Goal: Task Accomplishment & Management: Manage account settings

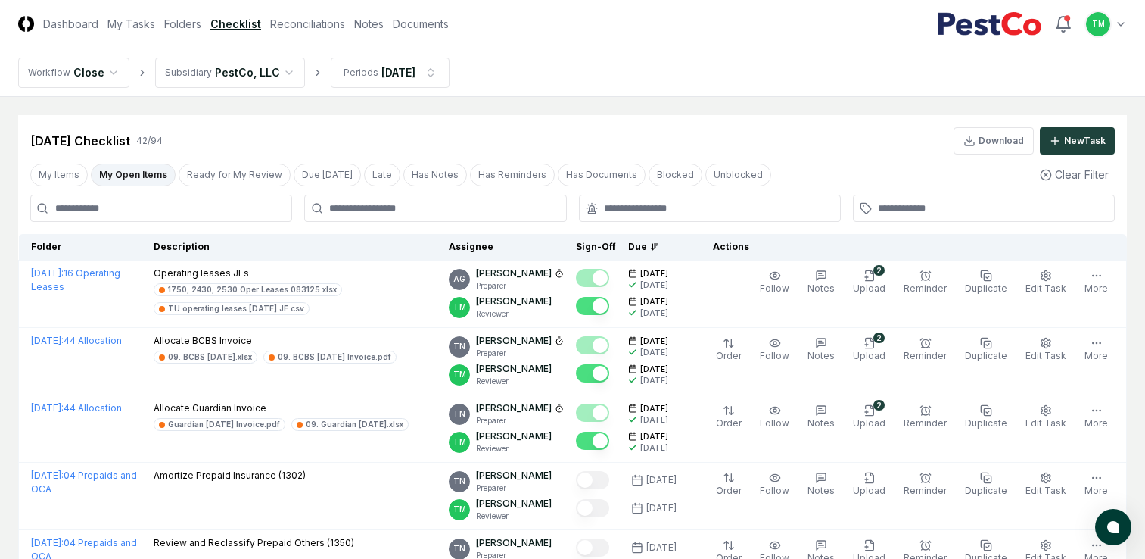
scroll to position [2633, 0]
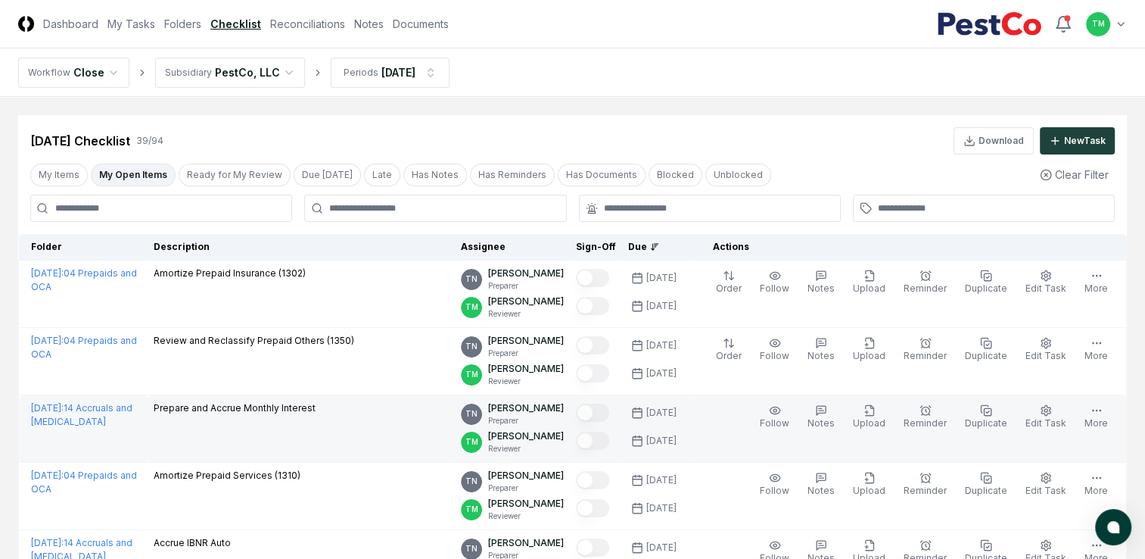
drag, startPoint x: 124, startPoint y: 173, endPoint x: 79, endPoint y: 428, distance: 259.8
click at [124, 173] on button "My Open Items" at bounding box center [133, 174] width 85 height 23
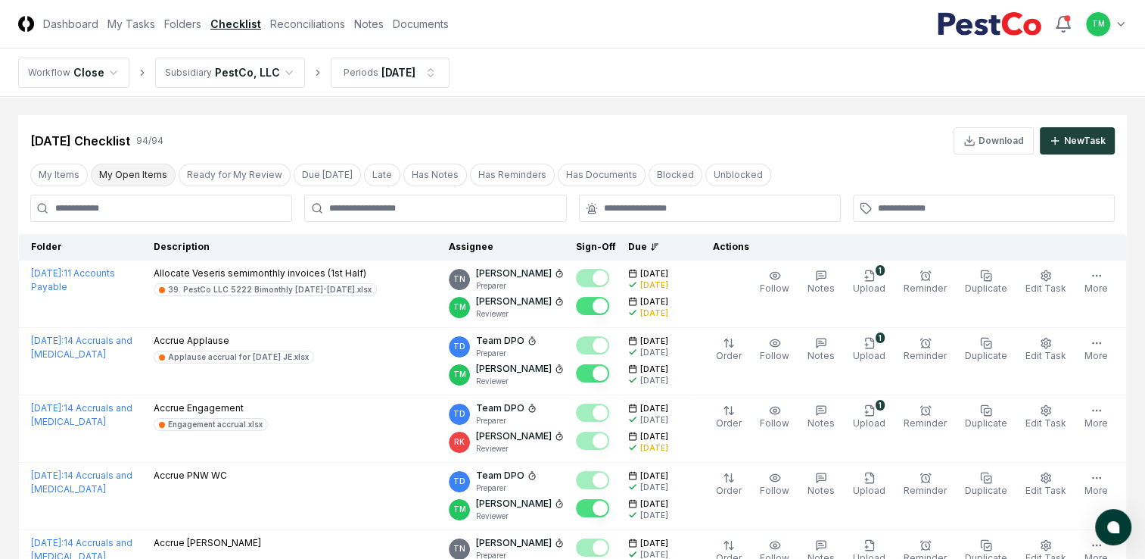
click at [125, 171] on button "My Open Items" at bounding box center [133, 174] width 85 height 23
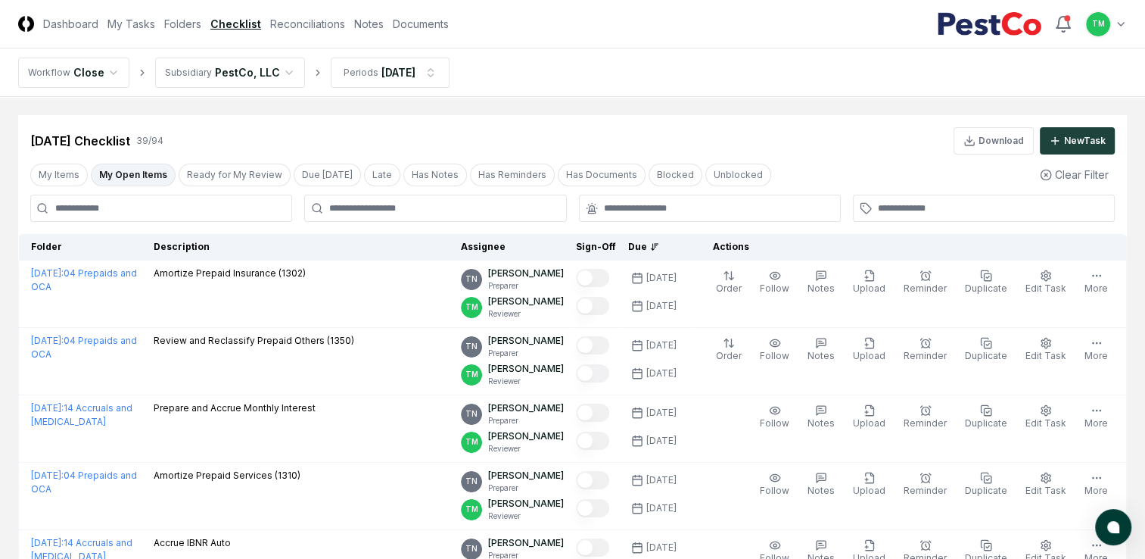
click at [160, 177] on button "My Open Items" at bounding box center [133, 174] width 85 height 23
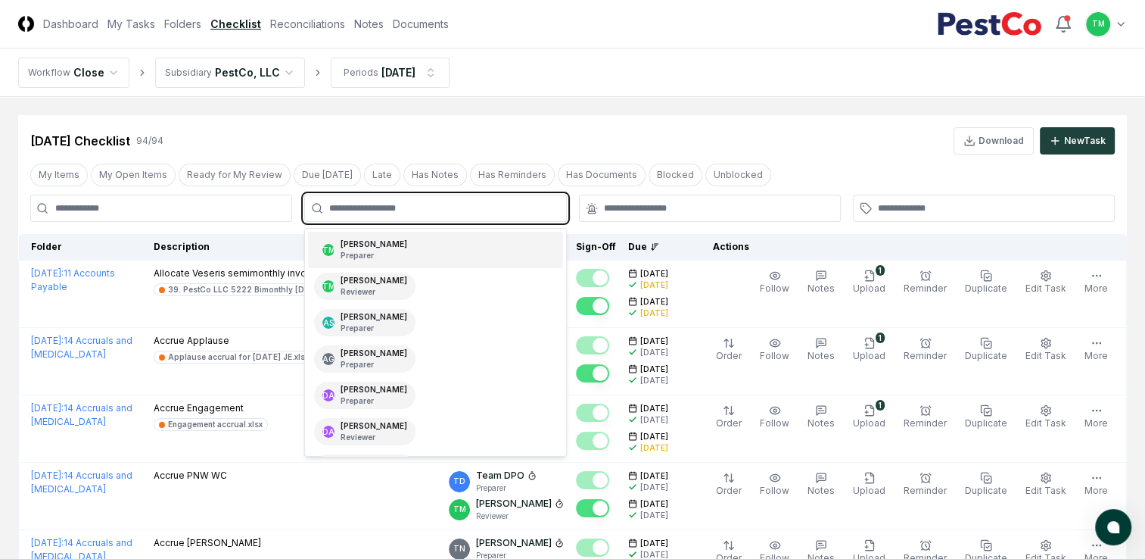
click at [406, 207] on input "text" at bounding box center [442, 208] width 227 height 14
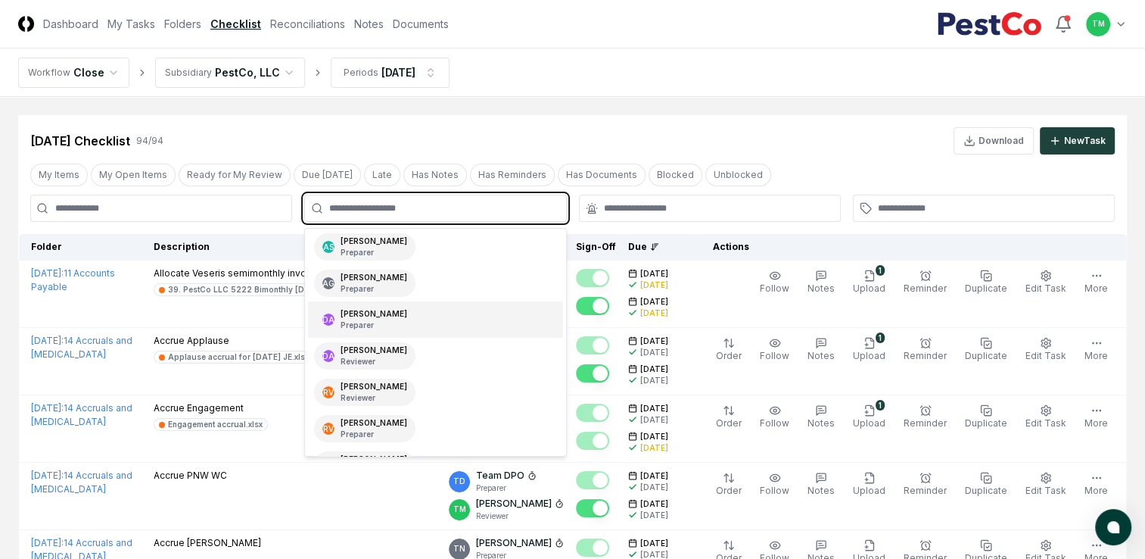
scroll to position [151, 0]
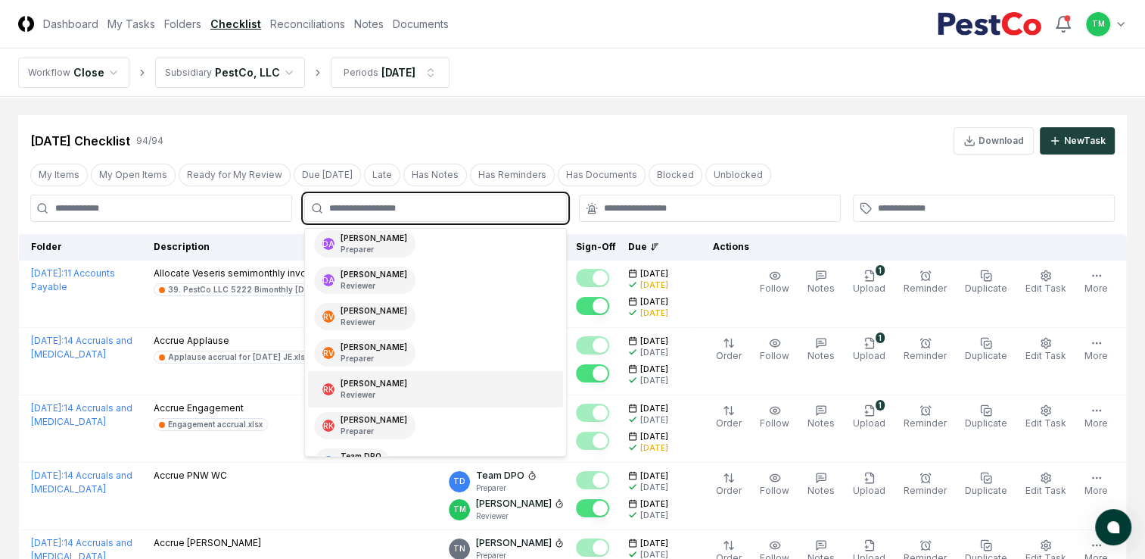
click at [390, 381] on div "[PERSON_NAME] Reviewer" at bounding box center [364, 388] width 101 height 27
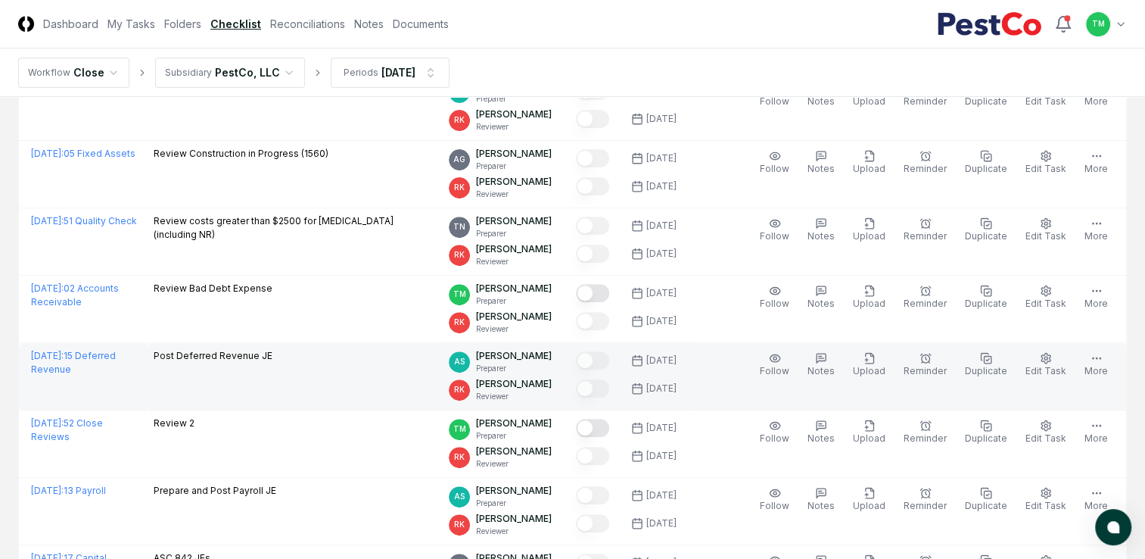
scroll to position [537, 0]
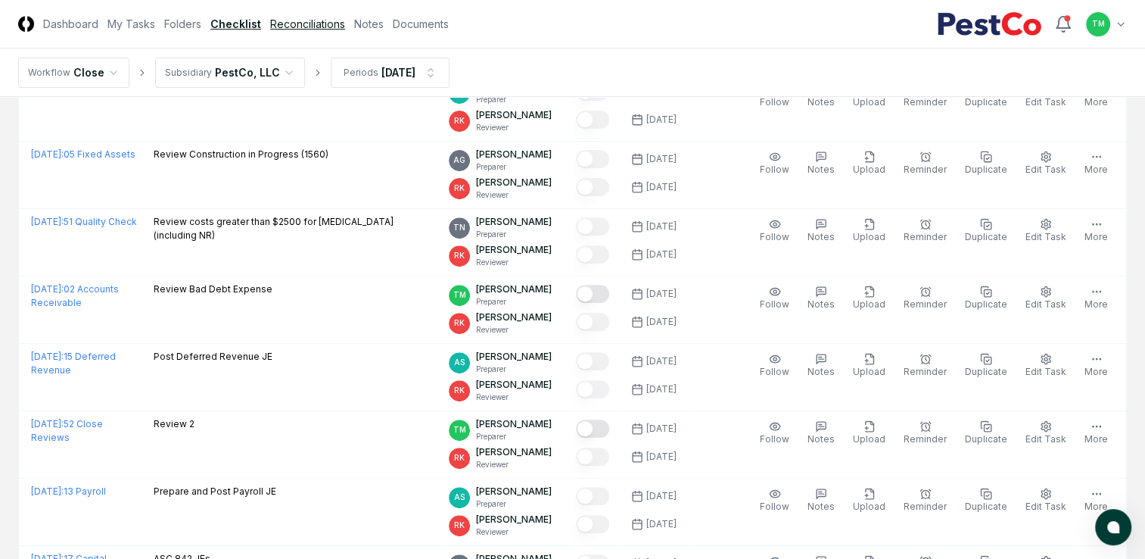
click at [291, 24] on link "Reconciliations" at bounding box center [307, 24] width 75 height 16
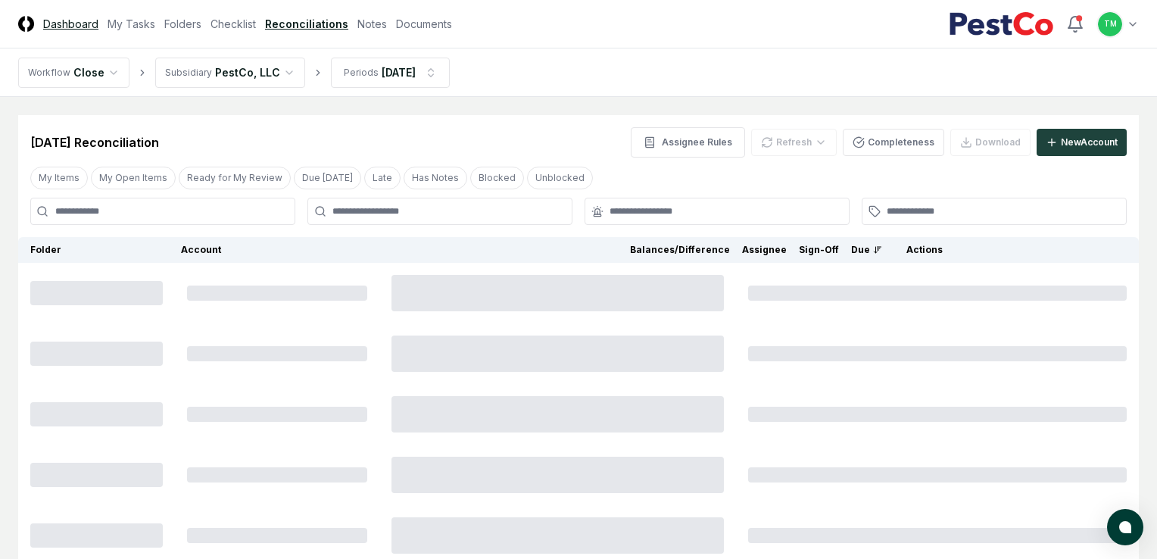
click at [52, 23] on link "Dashboard" at bounding box center [70, 24] width 55 height 16
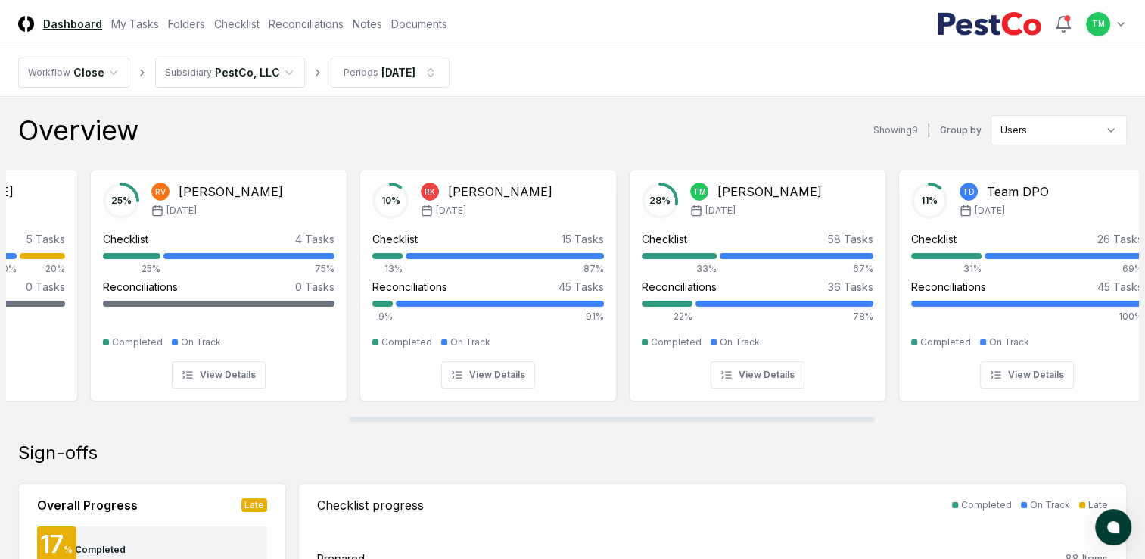
scroll to position [0, 739]
drag, startPoint x: 274, startPoint y: 420, endPoint x: 618, endPoint y: 445, distance: 344.5
click at [618, 422] on div at bounding box center [613, 418] width 526 height 5
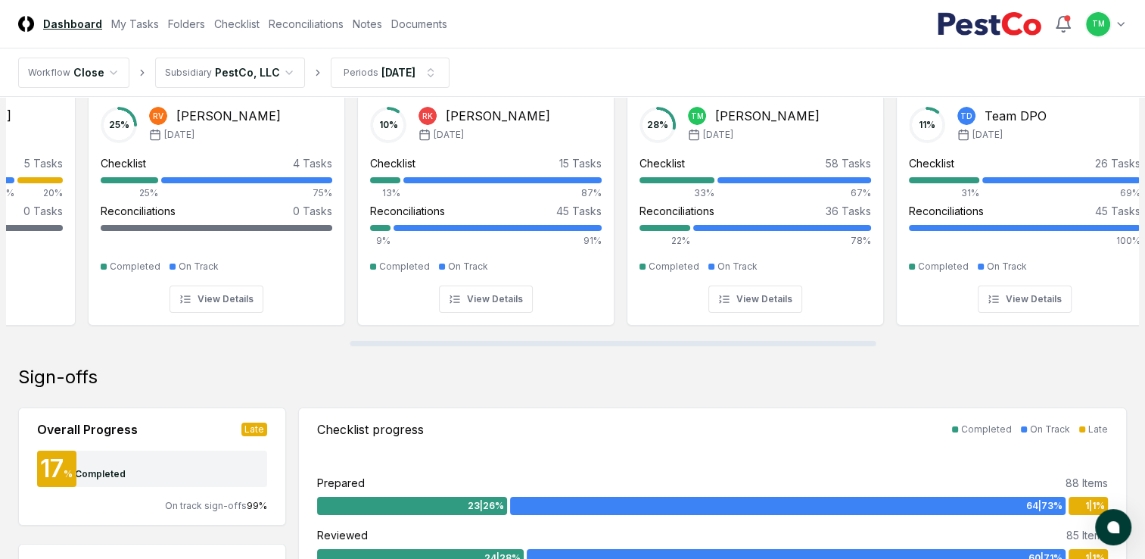
scroll to position [227, 0]
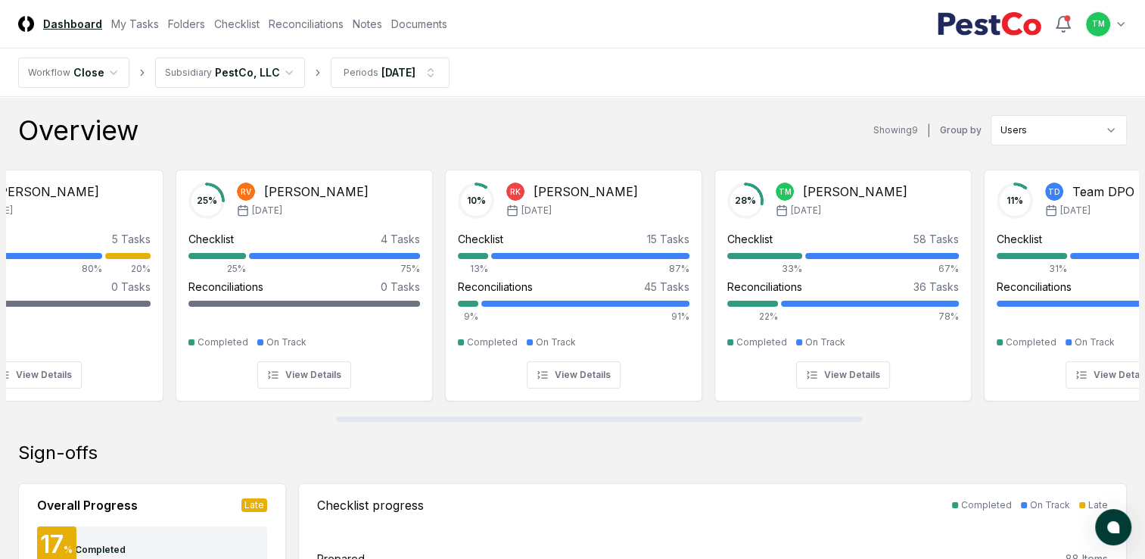
scroll to position [0, 722]
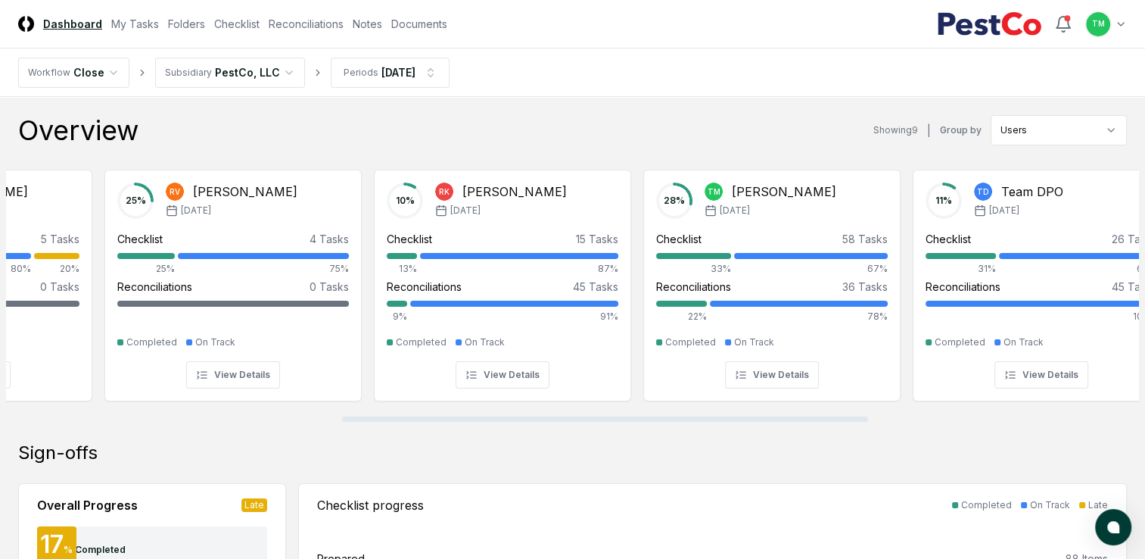
drag, startPoint x: 497, startPoint y: 418, endPoint x: 833, endPoint y: 455, distance: 337.3
click at [833, 422] on div at bounding box center [605, 418] width 526 height 5
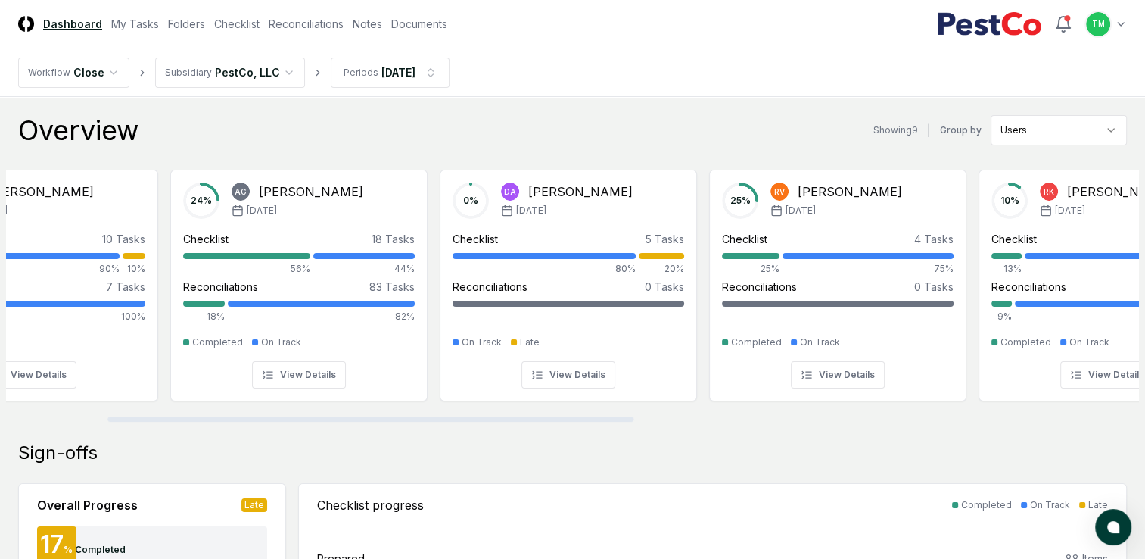
scroll to position [0, 0]
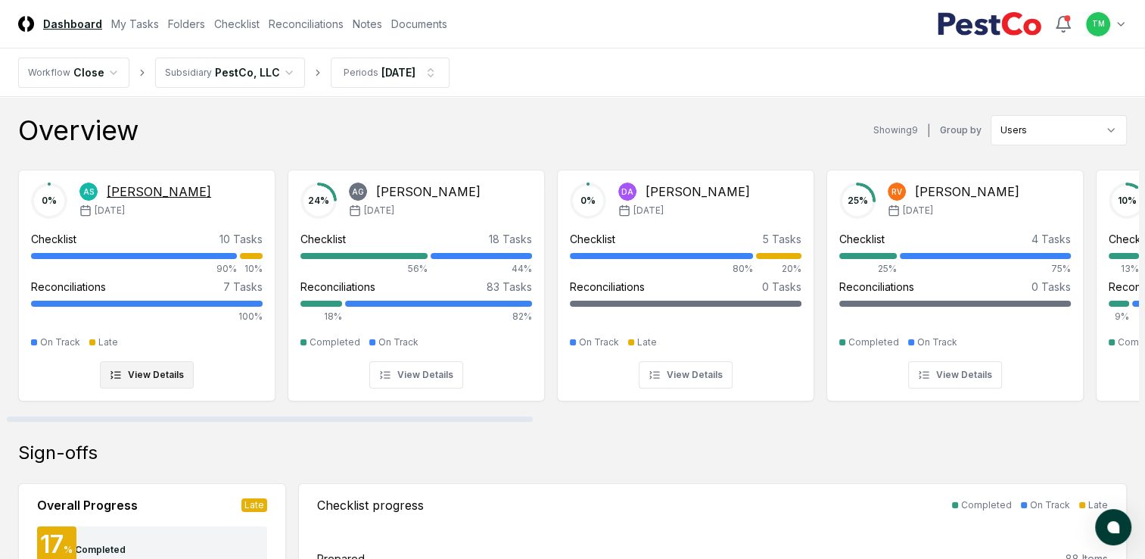
drag, startPoint x: 560, startPoint y: 419, endPoint x: 188, endPoint y: 394, distance: 372.5
click at [202, 422] on div at bounding box center [270, 418] width 526 height 5
click at [56, 286] on div "Reconciliations" at bounding box center [68, 287] width 75 height 16
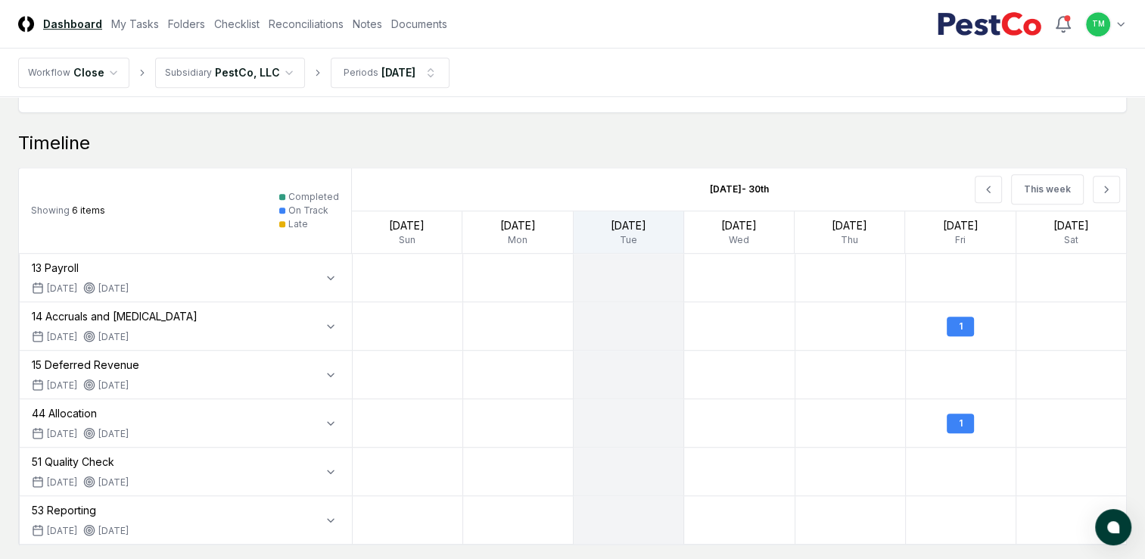
scroll to position [908, 0]
click at [956, 329] on div "1" at bounding box center [960, 325] width 27 height 20
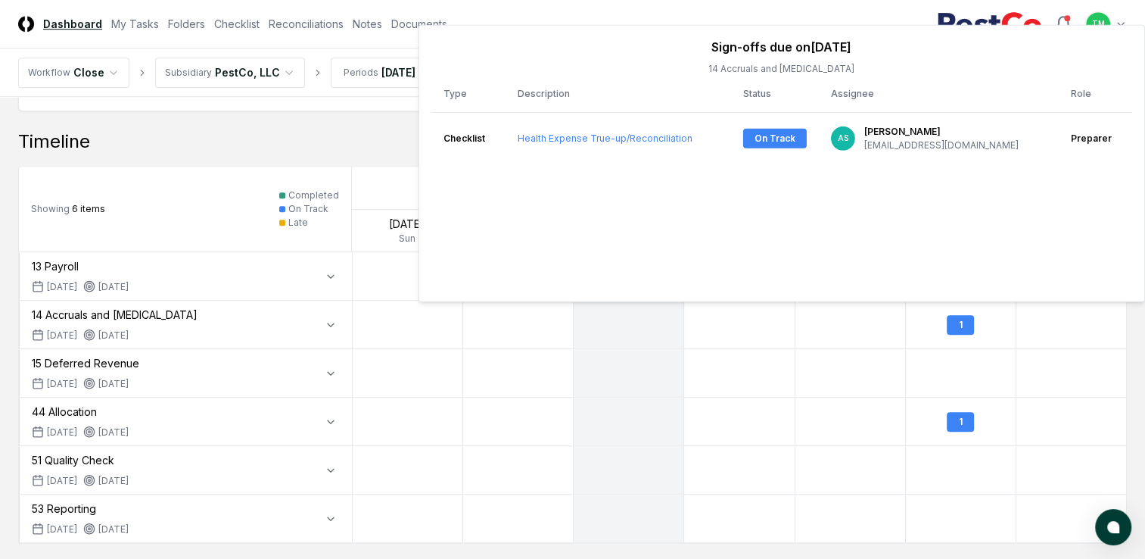
click at [244, 141] on div "Timeline" at bounding box center [572, 141] width 1109 height 24
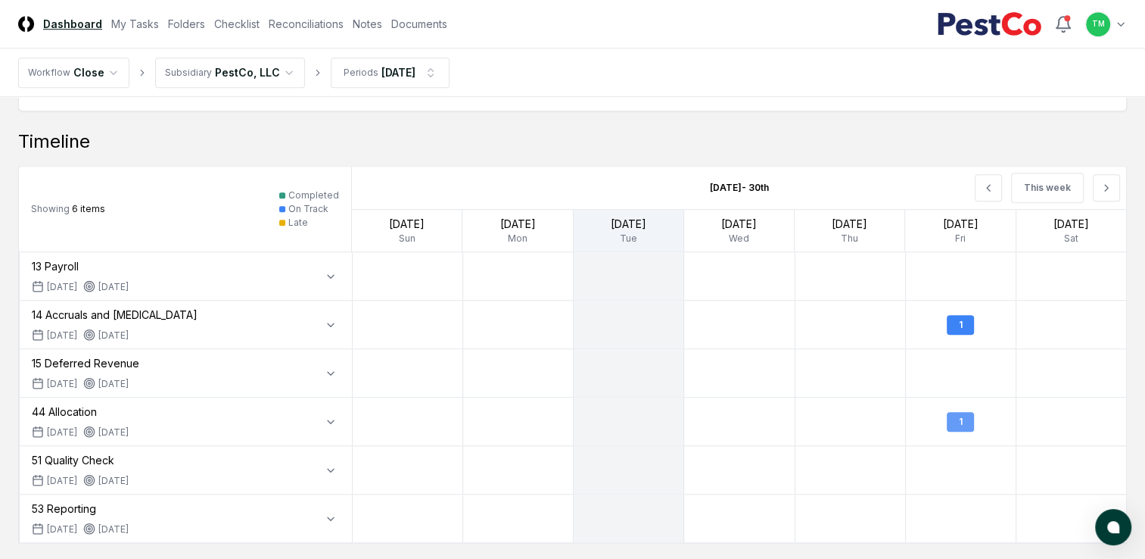
click at [966, 419] on div "1" at bounding box center [960, 422] width 27 height 20
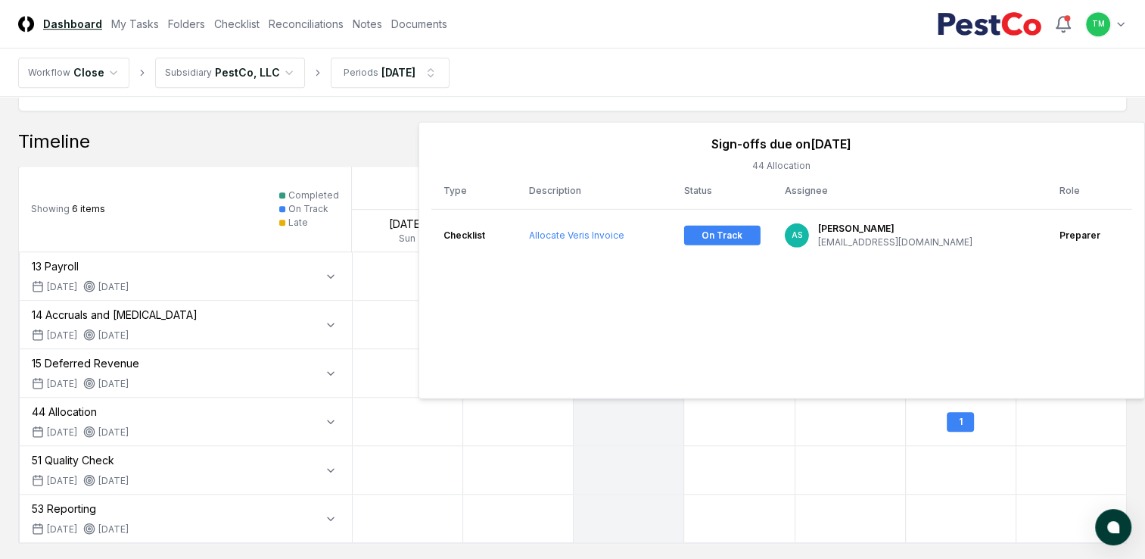
click at [213, 135] on div "Timeline" at bounding box center [572, 141] width 1109 height 24
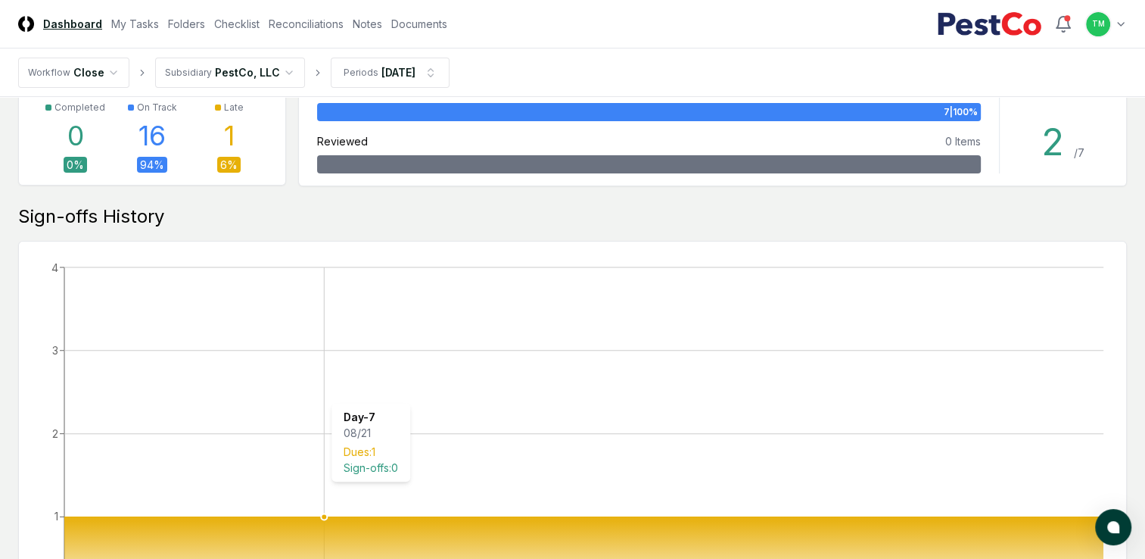
scroll to position [242, 0]
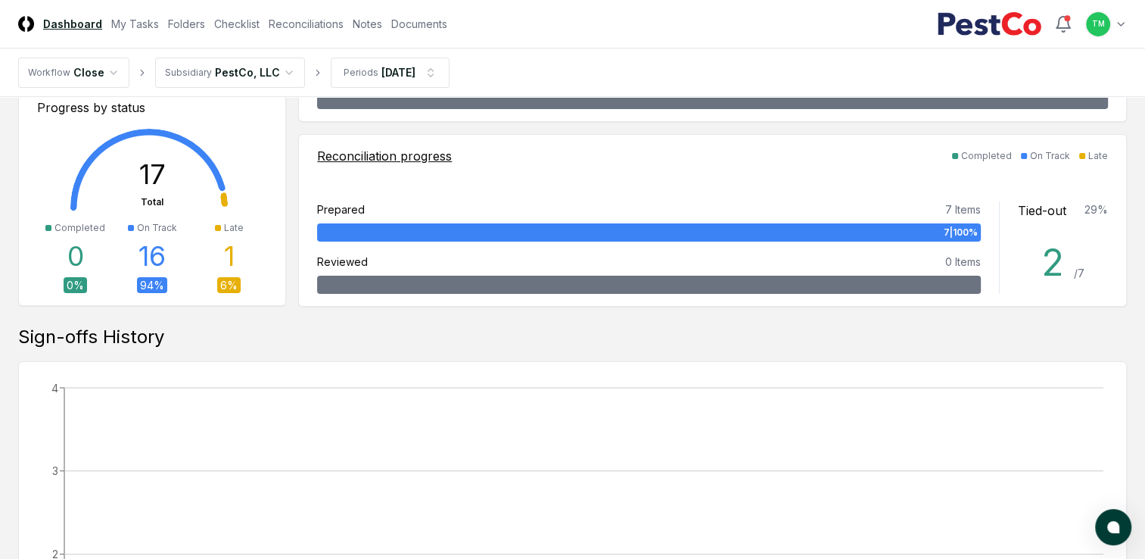
drag, startPoint x: 919, startPoint y: 235, endPoint x: 900, endPoint y: 236, distance: 19.0
click at [919, 235] on div "7 | 100 %" at bounding box center [649, 232] width 664 height 18
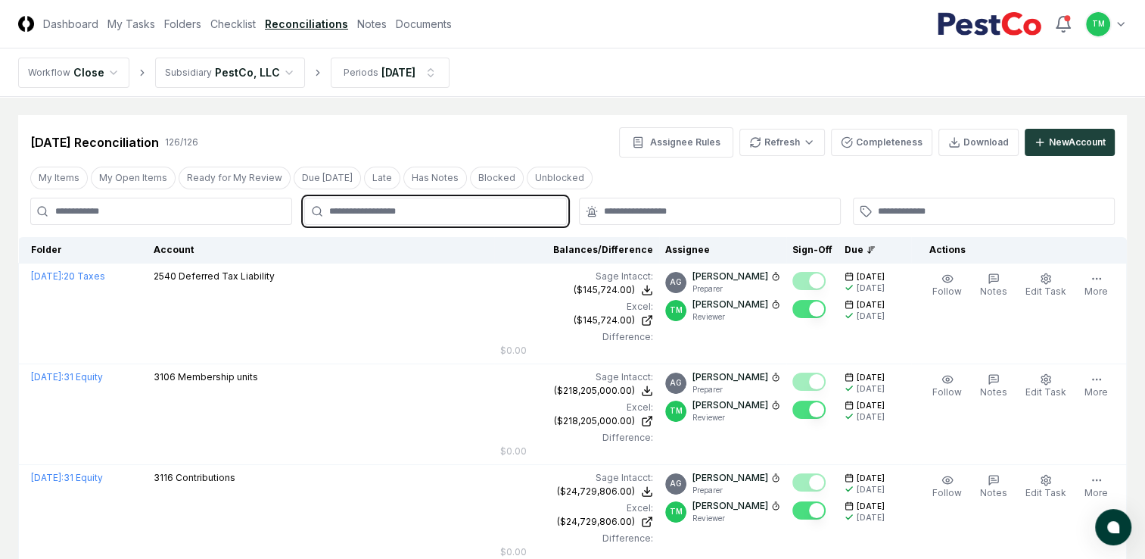
click at [408, 208] on input "text" at bounding box center [442, 211] width 227 height 14
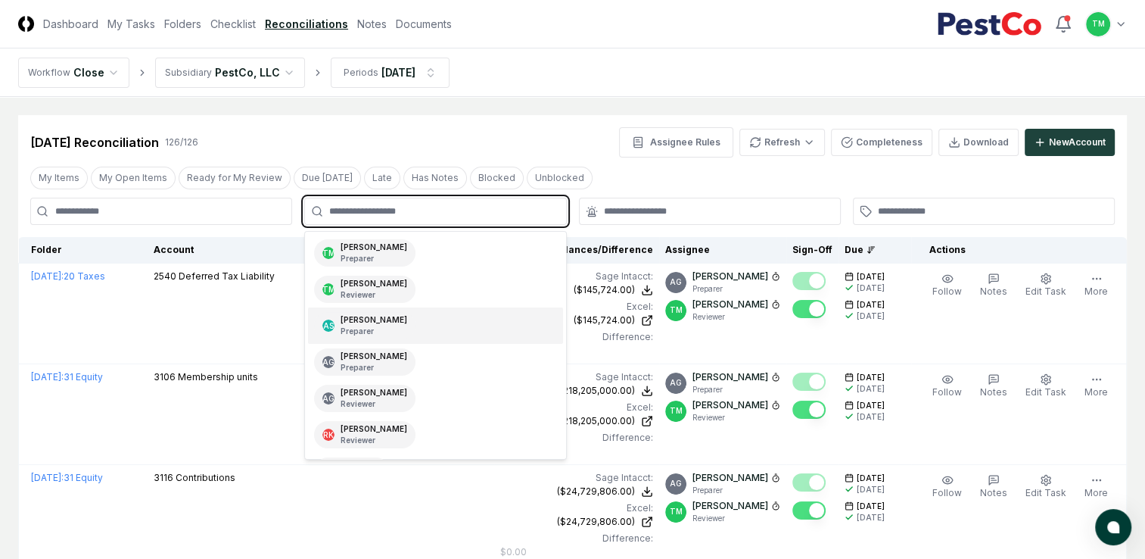
click at [377, 325] on p "Preparer" at bounding box center [374, 330] width 67 height 11
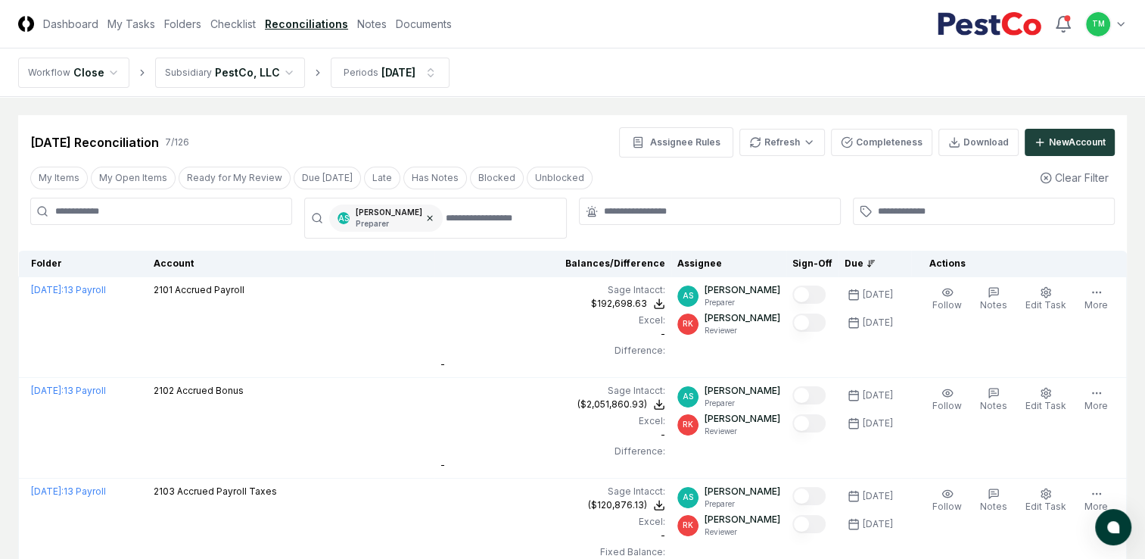
click at [425, 216] on icon at bounding box center [429, 217] width 9 height 9
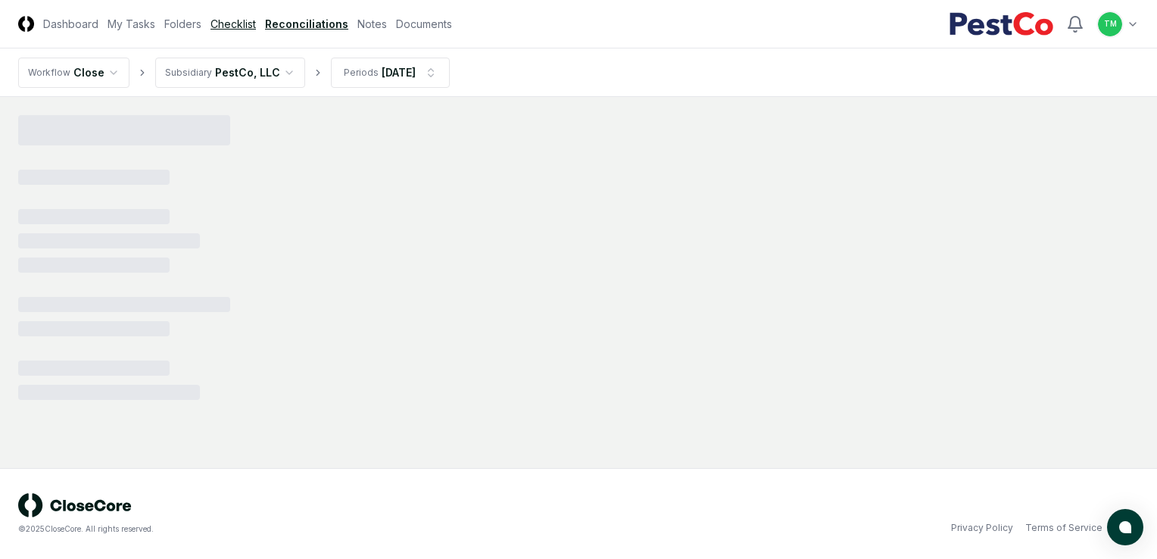
click at [235, 26] on link "Checklist" at bounding box center [232, 24] width 45 height 16
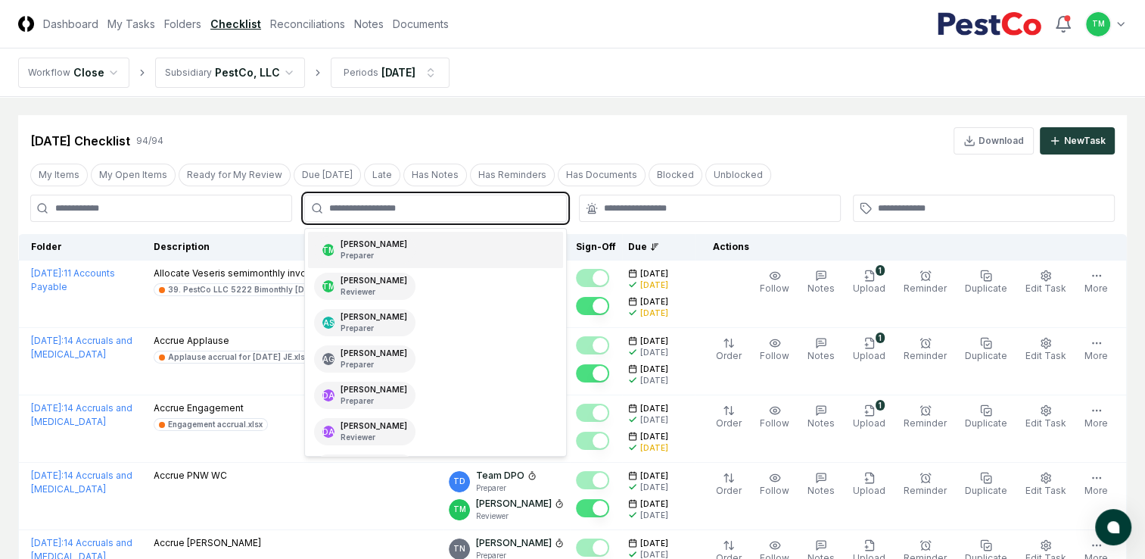
click at [391, 208] on input "text" at bounding box center [442, 208] width 227 height 14
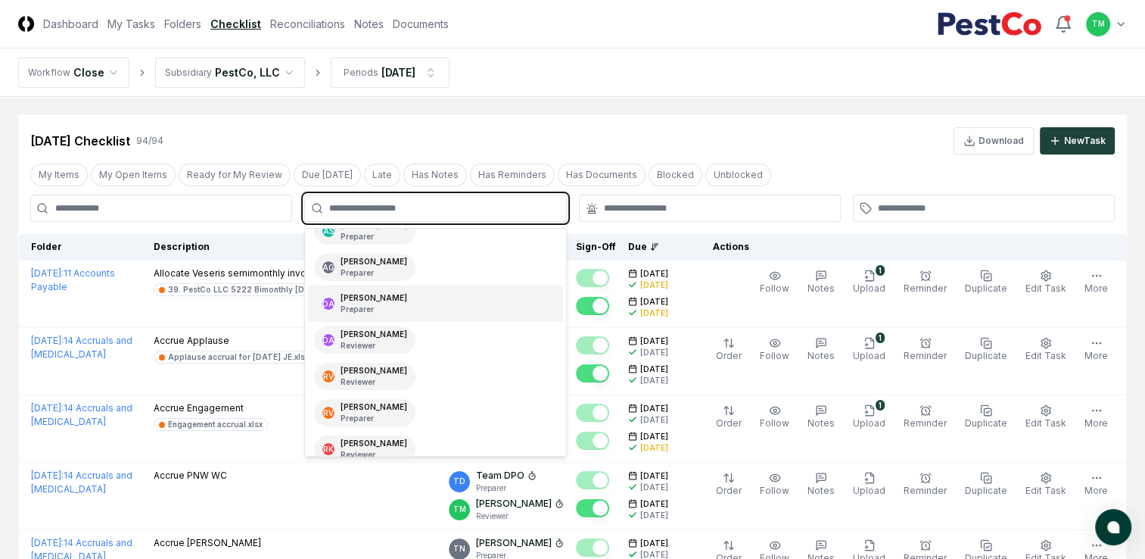
scroll to position [151, 0]
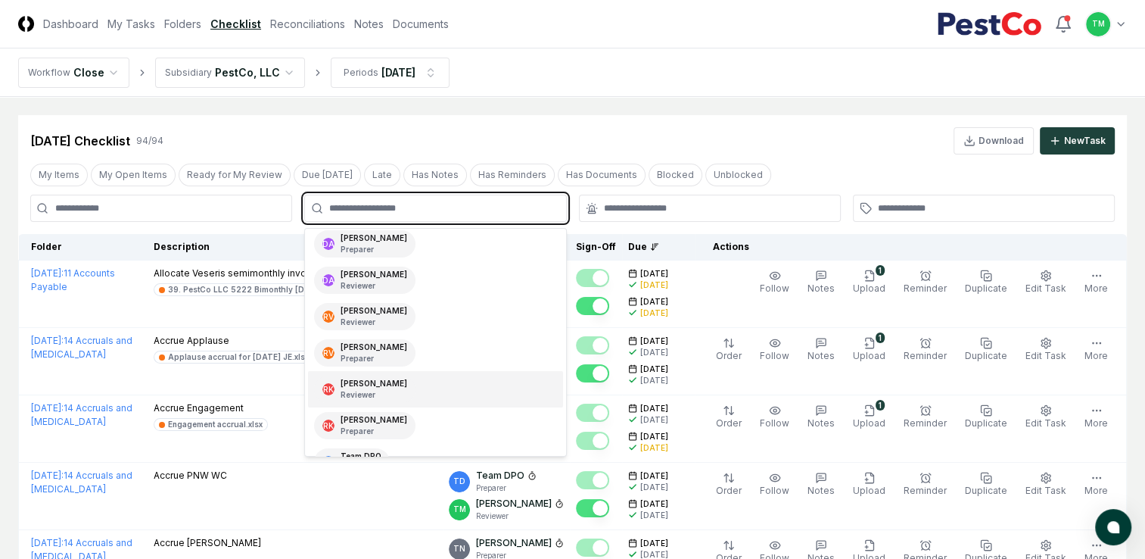
click at [430, 380] on div "[PERSON_NAME] Reviewer" at bounding box center [435, 389] width 254 height 36
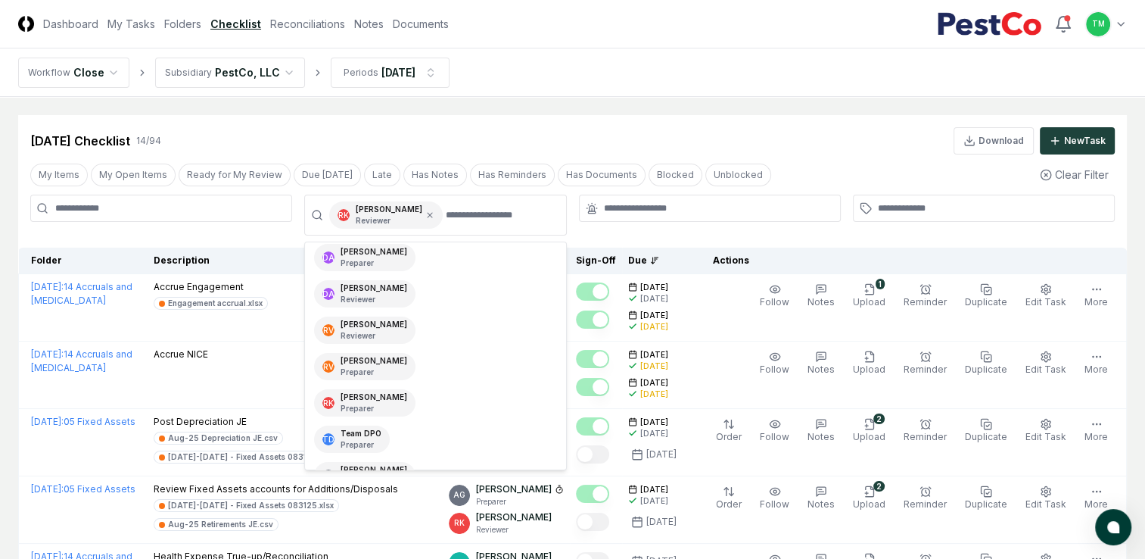
click at [834, 121] on div "[DATE] Checklist 14 / 94 Download New Task" at bounding box center [572, 134] width 1109 height 39
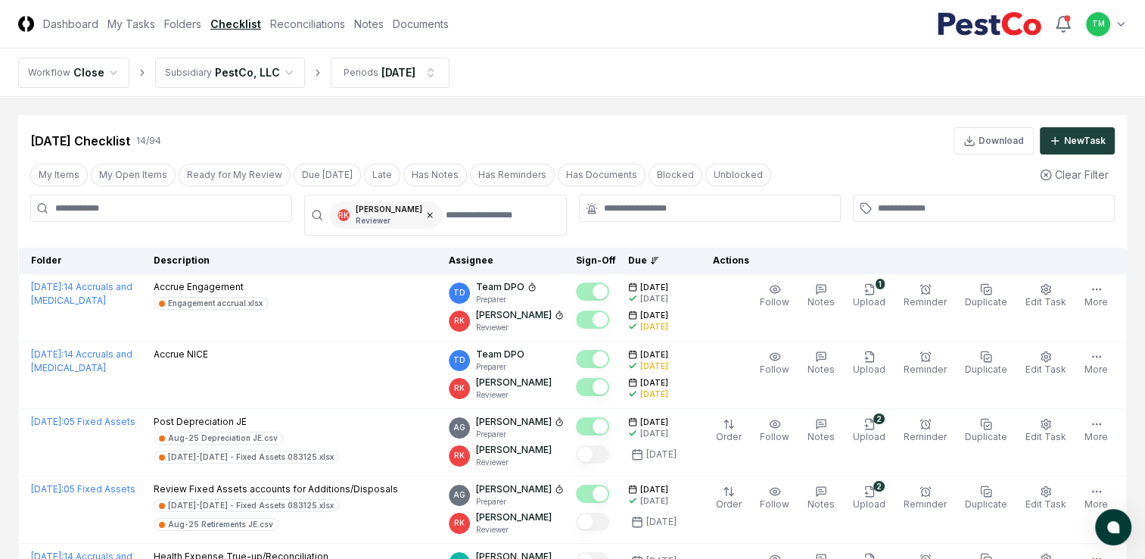
click at [425, 216] on icon at bounding box center [429, 214] width 9 height 9
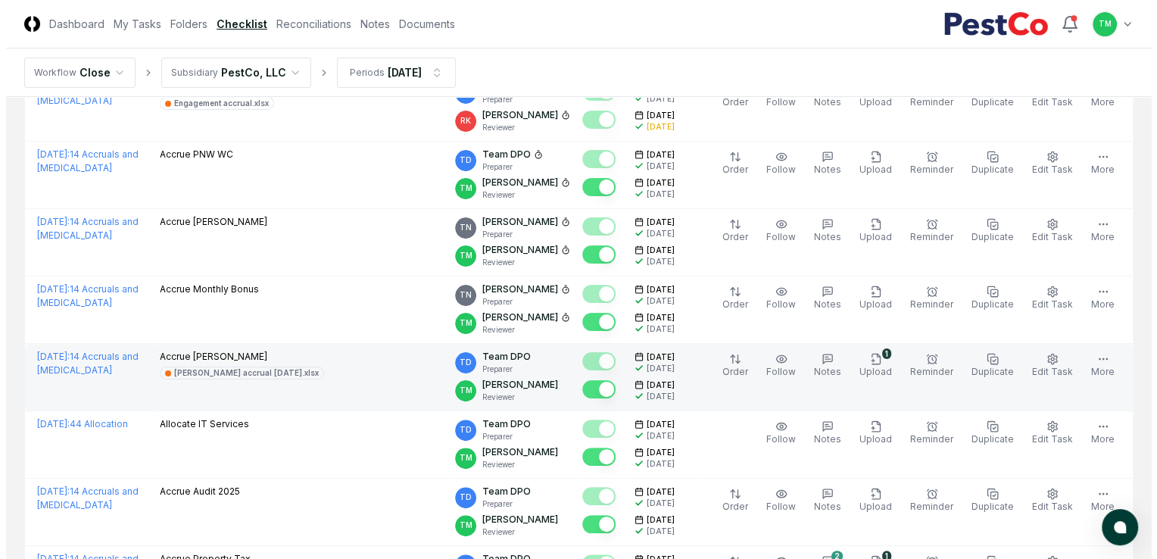
scroll to position [378, 0]
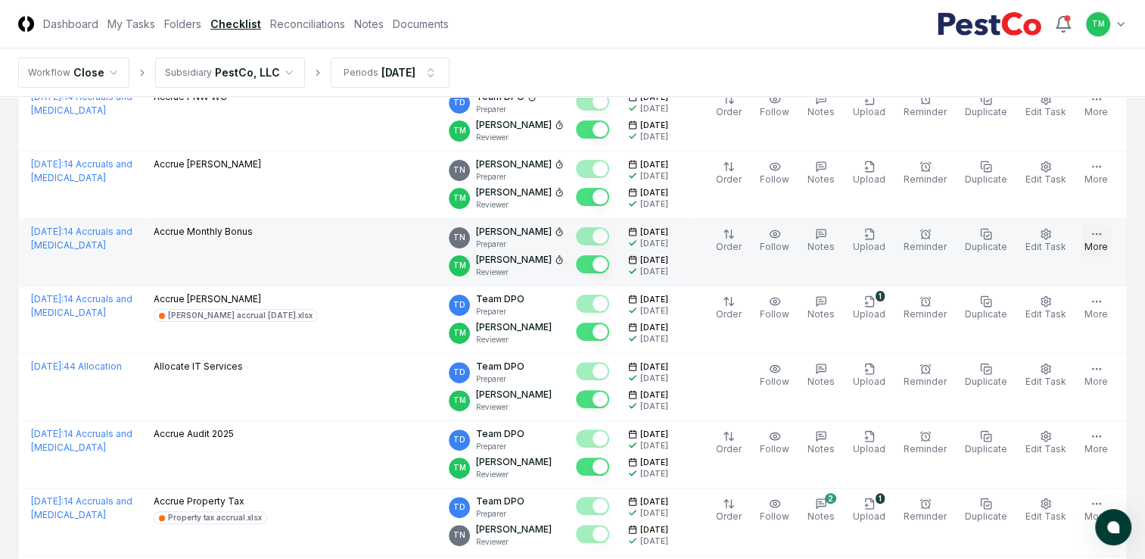
click at [1105, 241] on button "More" at bounding box center [1097, 241] width 30 height 32
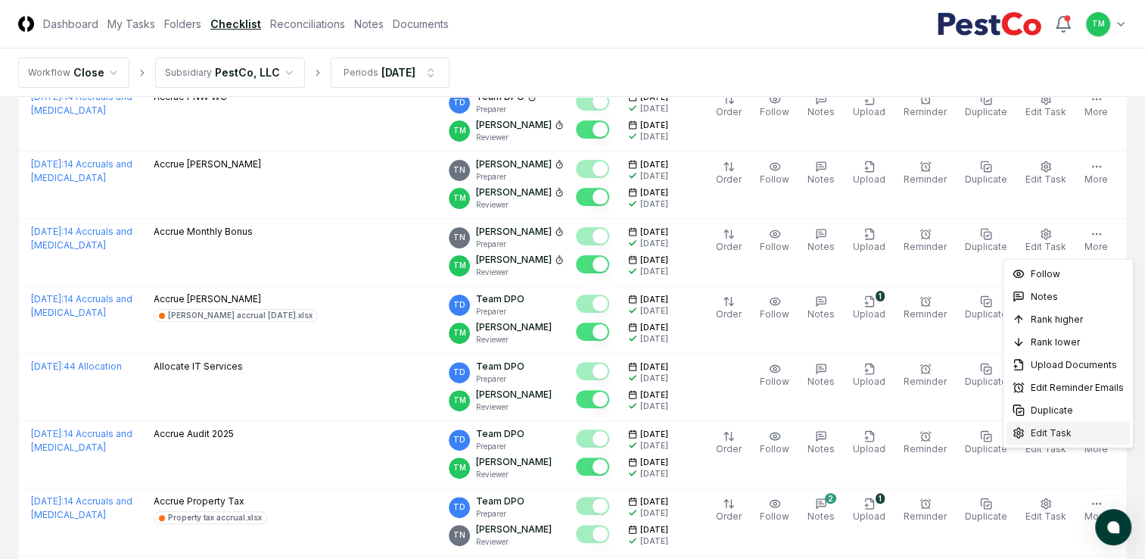
click at [1060, 428] on span "Edit Task" at bounding box center [1051, 433] width 41 height 14
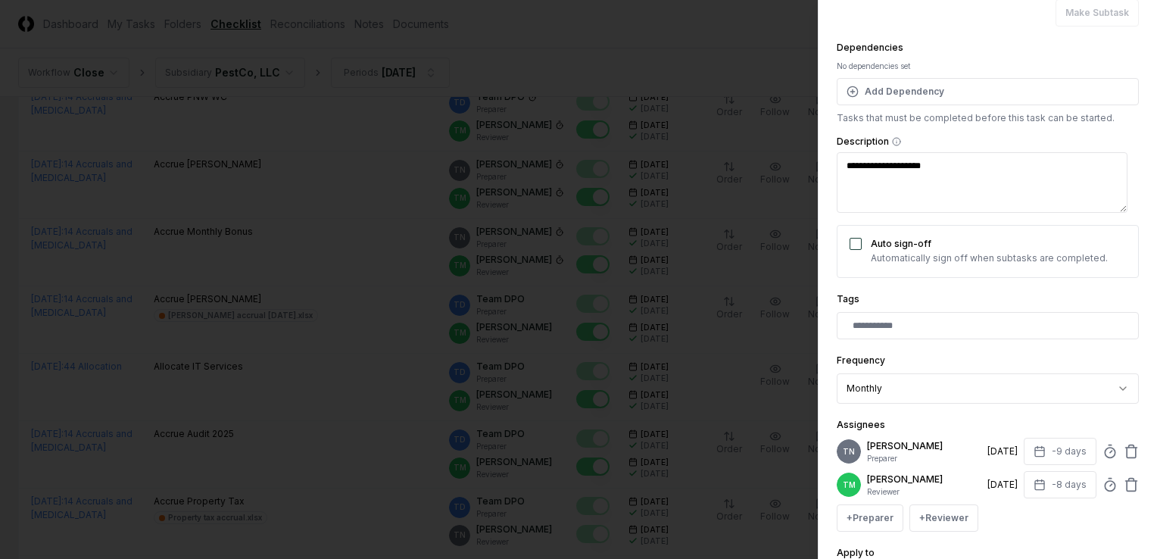
scroll to position [227, 0]
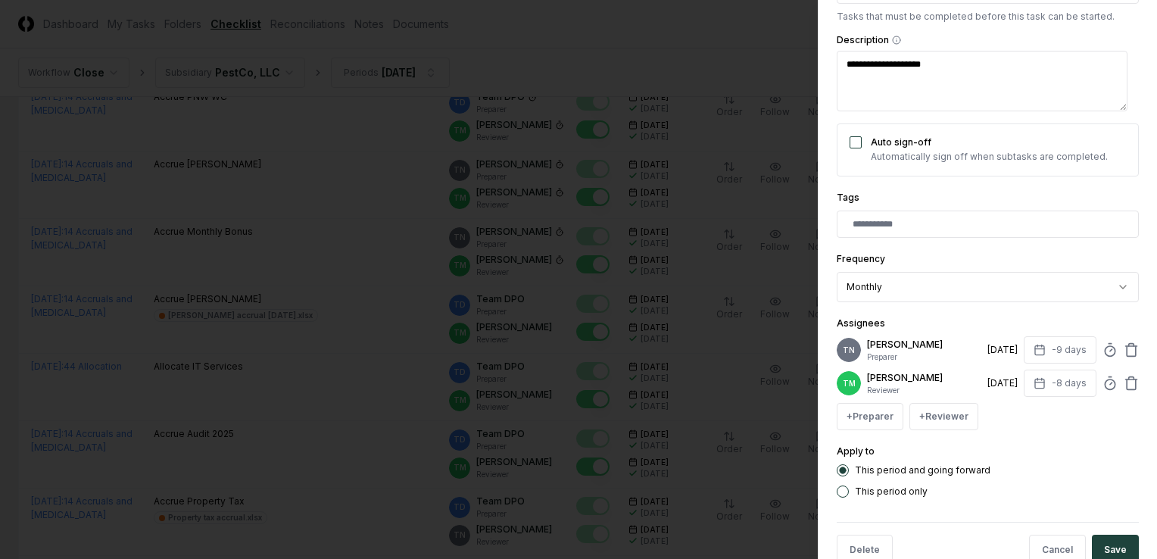
type textarea "*"
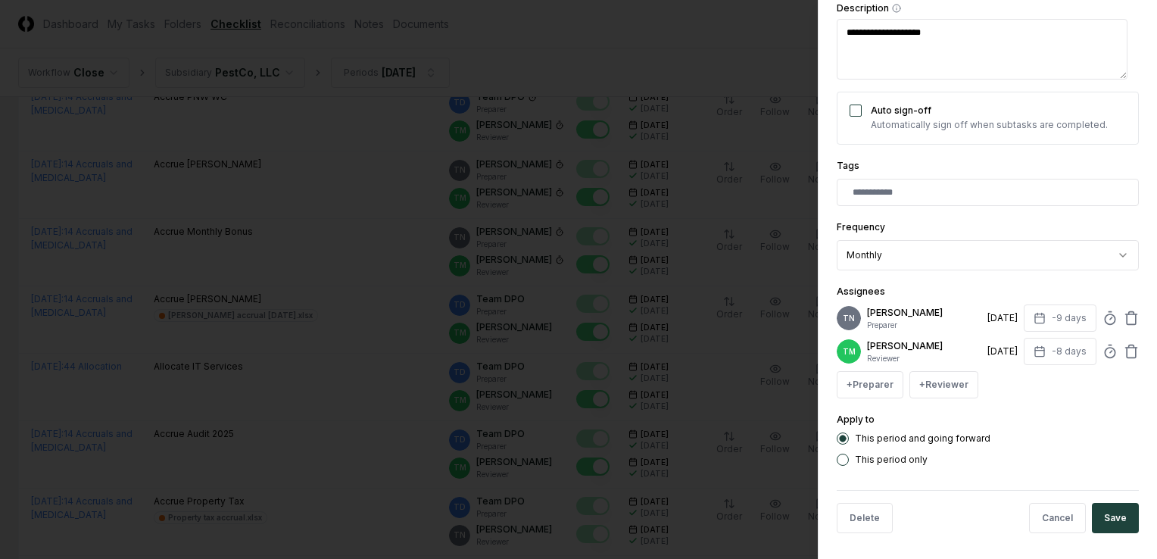
scroll to position [273, 0]
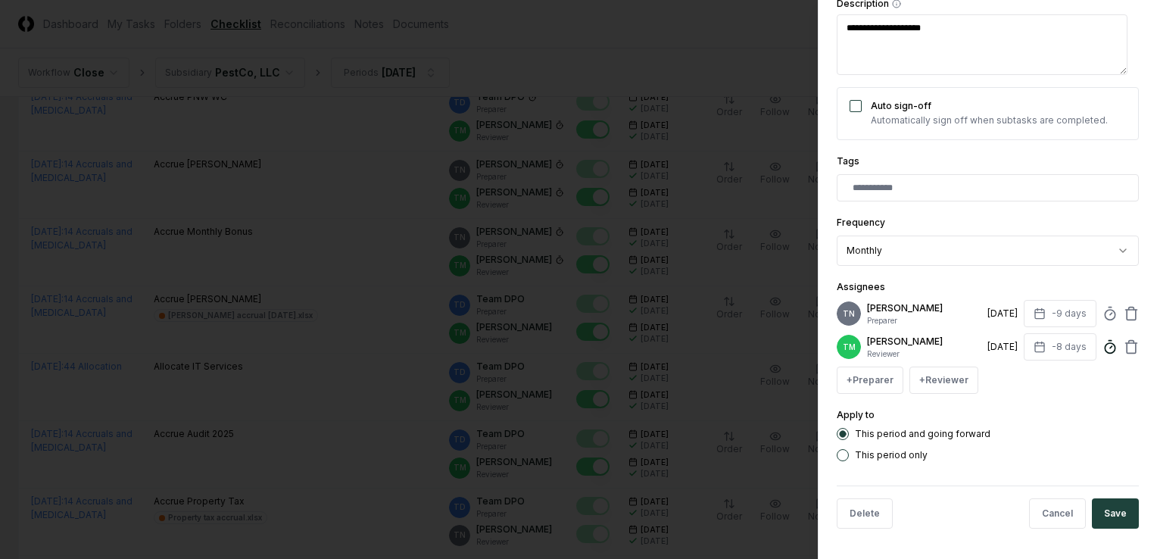
click at [1102, 344] on icon at bounding box center [1109, 346] width 15 height 15
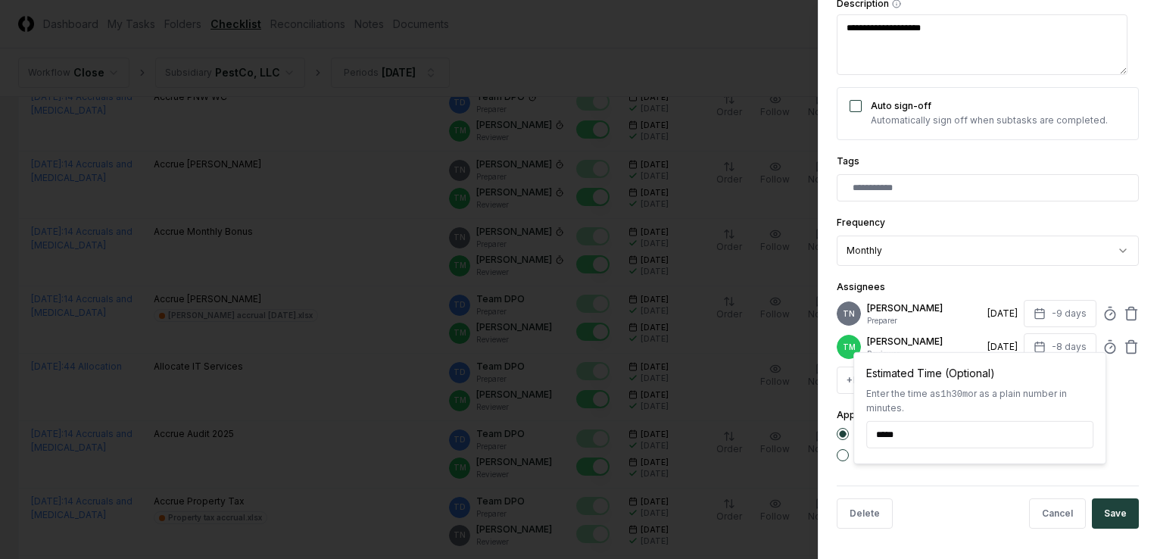
click at [908, 435] on input "*****" at bounding box center [979, 434] width 227 height 27
type input "****"
type textarea "*"
type input "*****"
click at [1136, 448] on div "**********" at bounding box center [986, 279] width 339 height 559
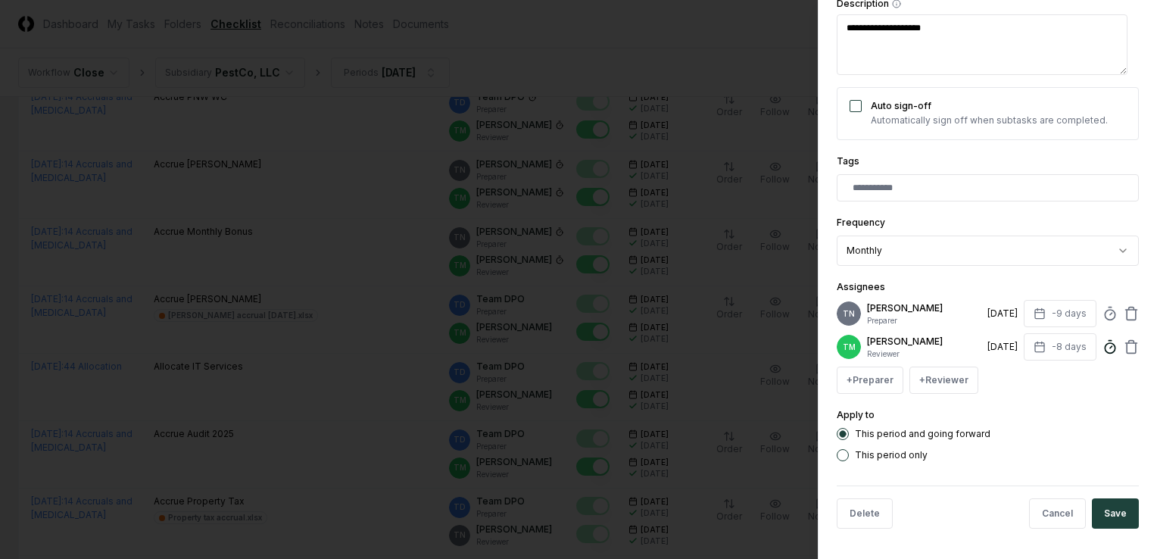
click at [1110, 346] on line at bounding box center [1111, 347] width 2 height 2
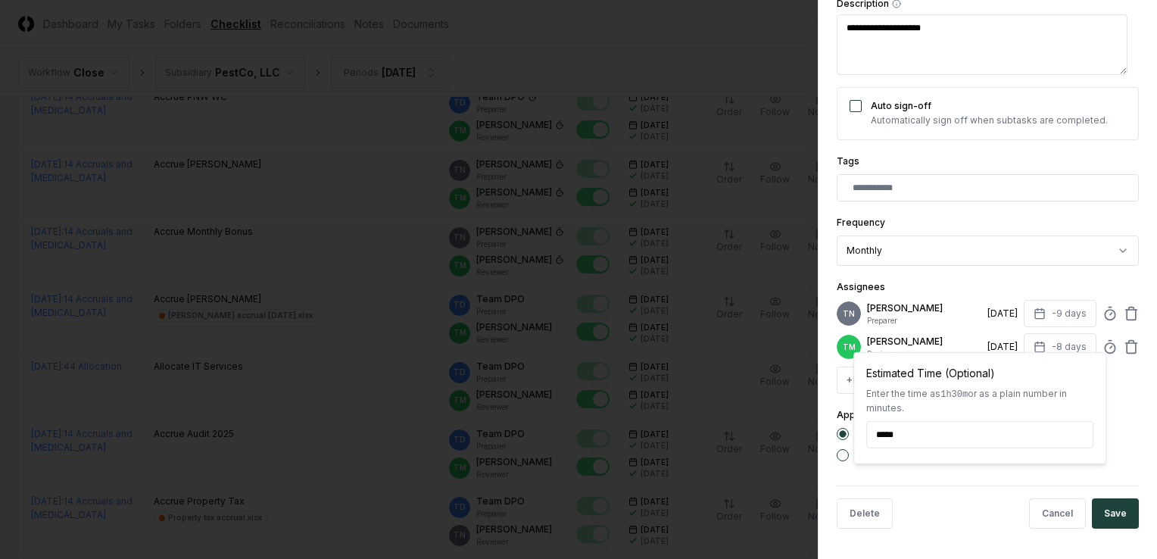
drag, startPoint x: 1114, startPoint y: 514, endPoint x: 1108, endPoint y: 522, distance: 10.3
click at [1114, 513] on button "Save" at bounding box center [1114, 513] width 47 height 30
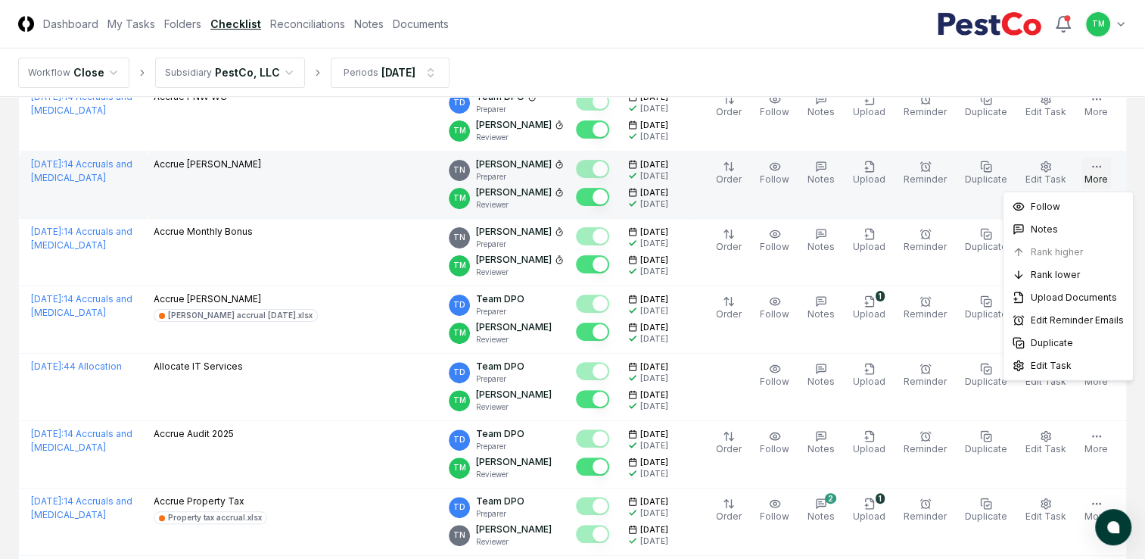
click at [1100, 166] on circle "button" at bounding box center [1100, 166] width 1 height 1
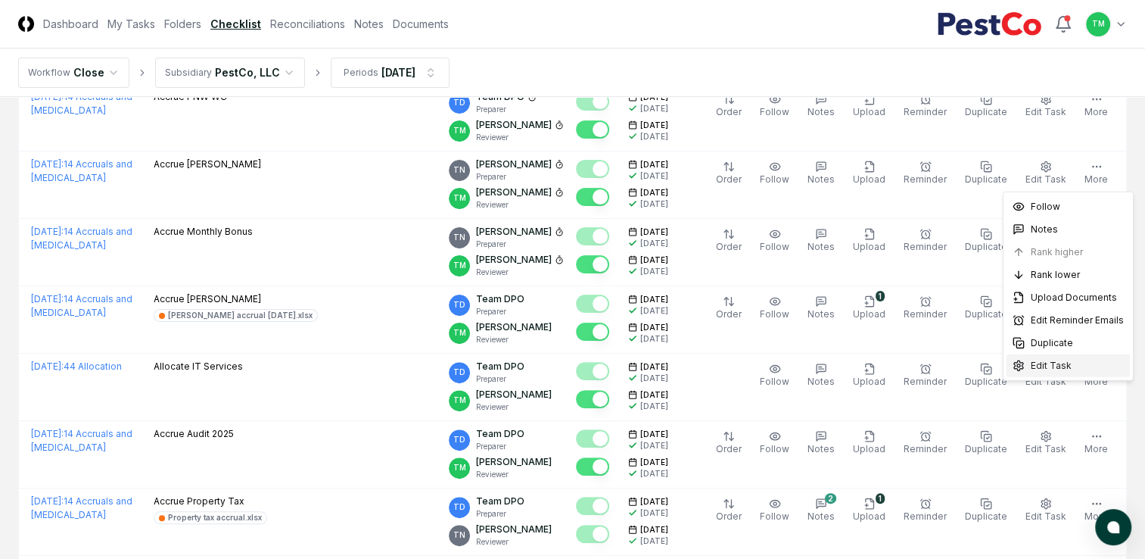
click at [1057, 368] on span "Edit Task" at bounding box center [1051, 366] width 41 height 14
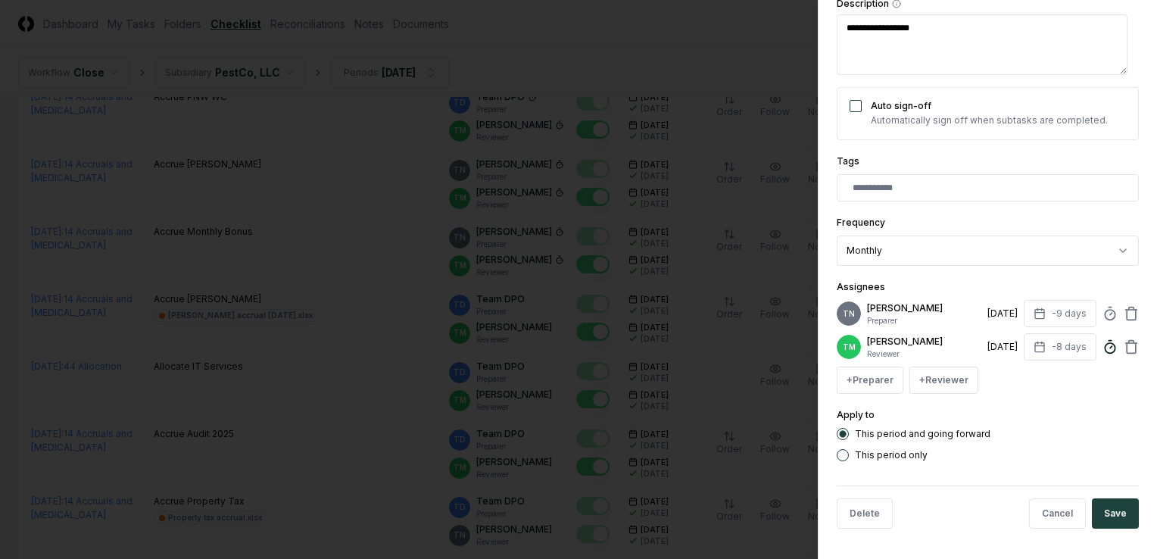
click at [1102, 341] on icon at bounding box center [1109, 346] width 15 height 15
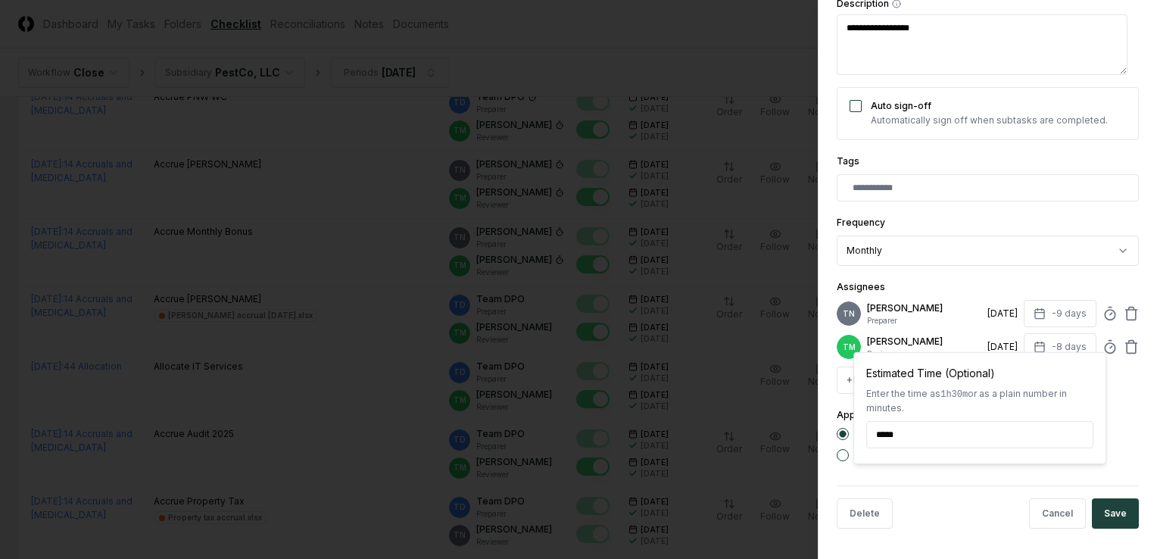
click at [893, 434] on input "*****" at bounding box center [979, 434] width 227 height 27
drag, startPoint x: 893, startPoint y: 432, endPoint x: 900, endPoint y: 437, distance: 8.6
click at [893, 432] on input "*****" at bounding box center [979, 434] width 227 height 27
click at [914, 431] on input "*****" at bounding box center [979, 434] width 227 height 27
type textarea "*"
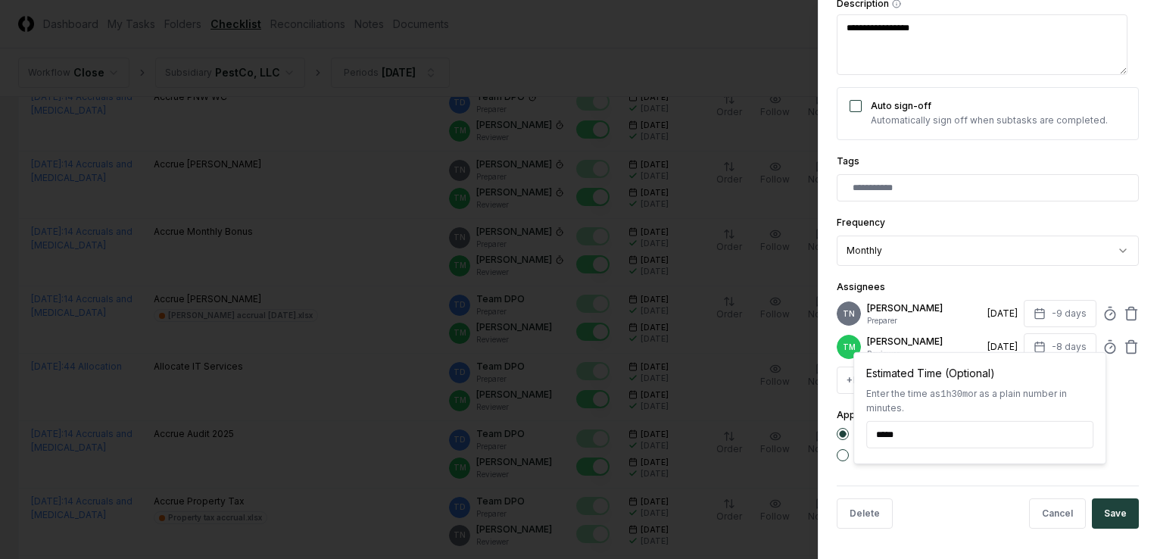
type input "*****"
click at [1128, 399] on div "**********" at bounding box center [986, 279] width 339 height 559
click at [1104, 509] on button "Save" at bounding box center [1114, 513] width 47 height 30
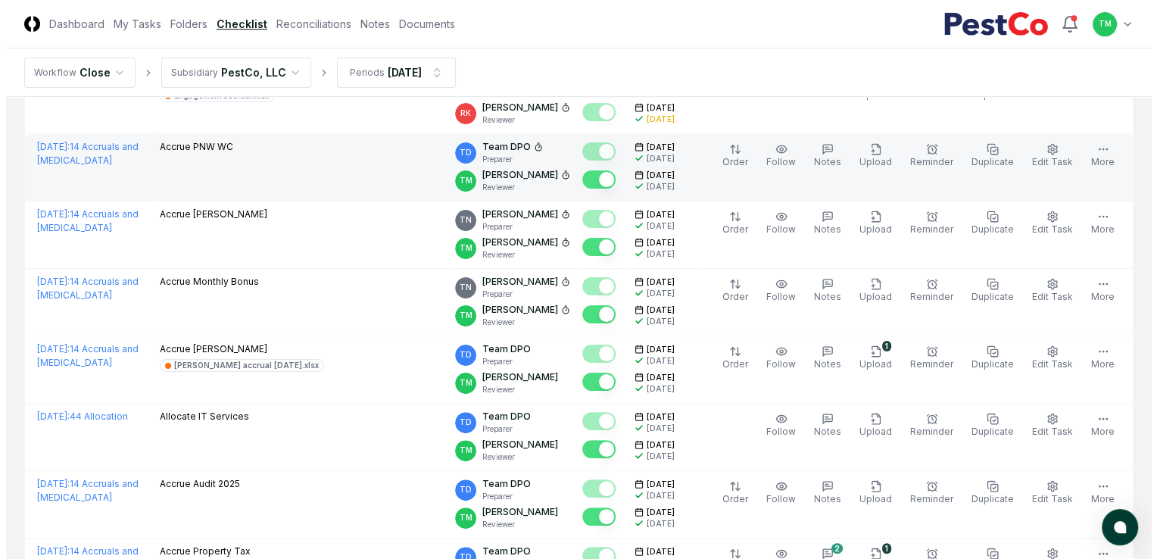
scroll to position [227, 0]
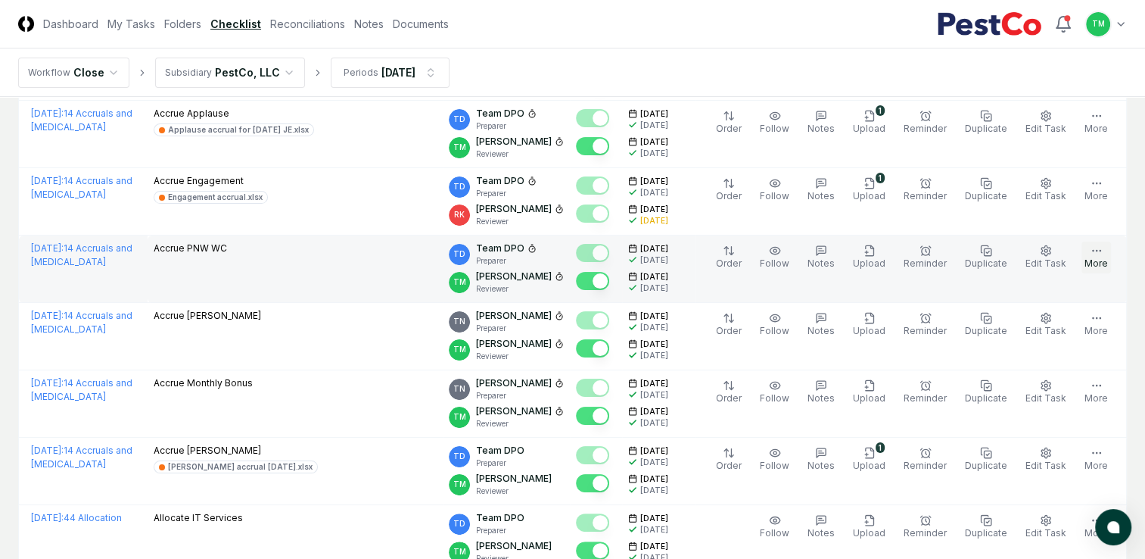
click at [1102, 259] on button "More" at bounding box center [1097, 257] width 30 height 32
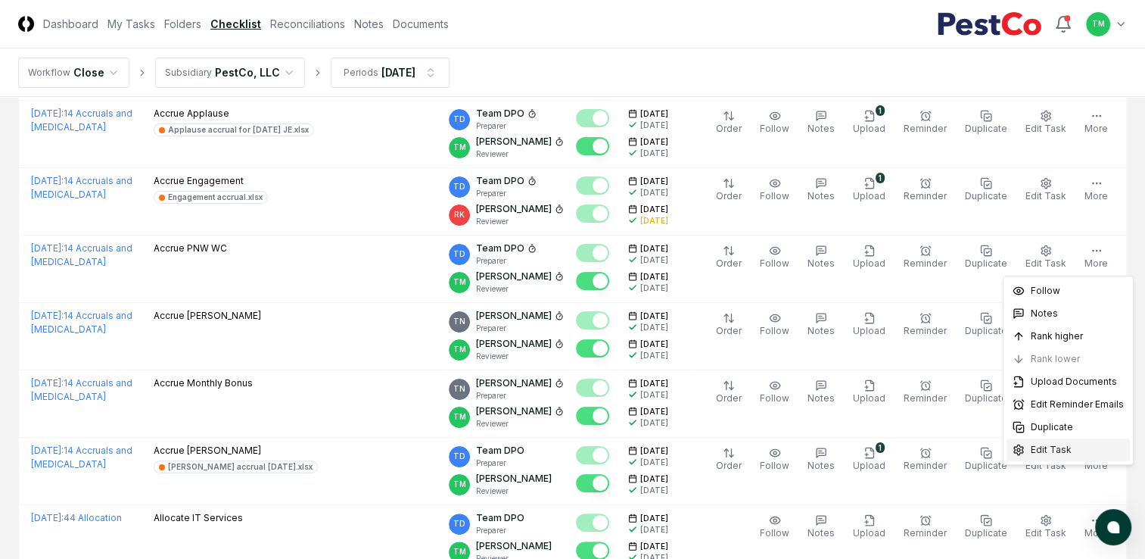
click at [1075, 450] on div "Edit Task" at bounding box center [1068, 449] width 123 height 23
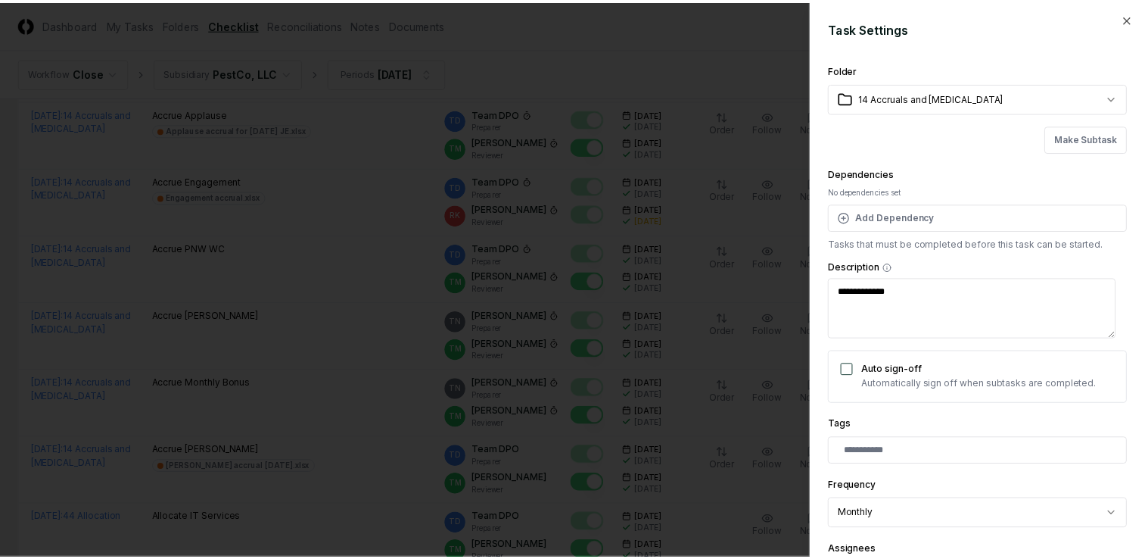
scroll to position [273, 0]
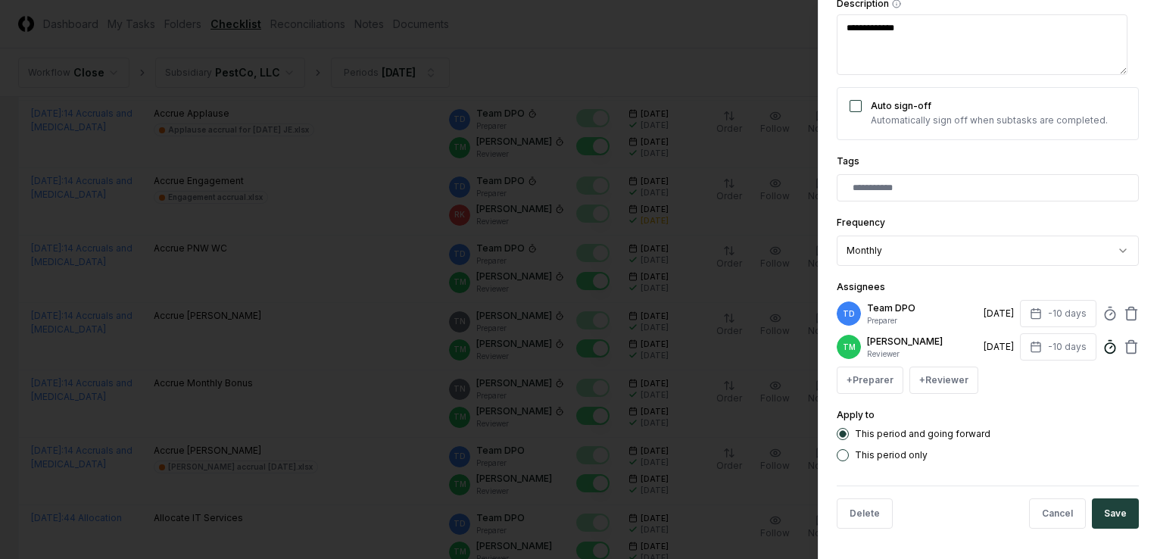
click at [1102, 341] on icon at bounding box center [1109, 346] width 15 height 15
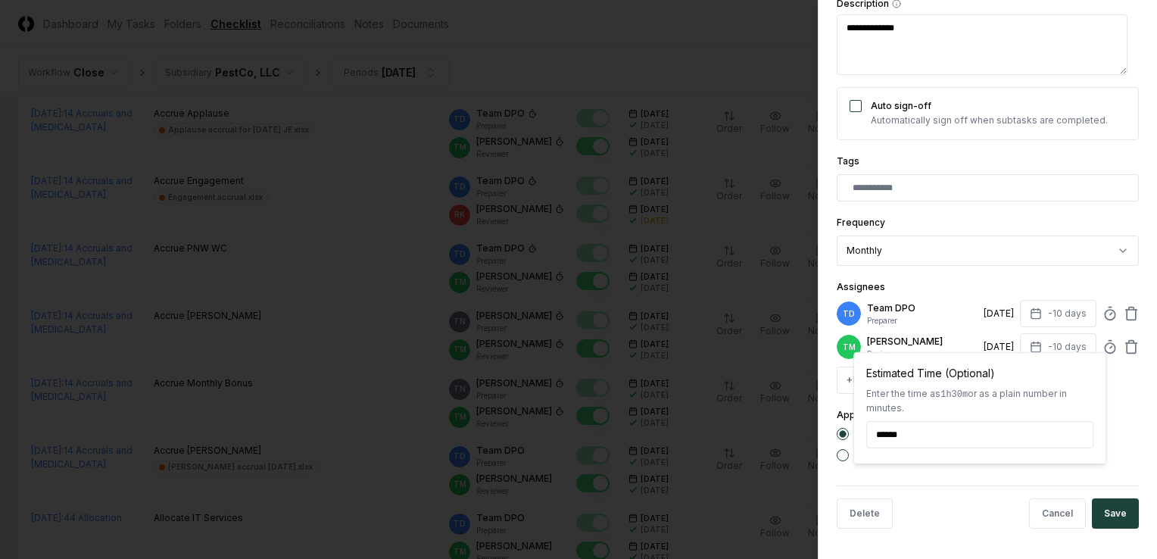
click at [893, 431] on input "******" at bounding box center [979, 434] width 227 height 27
type textarea "*"
type input "*****"
click at [1101, 511] on button "Save" at bounding box center [1114, 513] width 47 height 30
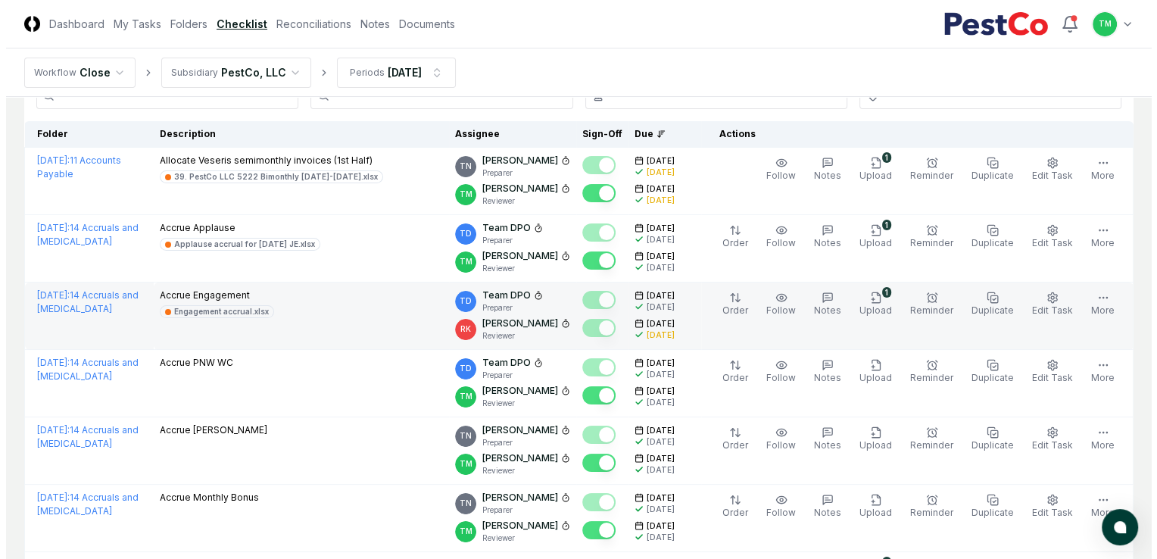
scroll to position [76, 0]
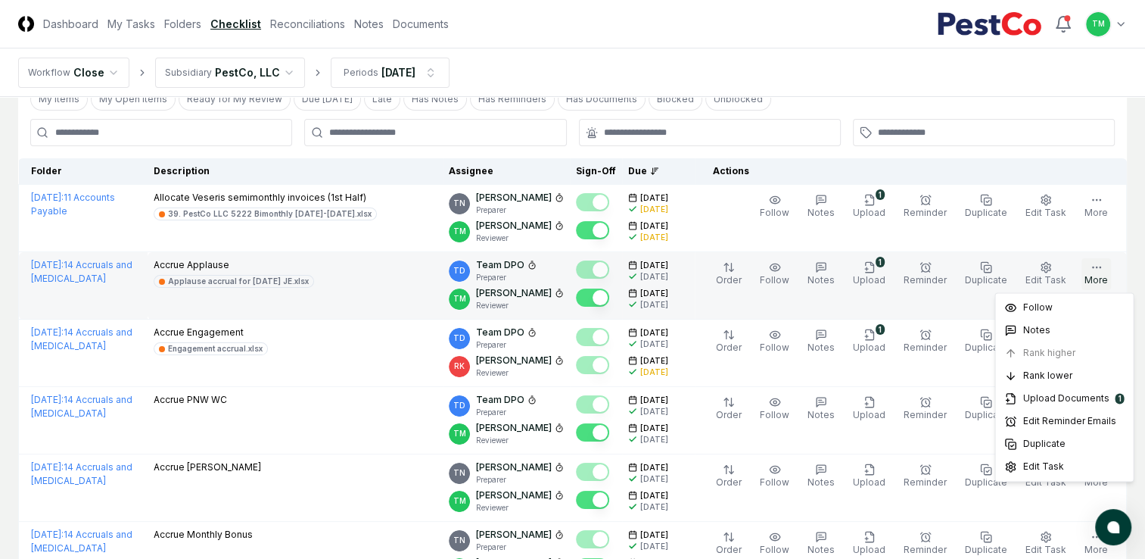
click at [1097, 271] on icon "button" at bounding box center [1097, 267] width 12 height 12
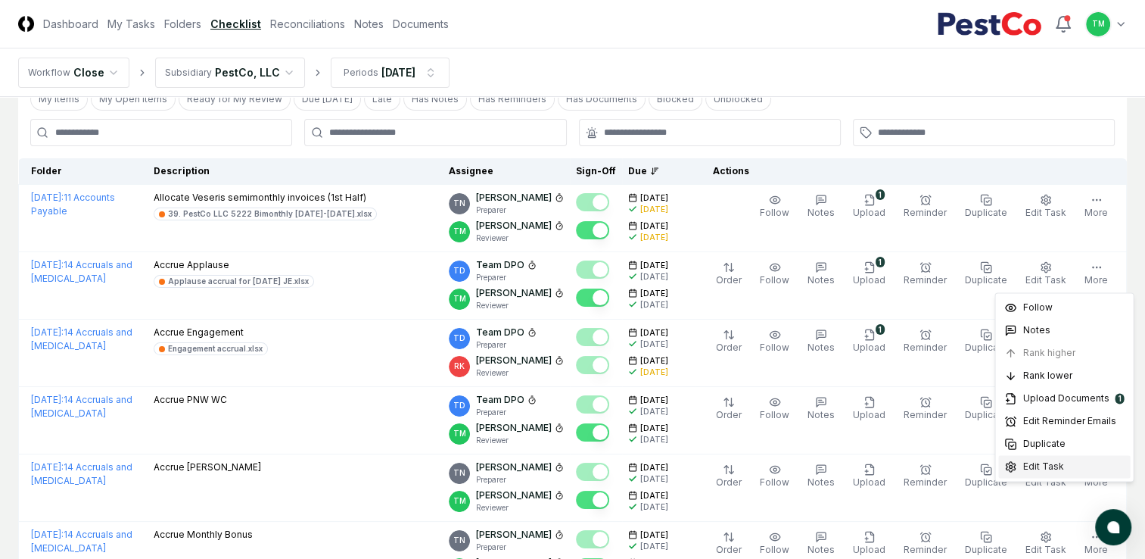
click at [1043, 465] on span "Edit Task" at bounding box center [1043, 466] width 41 height 14
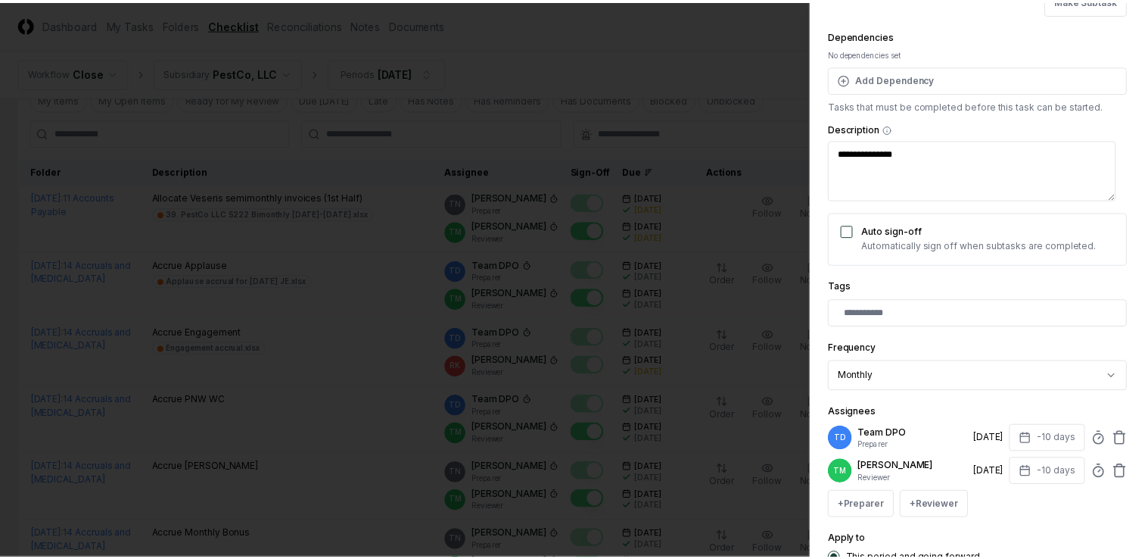
scroll to position [273, 0]
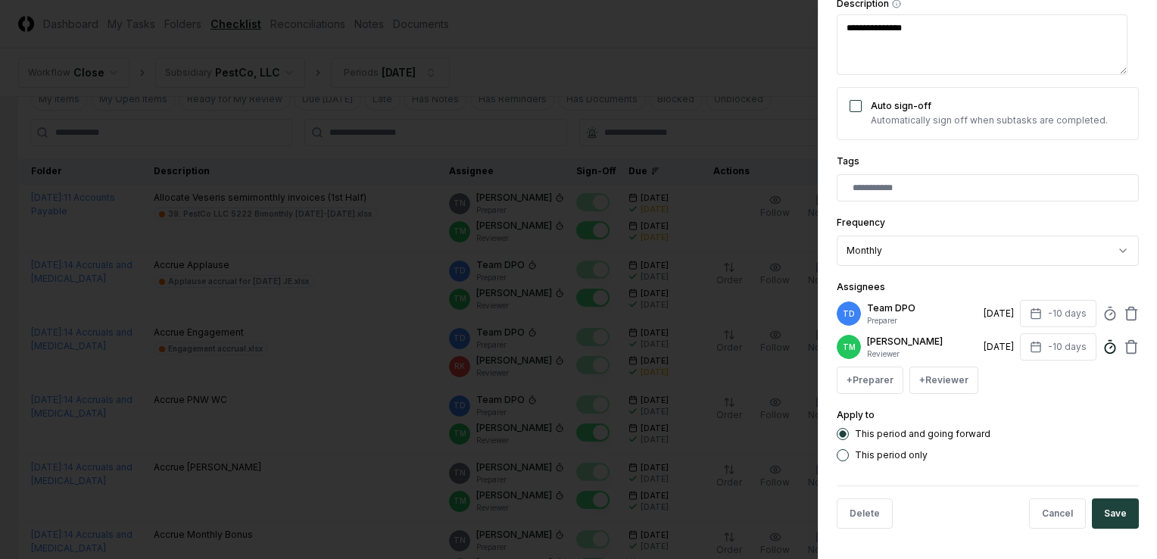
click at [1102, 341] on icon at bounding box center [1109, 346] width 15 height 15
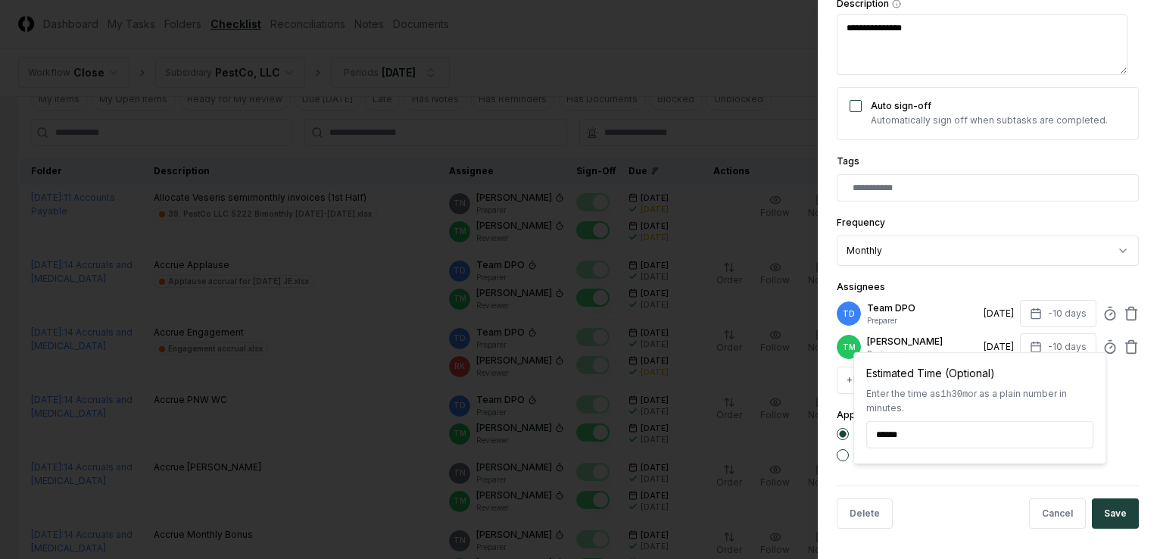
click at [895, 434] on input "******" at bounding box center [979, 434] width 227 height 27
type textarea "*"
type input "*****"
click at [1107, 516] on button "Save" at bounding box center [1114, 513] width 47 height 30
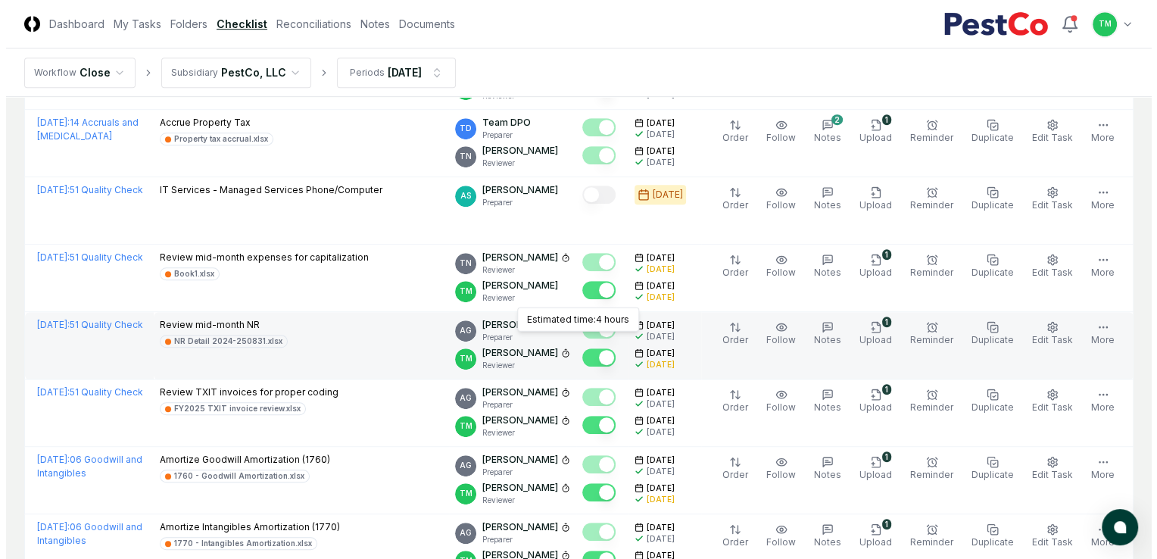
scroll to position [908, 0]
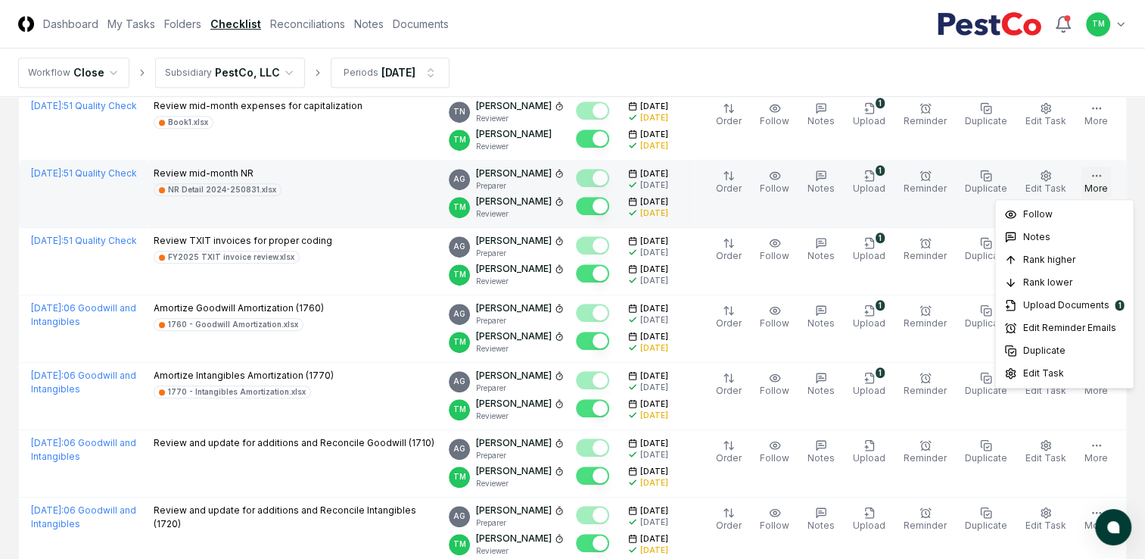
click at [1099, 174] on icon "button" at bounding box center [1097, 176] width 12 height 12
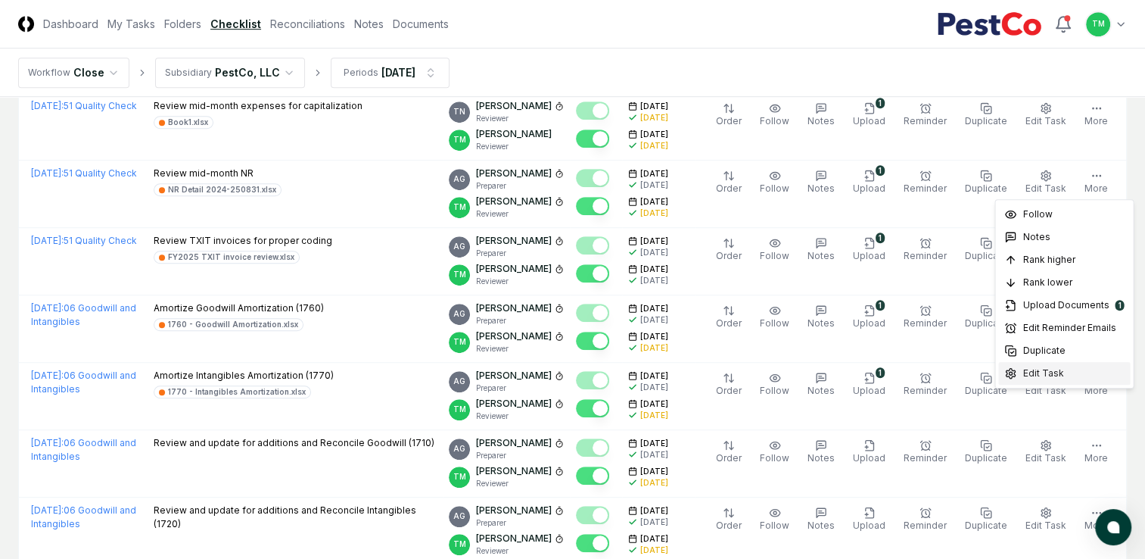
click at [1035, 374] on span "Edit Task" at bounding box center [1043, 373] width 41 height 14
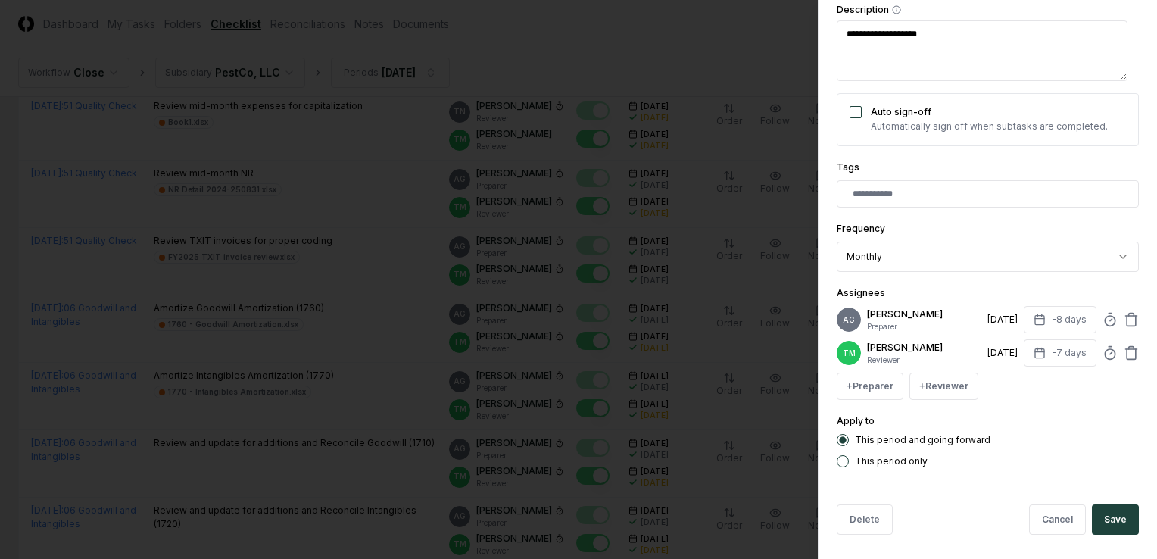
type textarea "*"
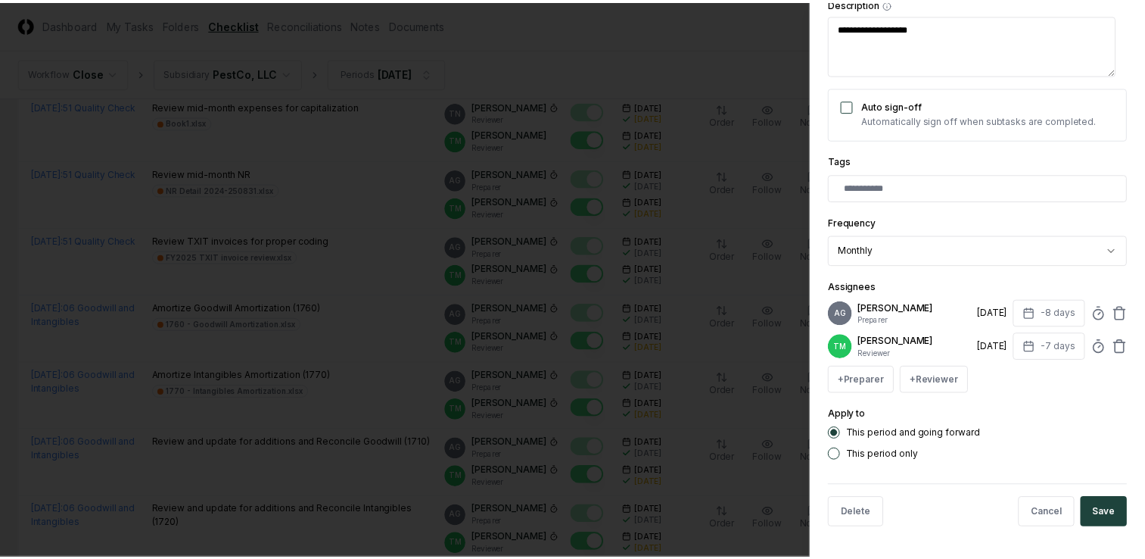
scroll to position [285, 0]
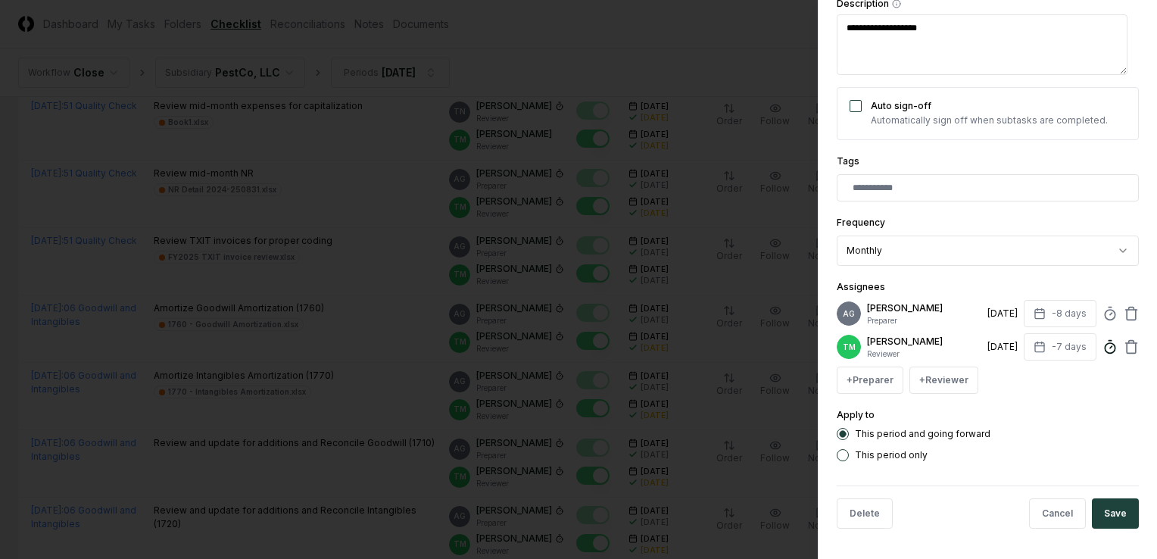
click at [1102, 343] on icon at bounding box center [1109, 346] width 15 height 15
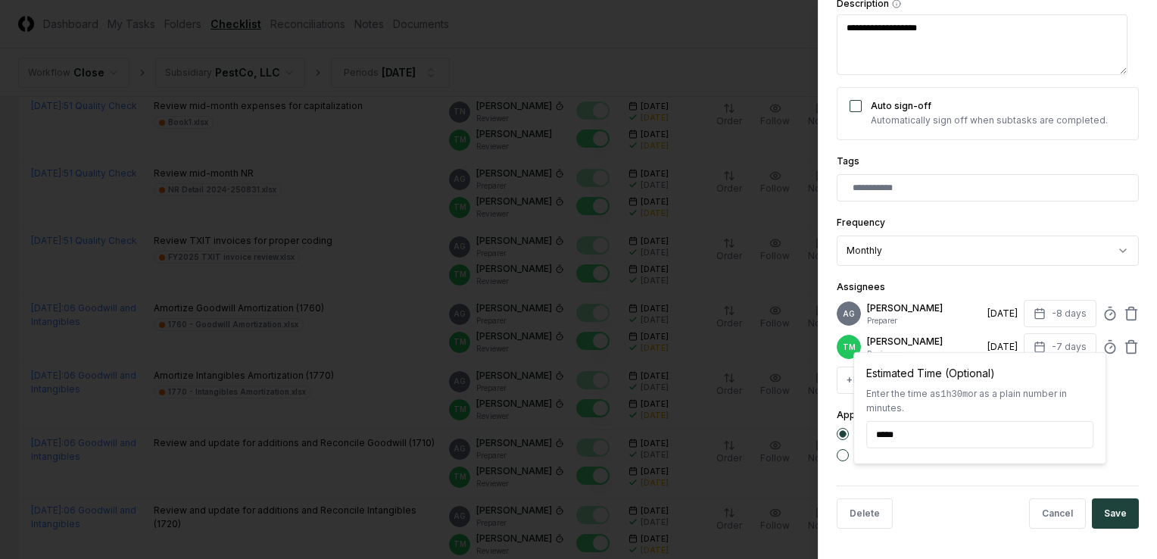
click at [881, 431] on input "*****" at bounding box center [979, 434] width 227 height 27
type input "****"
type textarea "*"
type input "*****"
click at [1108, 519] on button "Save" at bounding box center [1114, 513] width 47 height 30
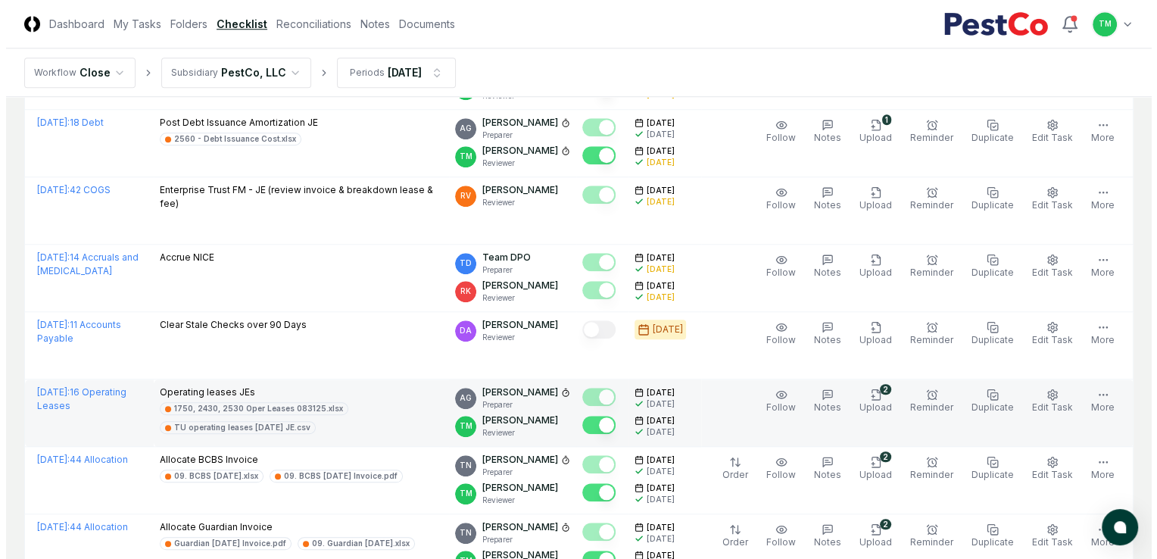
scroll to position [1514, 0]
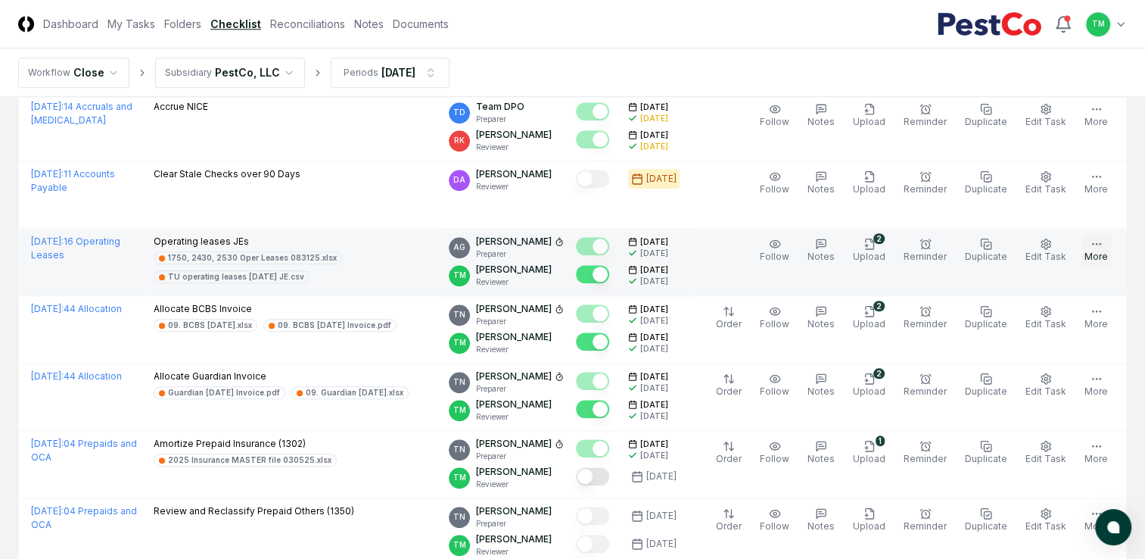
click at [1102, 244] on icon "button" at bounding box center [1097, 244] width 12 height 12
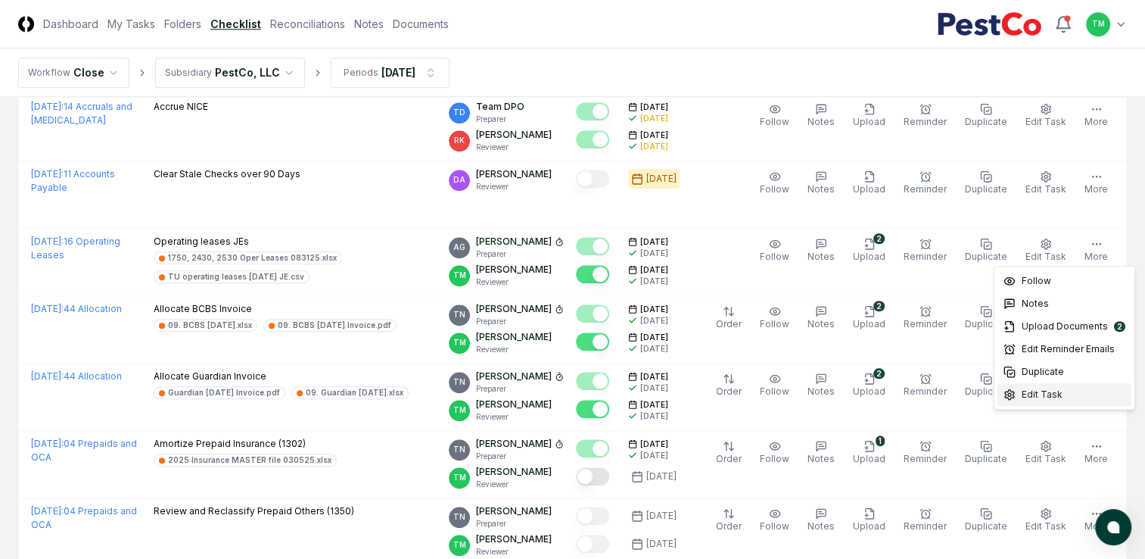
click at [1044, 399] on span "Edit Task" at bounding box center [1042, 395] width 41 height 14
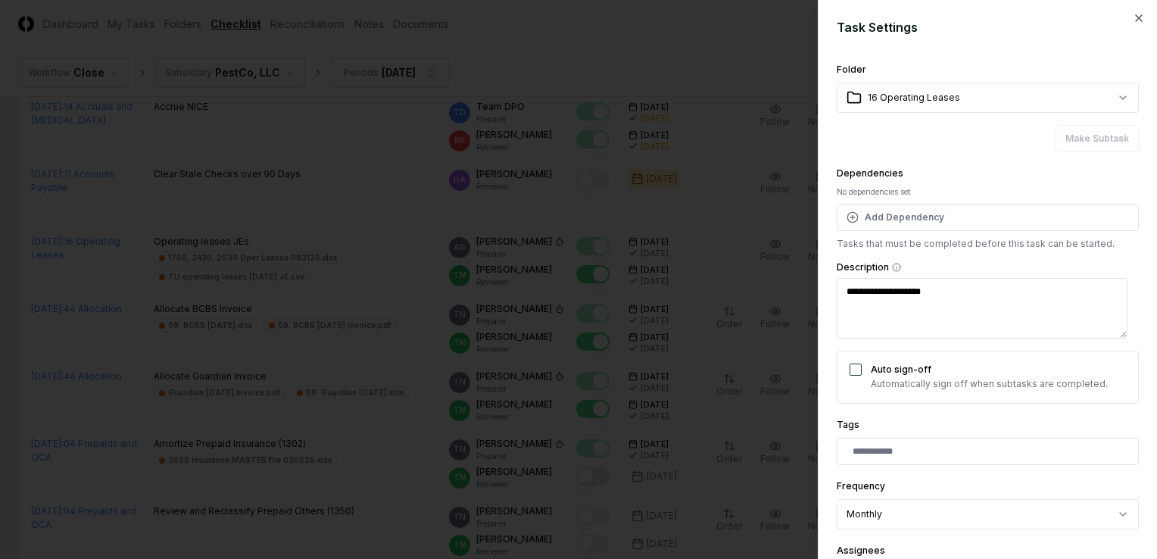
scroll to position [285, 0]
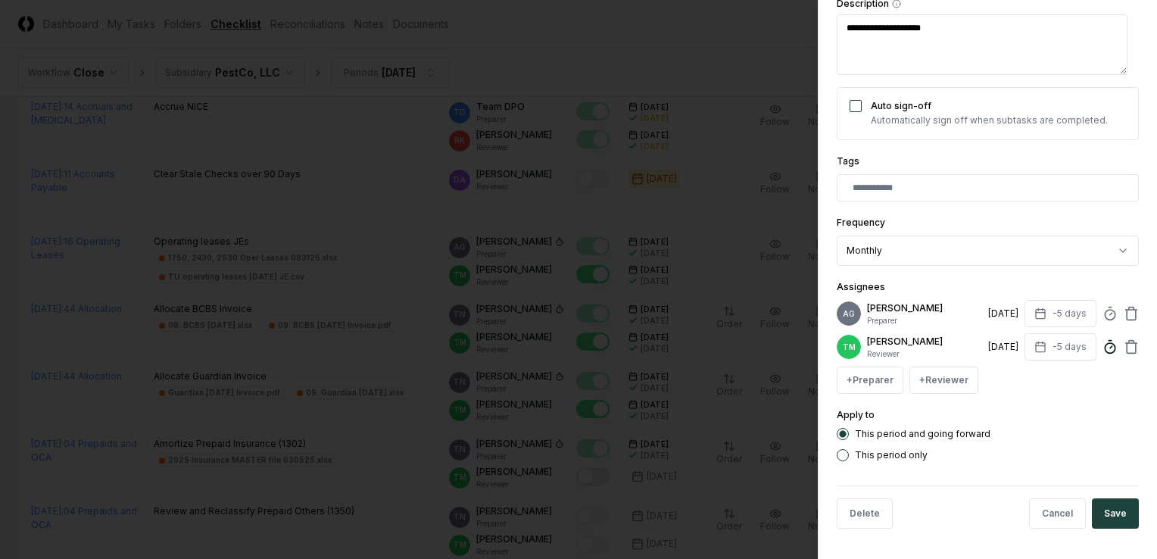
click at [1102, 342] on icon at bounding box center [1109, 346] width 15 height 15
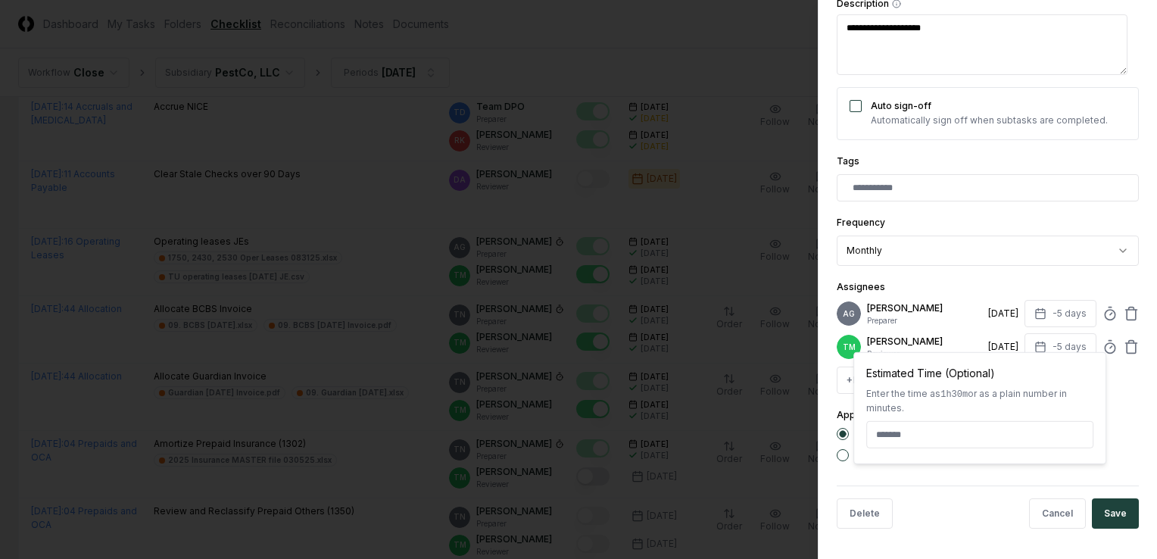
type textarea "*"
type input "*****"
click at [978, 484] on form "**********" at bounding box center [987, 148] width 302 height 786
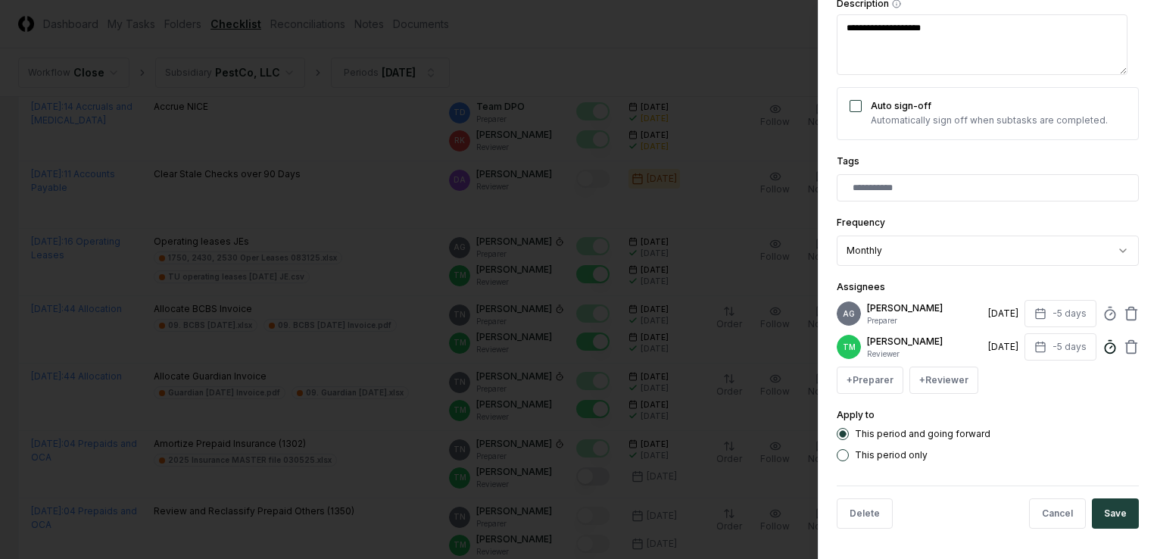
click at [1102, 340] on icon at bounding box center [1109, 346] width 15 height 15
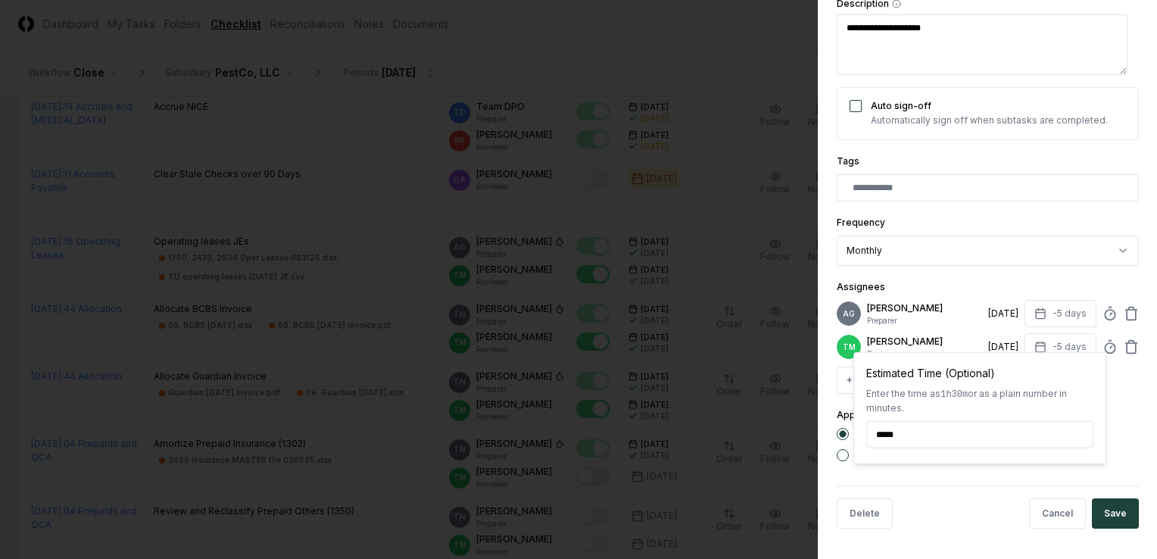
click at [892, 429] on input "*****" at bounding box center [979, 434] width 227 height 27
type input "*****"
click at [1125, 422] on div "Apply to This period and going forward This period only" at bounding box center [987, 433] width 302 height 55
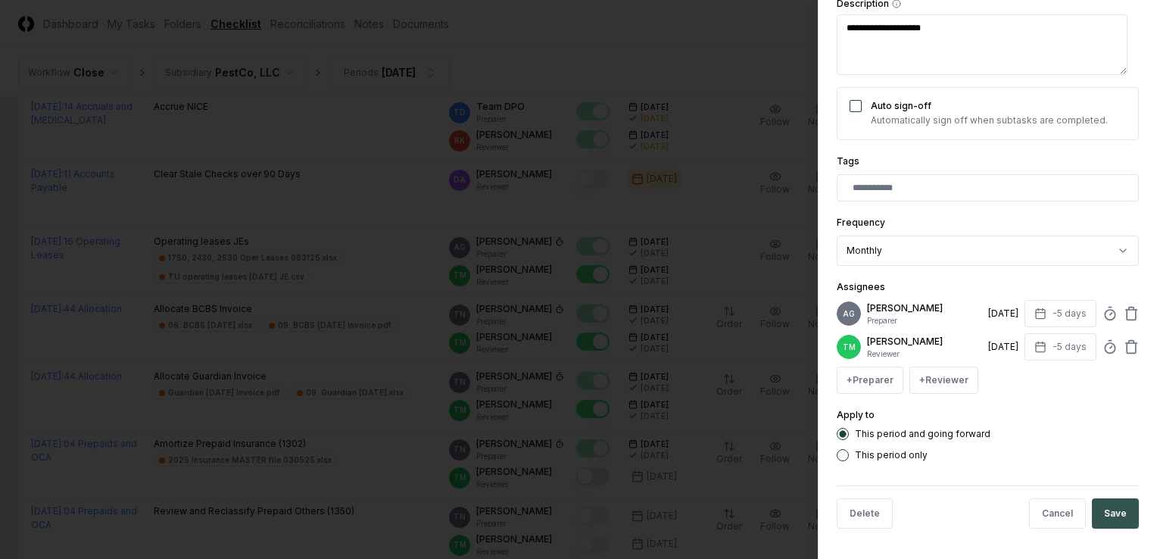
click at [1113, 516] on button "Save" at bounding box center [1114, 513] width 47 height 30
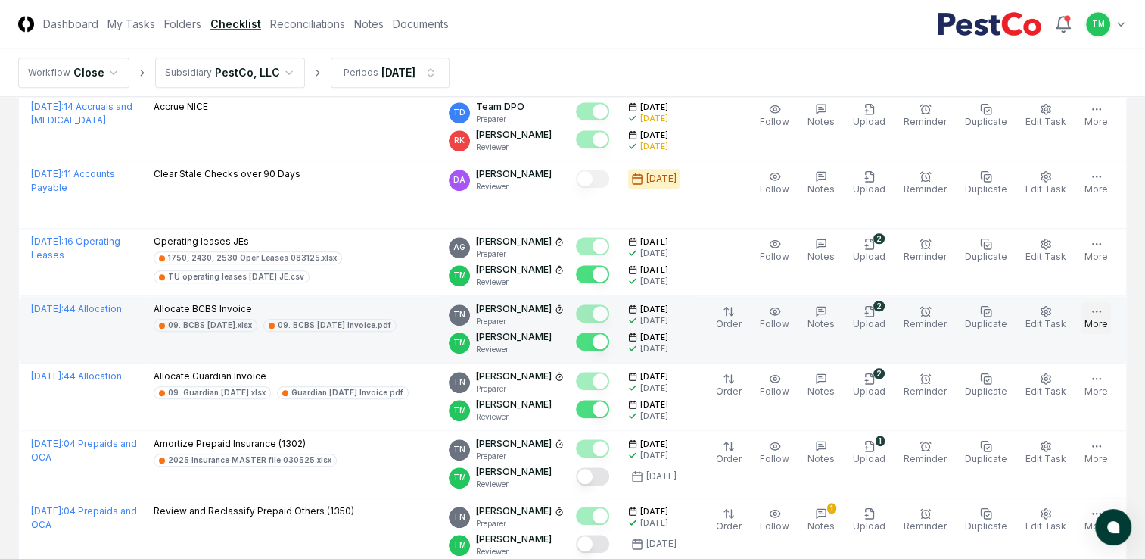
click at [1104, 312] on button "More" at bounding box center [1097, 318] width 30 height 32
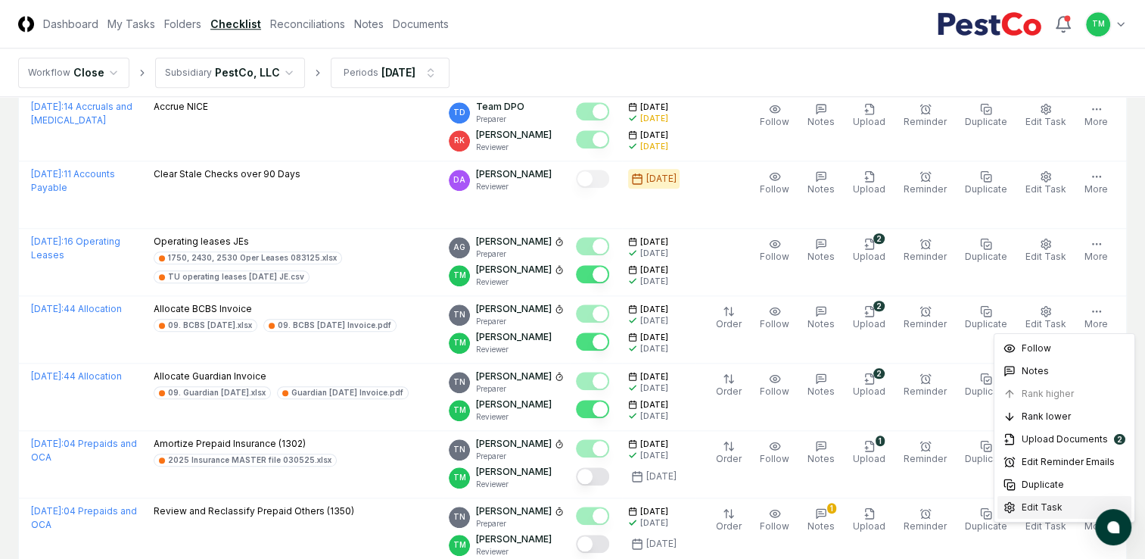
click at [1043, 507] on span "Edit Task" at bounding box center [1042, 507] width 41 height 14
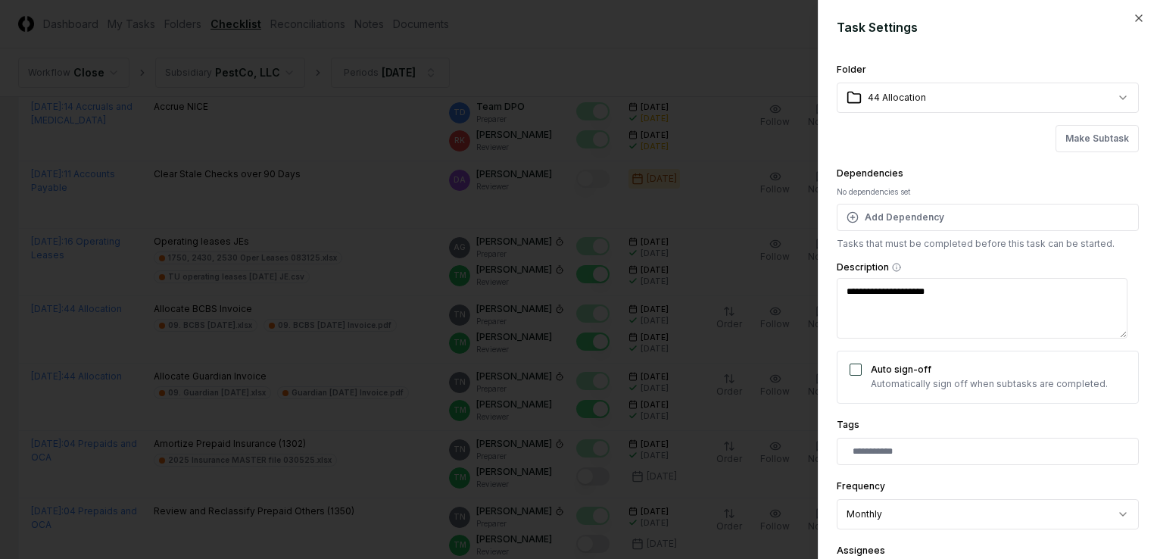
scroll to position [273, 0]
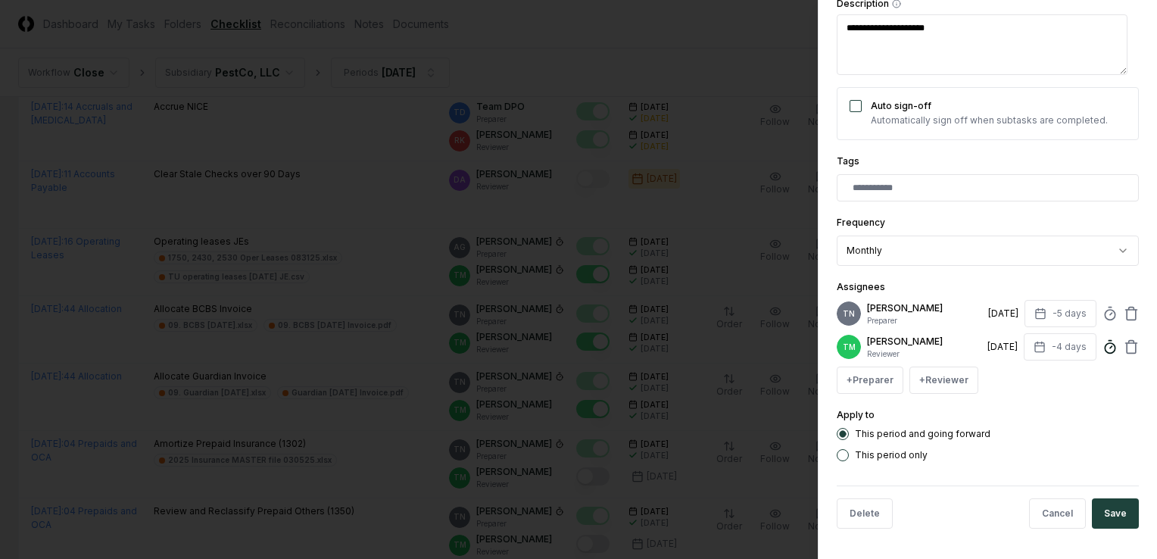
drag, startPoint x: 1095, startPoint y: 338, endPoint x: 1097, endPoint y: 347, distance: 10.0
click at [1104, 343] on circle at bounding box center [1109, 348] width 10 height 10
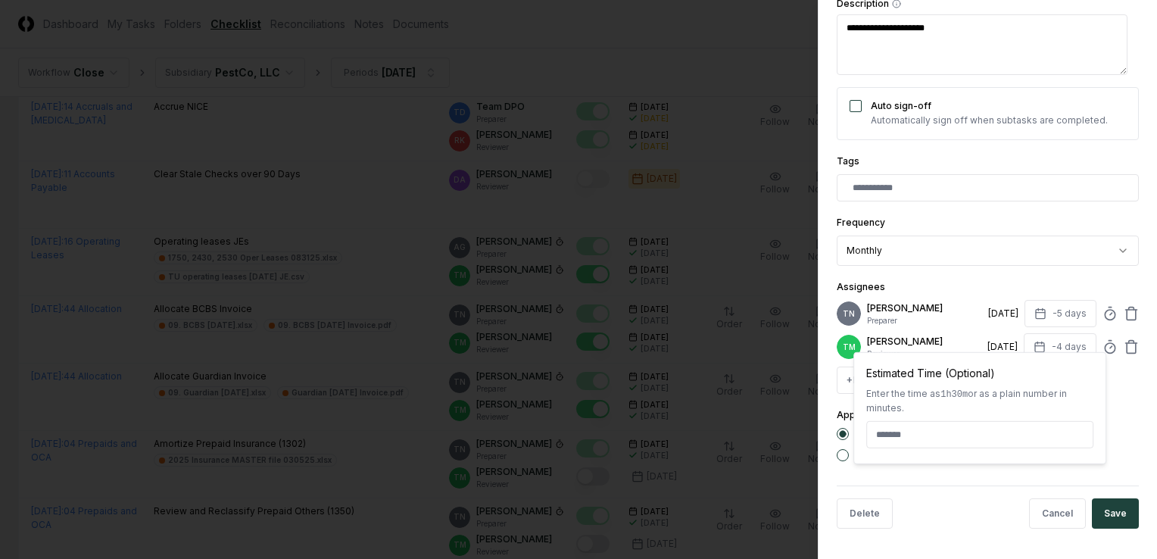
click at [898, 433] on input at bounding box center [979, 434] width 227 height 27
type textarea "*"
type input "******"
drag, startPoint x: 1125, startPoint y: 453, endPoint x: 1123, endPoint y: 482, distance: 29.6
click at [1125, 452] on div "This period only" at bounding box center [987, 455] width 302 height 12
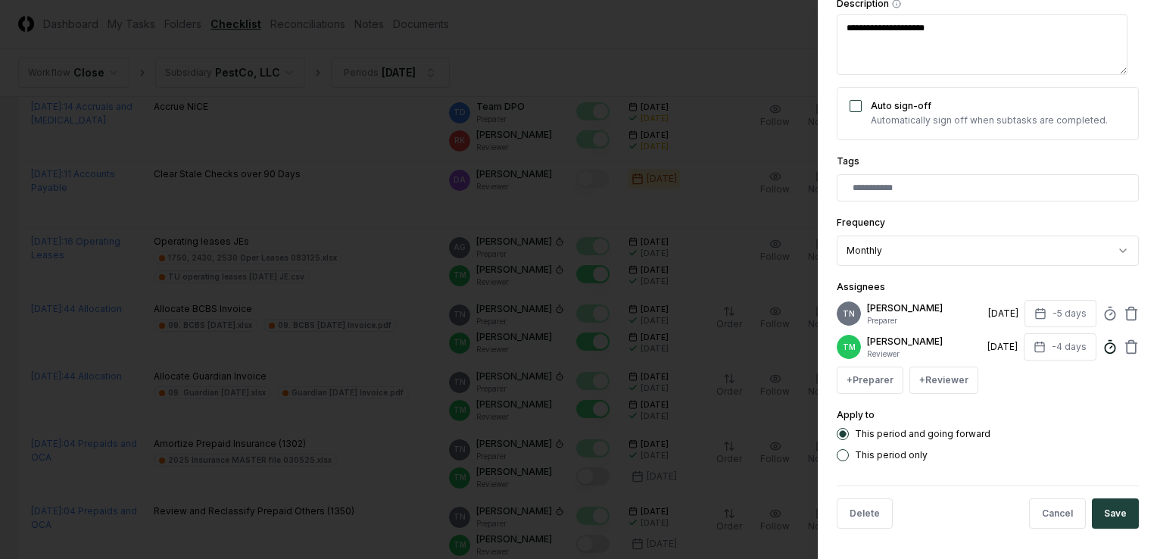
click at [1110, 346] on line at bounding box center [1111, 347] width 2 height 2
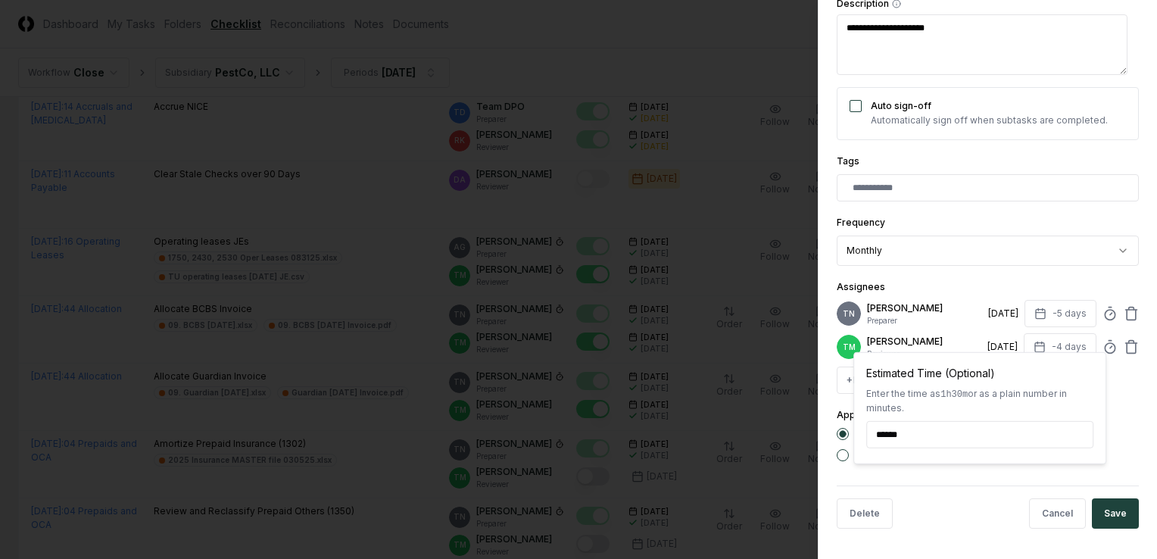
click at [1108, 517] on button "Save" at bounding box center [1114, 513] width 47 height 30
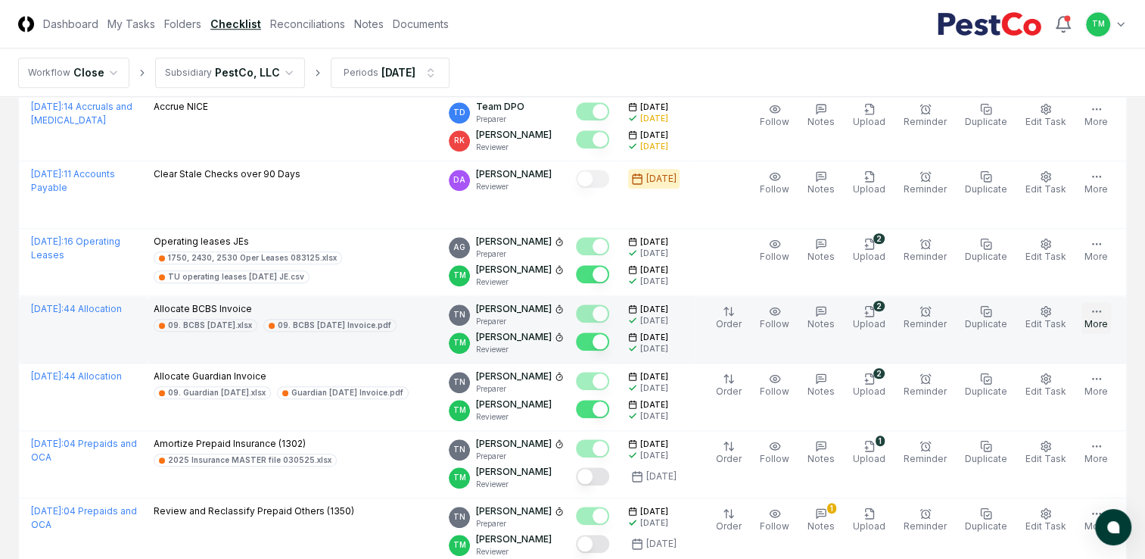
click at [1099, 310] on icon "button" at bounding box center [1097, 311] width 12 height 12
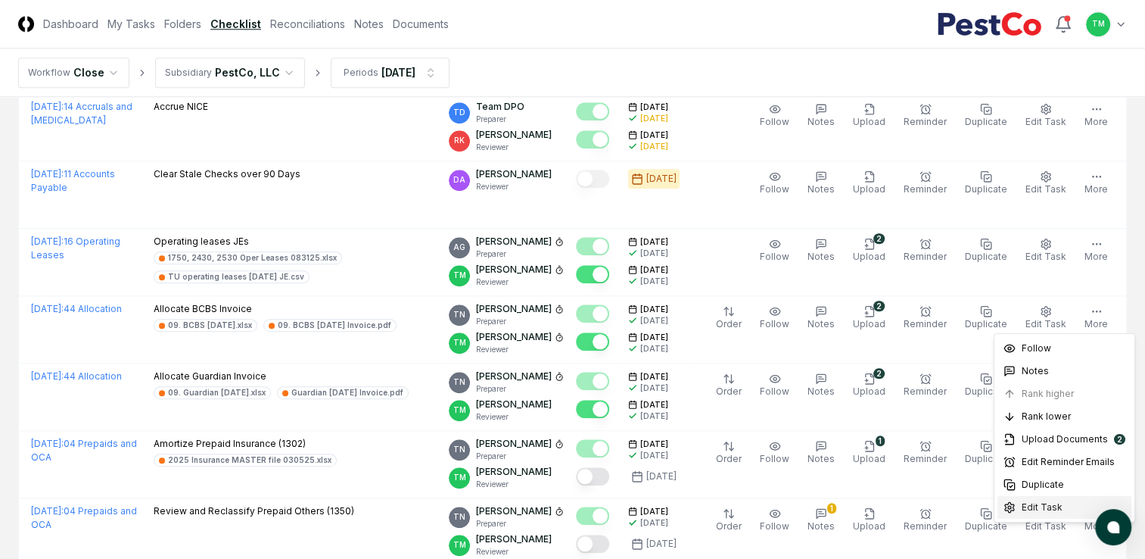
click at [1046, 504] on span "Edit Task" at bounding box center [1042, 507] width 41 height 14
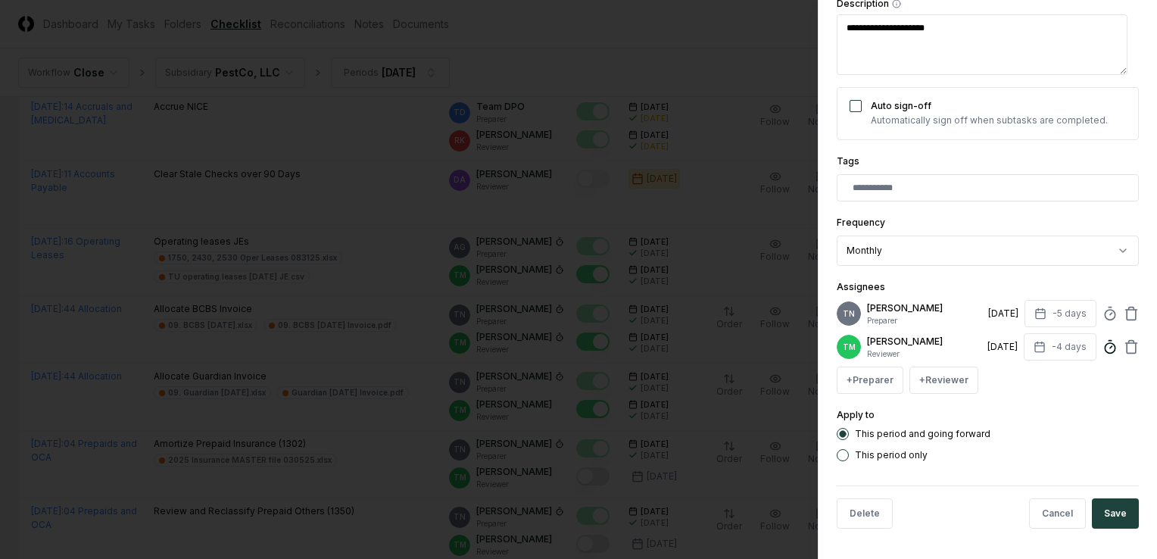
click at [1102, 345] on icon at bounding box center [1109, 346] width 15 height 15
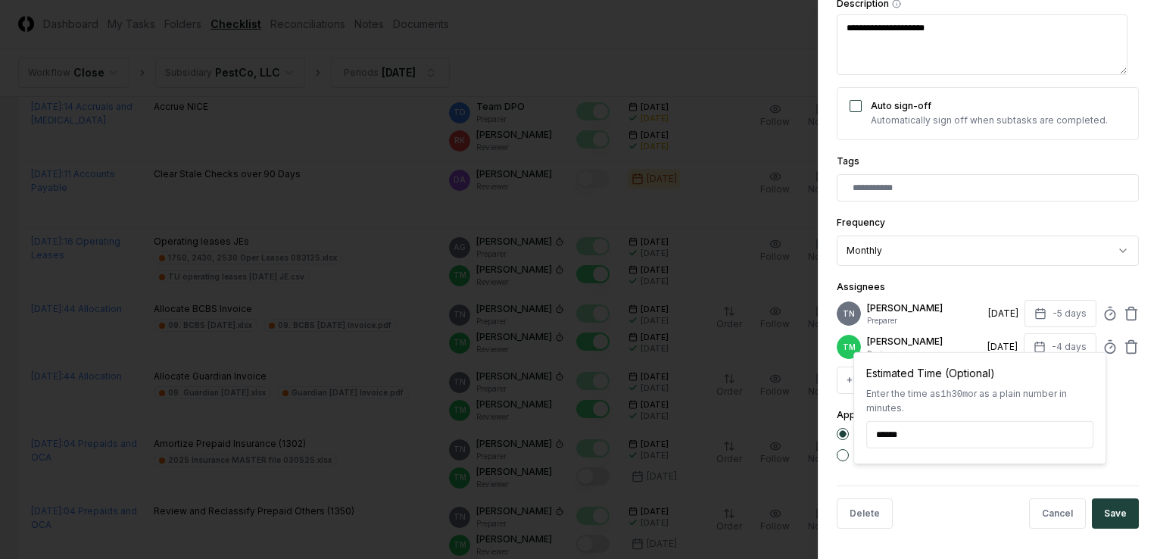
click at [898, 431] on input "******" at bounding box center [979, 434] width 227 height 27
drag, startPoint x: 903, startPoint y: 430, endPoint x: 923, endPoint y: 441, distance: 23.0
click at [905, 430] on input "******" at bounding box center [979, 434] width 227 height 27
click at [917, 438] on input "******" at bounding box center [979, 434] width 227 height 27
click at [913, 434] on input "******" at bounding box center [979, 434] width 227 height 27
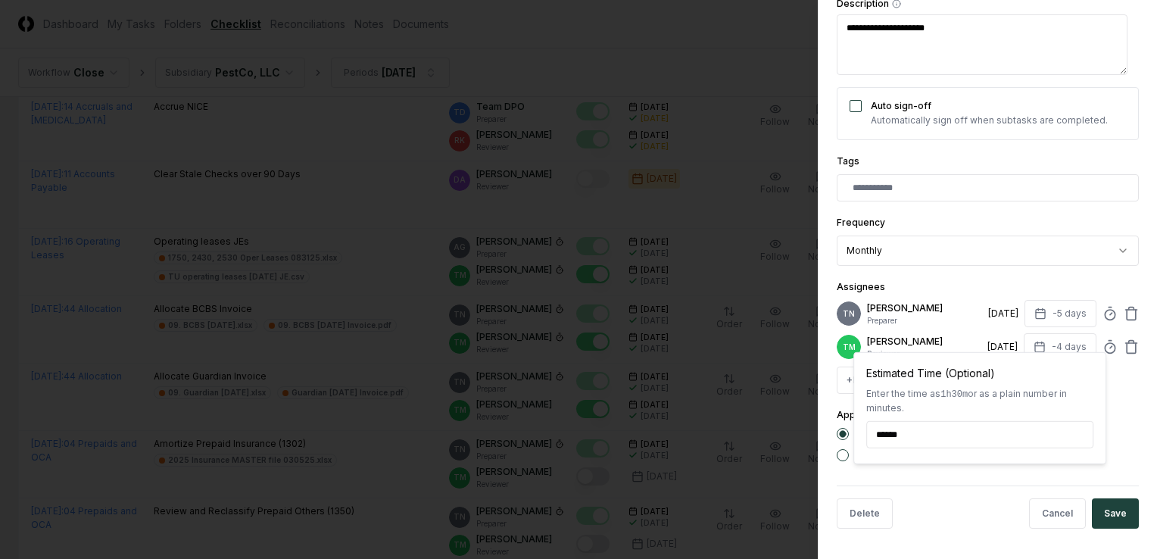
type textarea "*"
type input "******"
click at [1137, 431] on div "**********" at bounding box center [986, 279] width 339 height 559
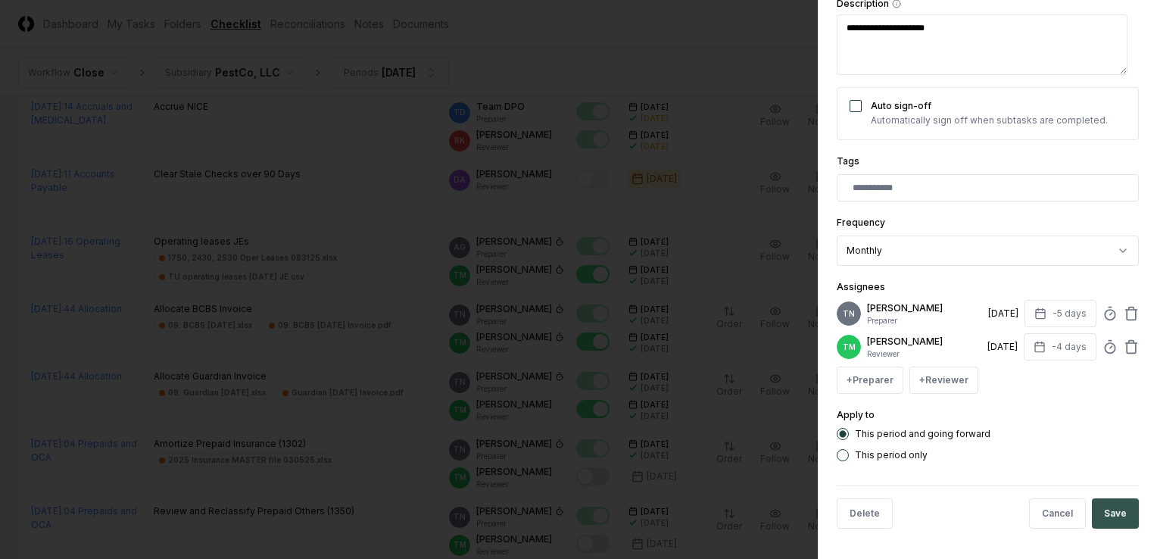
click at [1116, 508] on button "Save" at bounding box center [1114, 513] width 47 height 30
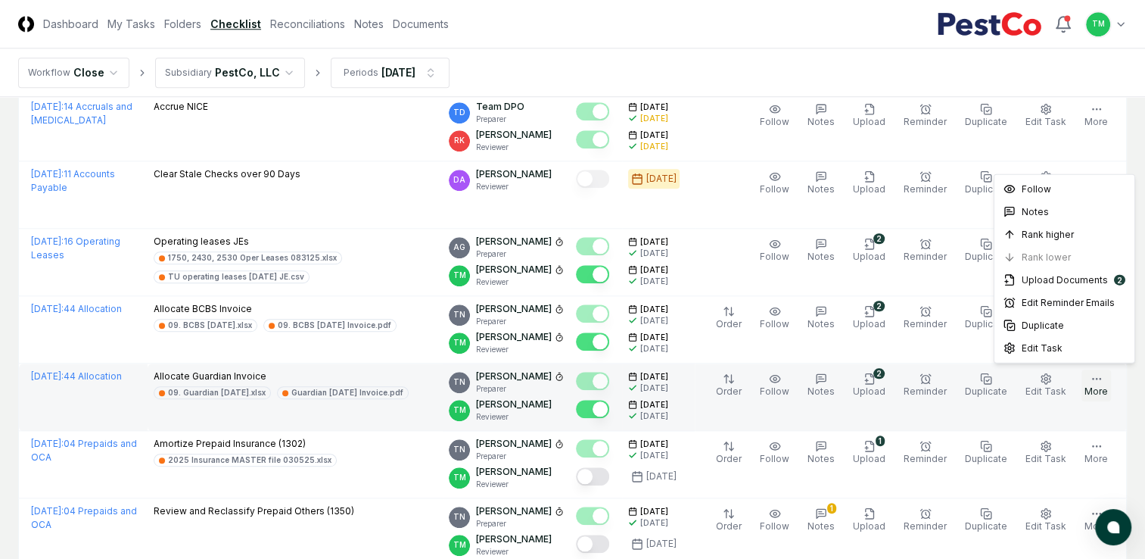
click at [1095, 381] on button "More" at bounding box center [1097, 385] width 30 height 32
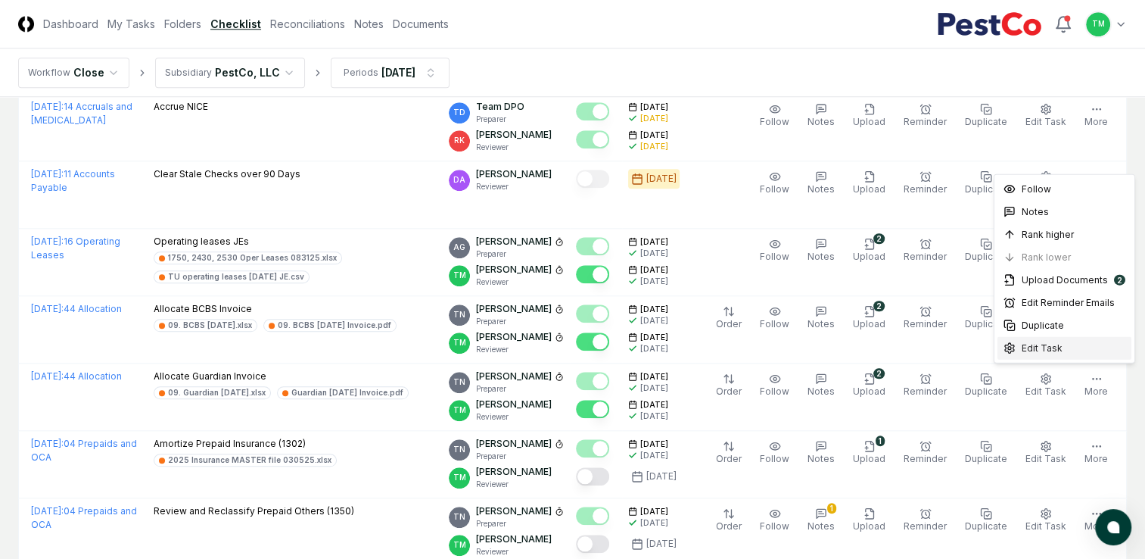
click at [1057, 347] on span "Edit Task" at bounding box center [1042, 348] width 41 height 14
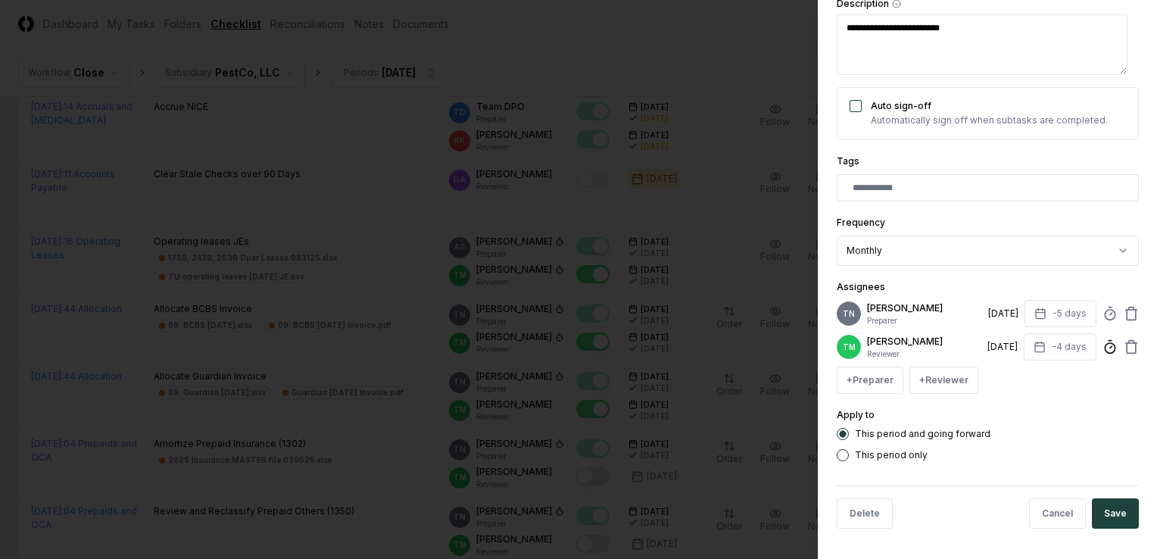
click at [1102, 341] on icon at bounding box center [1109, 346] width 15 height 15
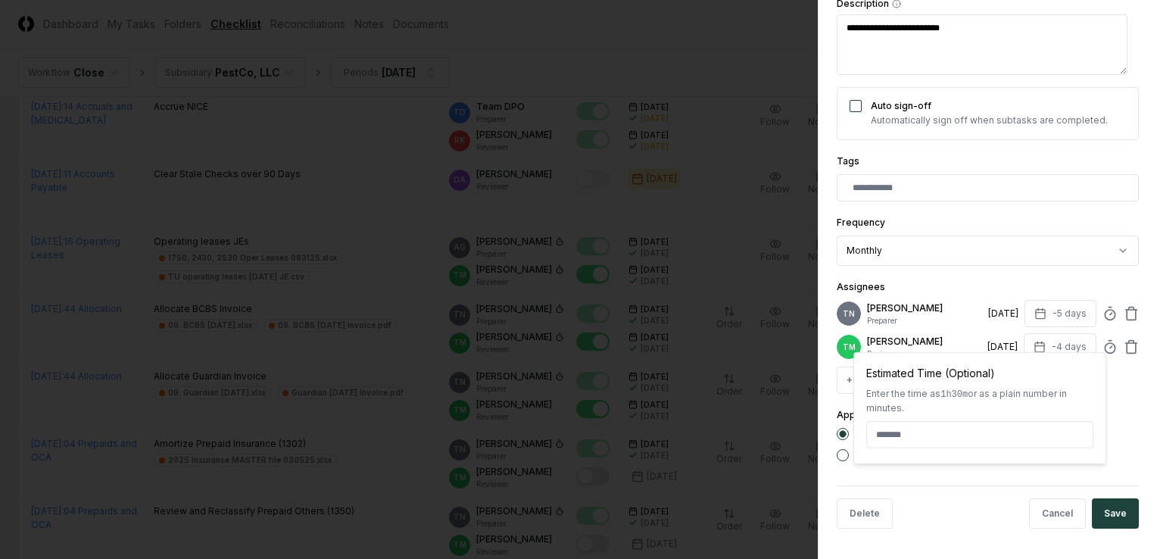
click at [899, 428] on input at bounding box center [979, 434] width 227 height 27
click at [902, 437] on input at bounding box center [979, 434] width 227 height 27
type textarea "*"
type input "******"
click at [1125, 477] on form "**********" at bounding box center [987, 148] width 302 height 786
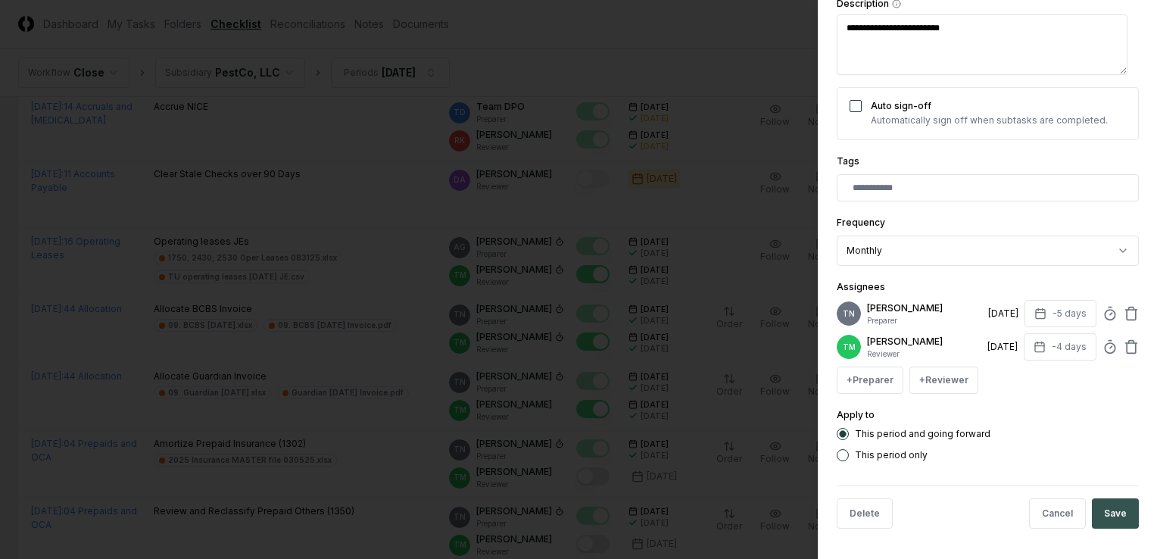
click at [1117, 516] on button "Save" at bounding box center [1114, 513] width 47 height 30
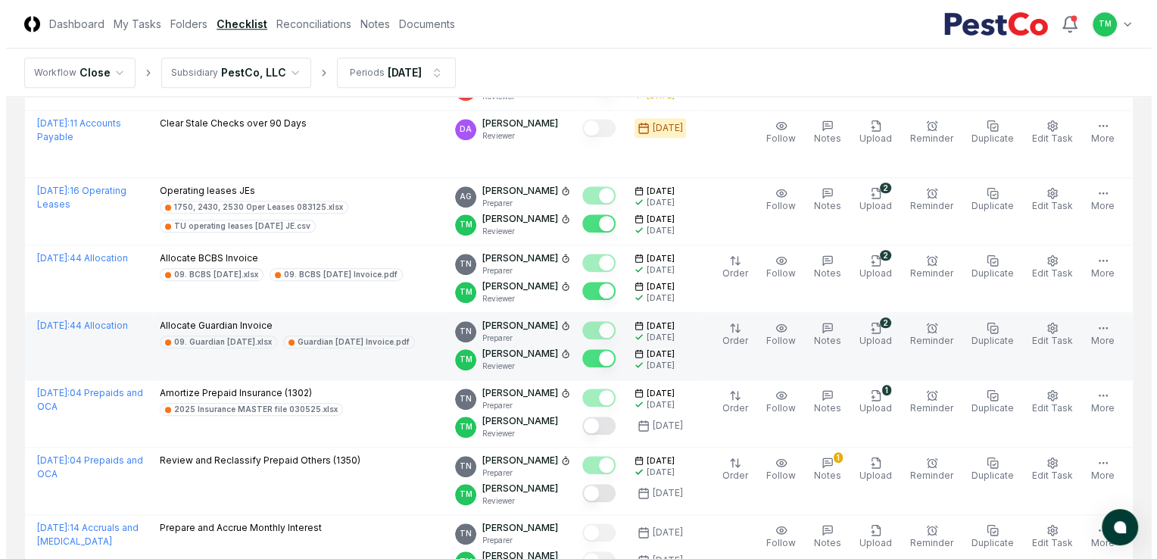
scroll to position [1665, 0]
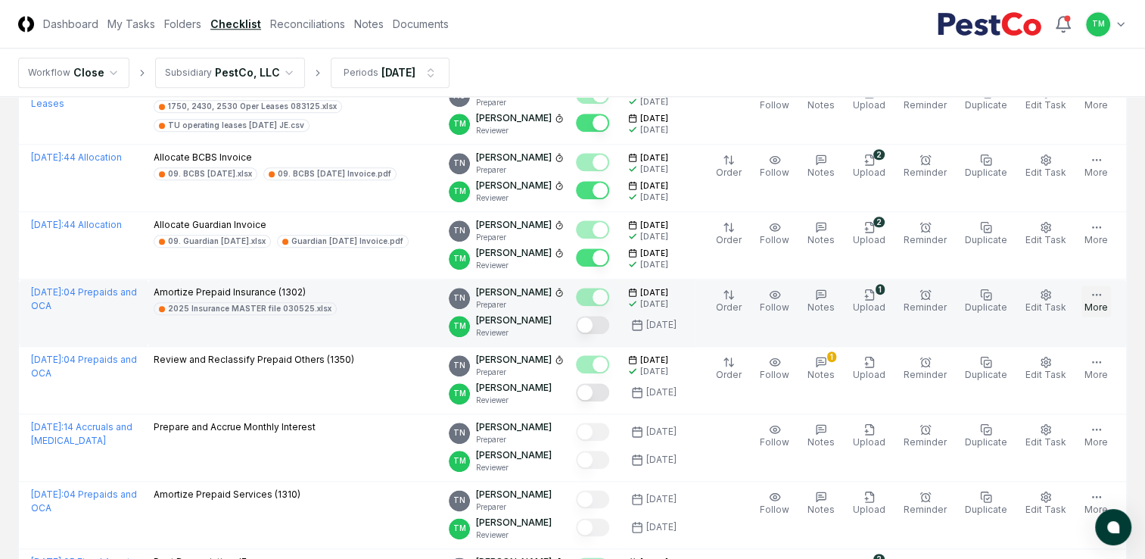
click at [1097, 294] on circle "button" at bounding box center [1096, 294] width 1 height 1
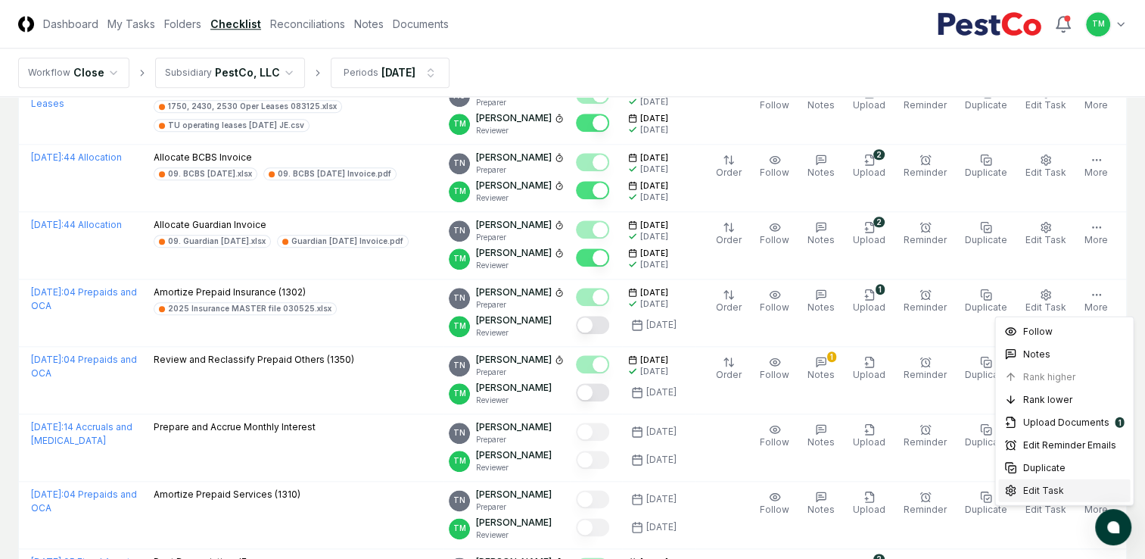
click at [1056, 489] on span "Edit Task" at bounding box center [1043, 491] width 41 height 14
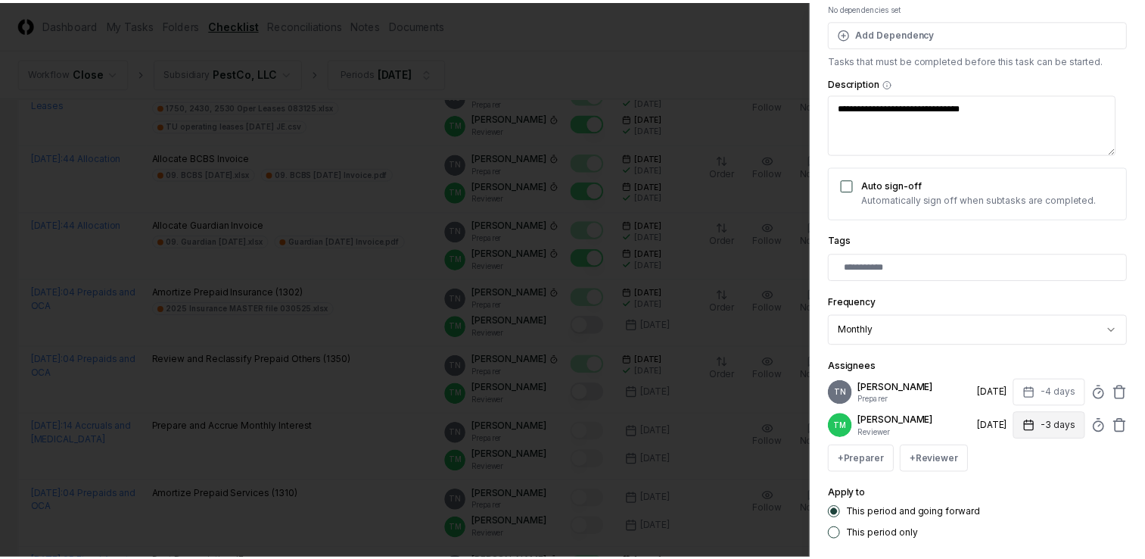
scroll to position [273, 0]
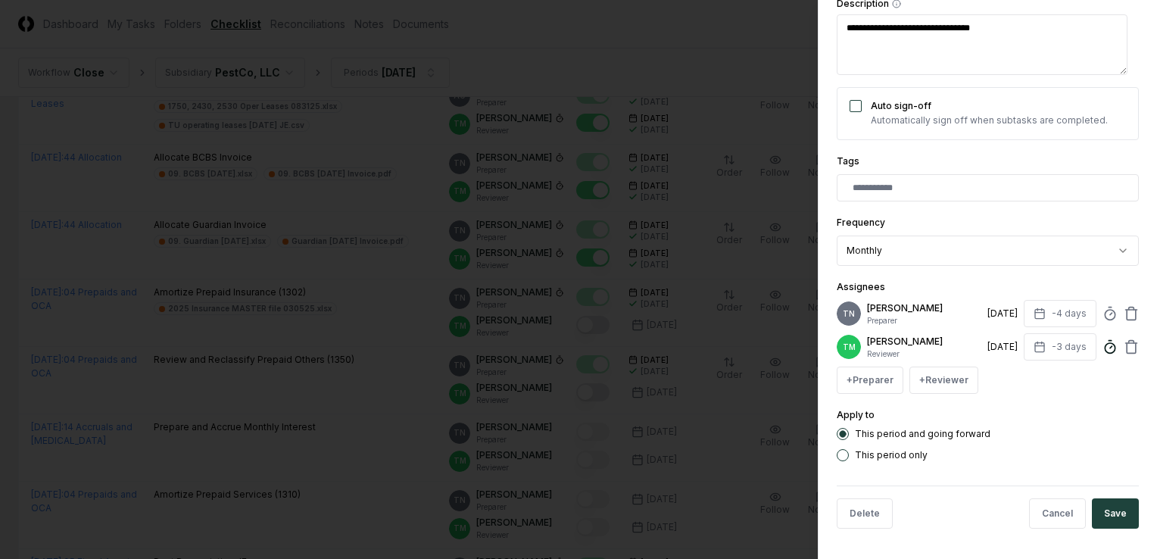
click at [1110, 346] on line at bounding box center [1111, 347] width 2 height 2
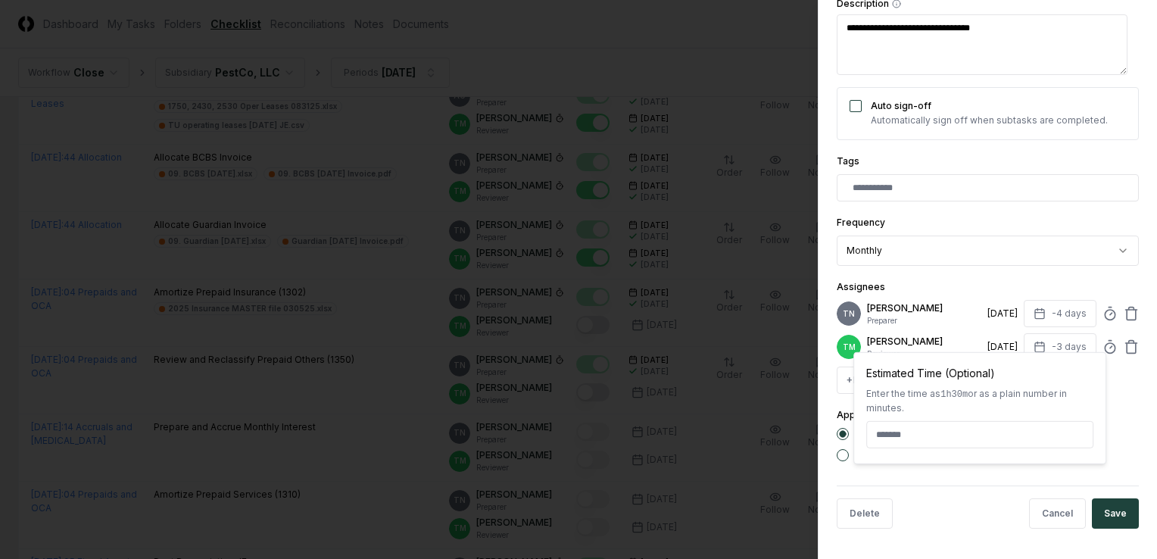
type textarea "*"
type input "******"
drag, startPoint x: 1116, startPoint y: 450, endPoint x: 1104, endPoint y: 500, distance: 50.9
click at [1116, 450] on div "This period only" at bounding box center [987, 455] width 302 height 12
drag, startPoint x: 1098, startPoint y: 515, endPoint x: 1028, endPoint y: 549, distance: 78.5
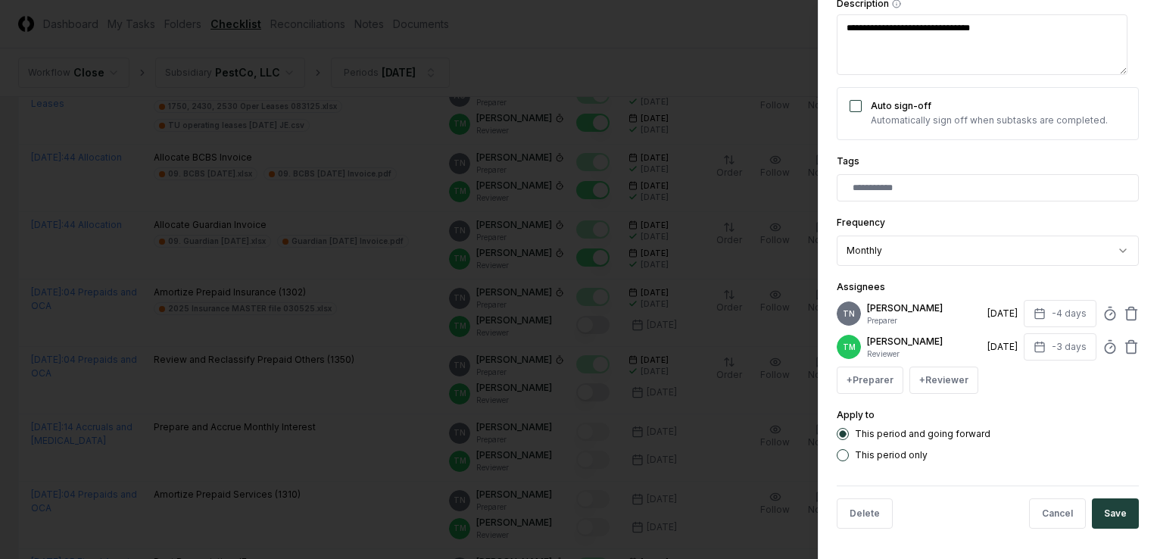
click at [1098, 515] on button "Save" at bounding box center [1114, 513] width 47 height 30
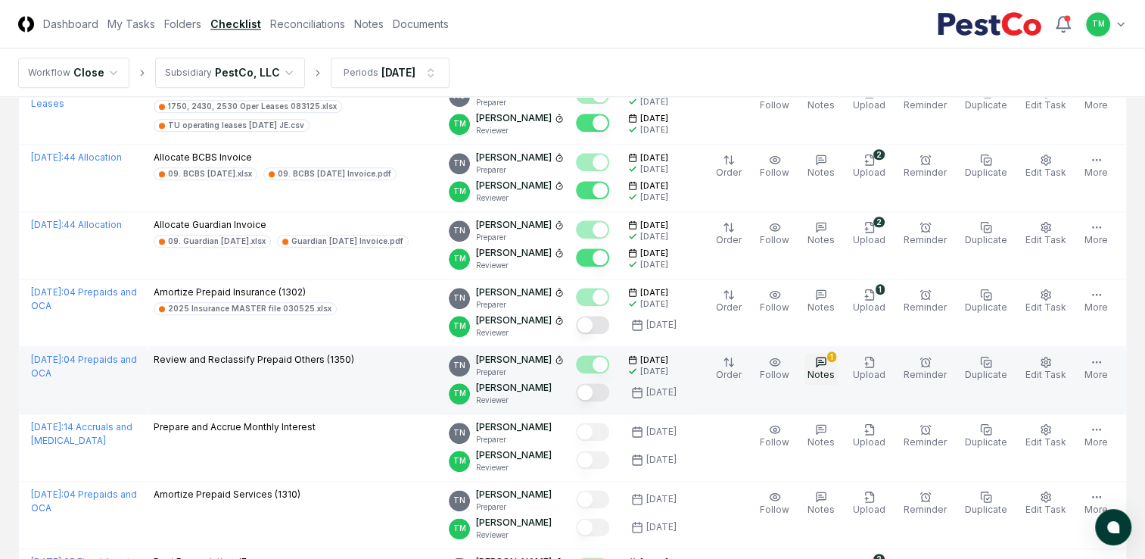
click at [827, 356] on icon "button" at bounding box center [821, 362] width 12 height 12
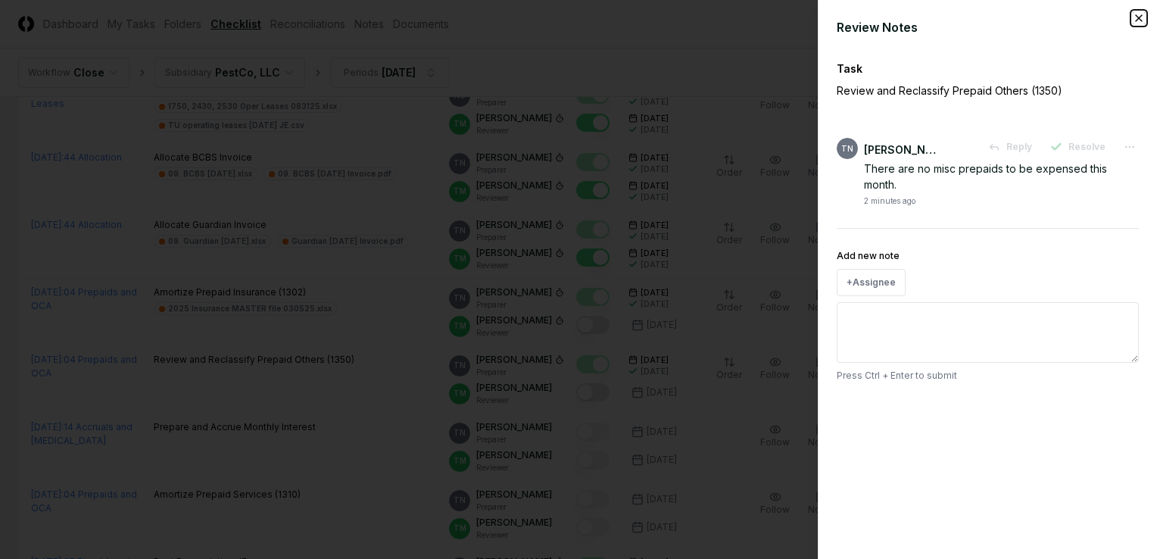
click at [1138, 20] on icon "button" at bounding box center [1138, 18] width 12 height 12
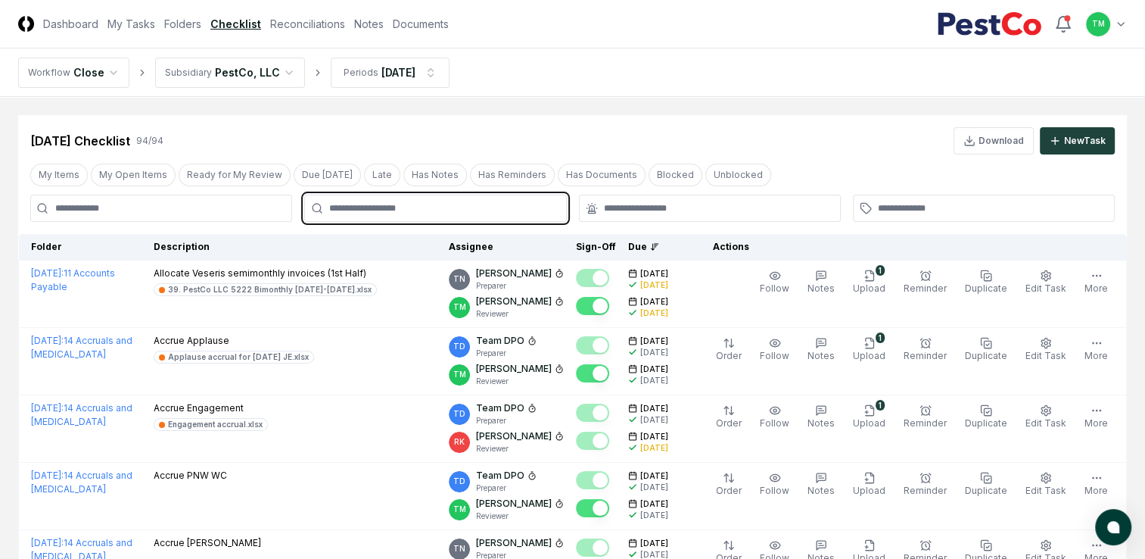
click at [394, 213] on input "text" at bounding box center [442, 208] width 227 height 14
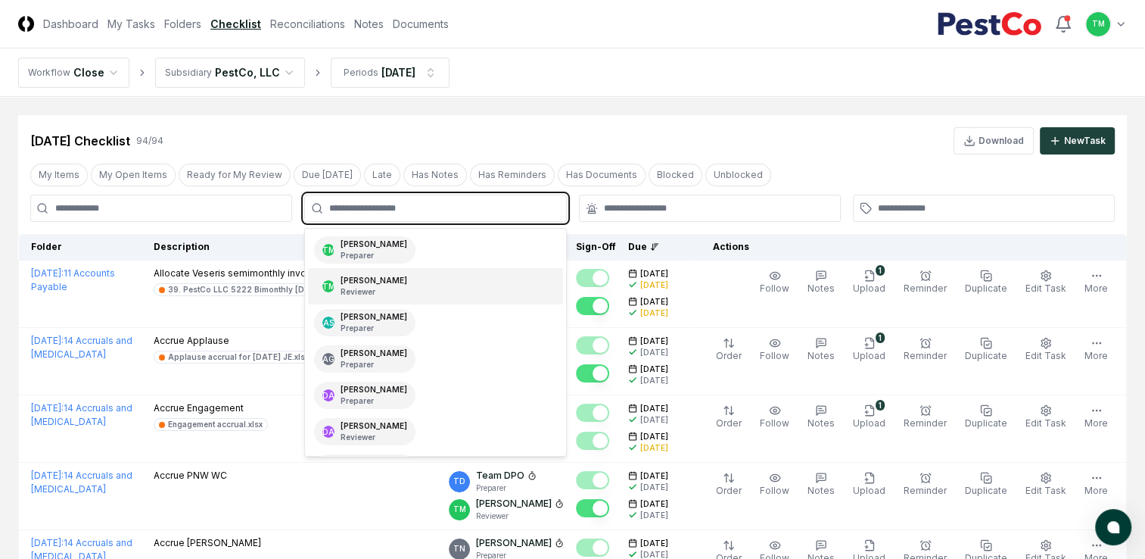
click at [382, 289] on p "Reviewer" at bounding box center [374, 291] width 67 height 11
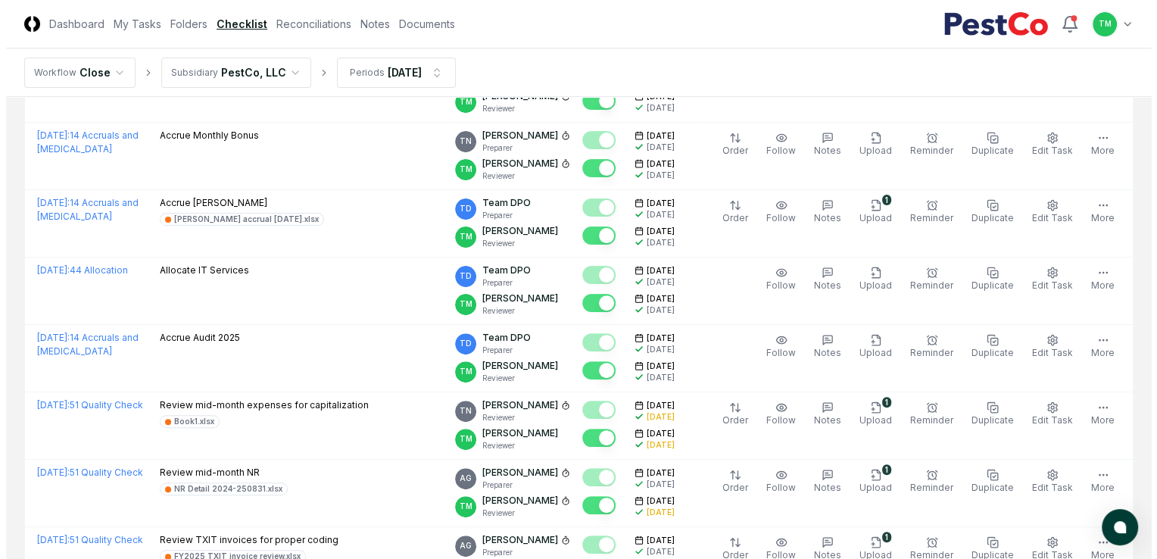
scroll to position [454, 0]
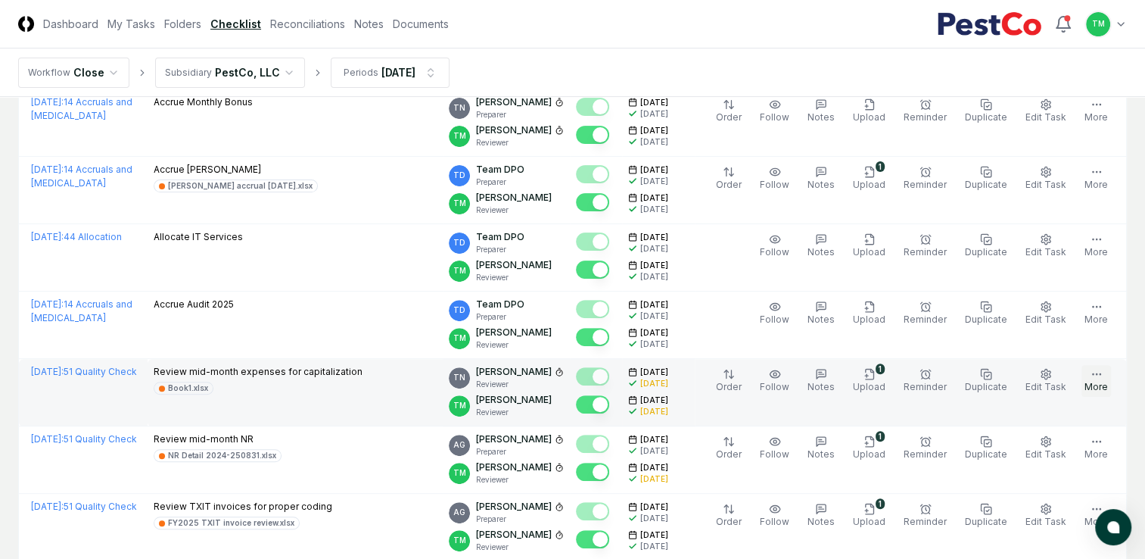
click at [1103, 397] on button "More" at bounding box center [1097, 381] width 30 height 32
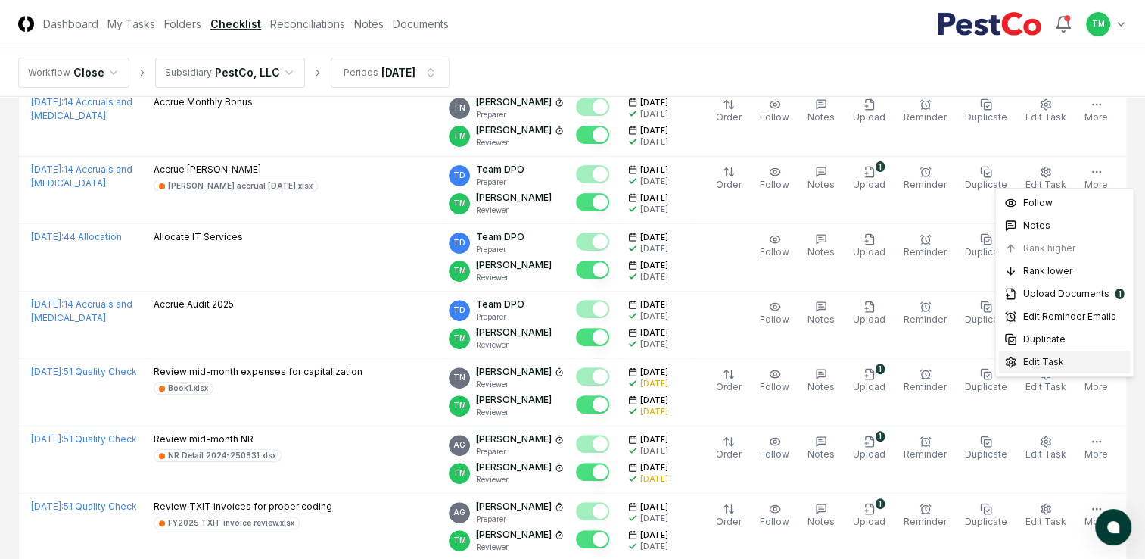
click at [1048, 360] on span "Edit Task" at bounding box center [1043, 362] width 41 height 14
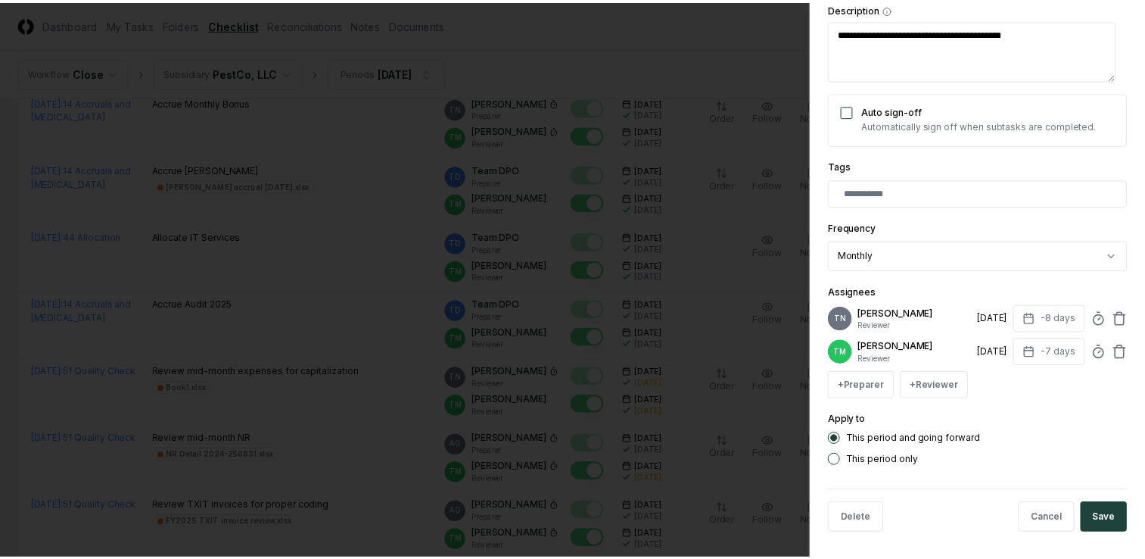
scroll to position [273, 0]
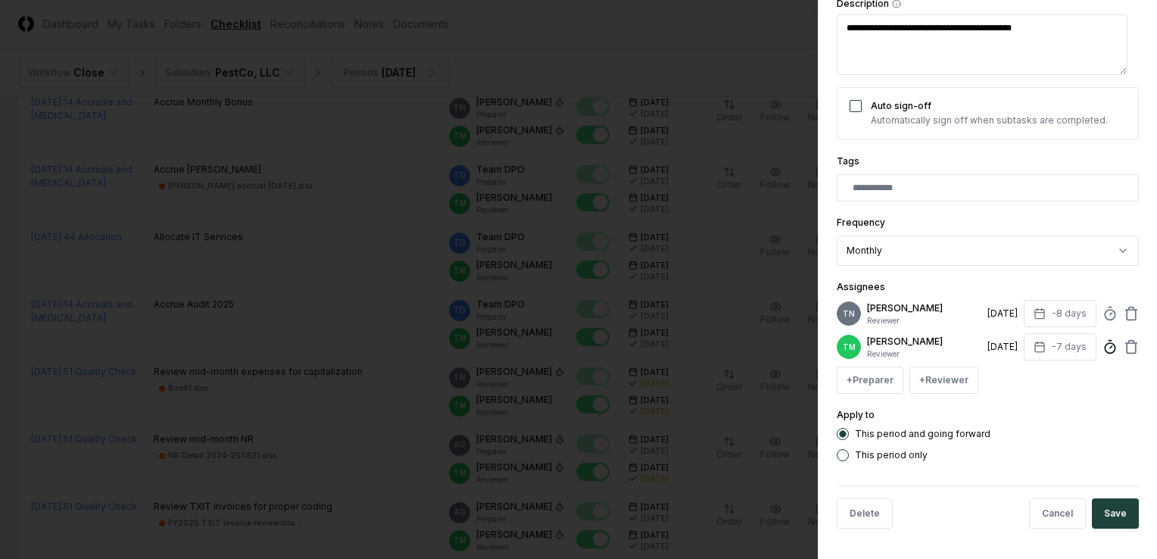
click at [1104, 343] on circle at bounding box center [1109, 348] width 10 height 10
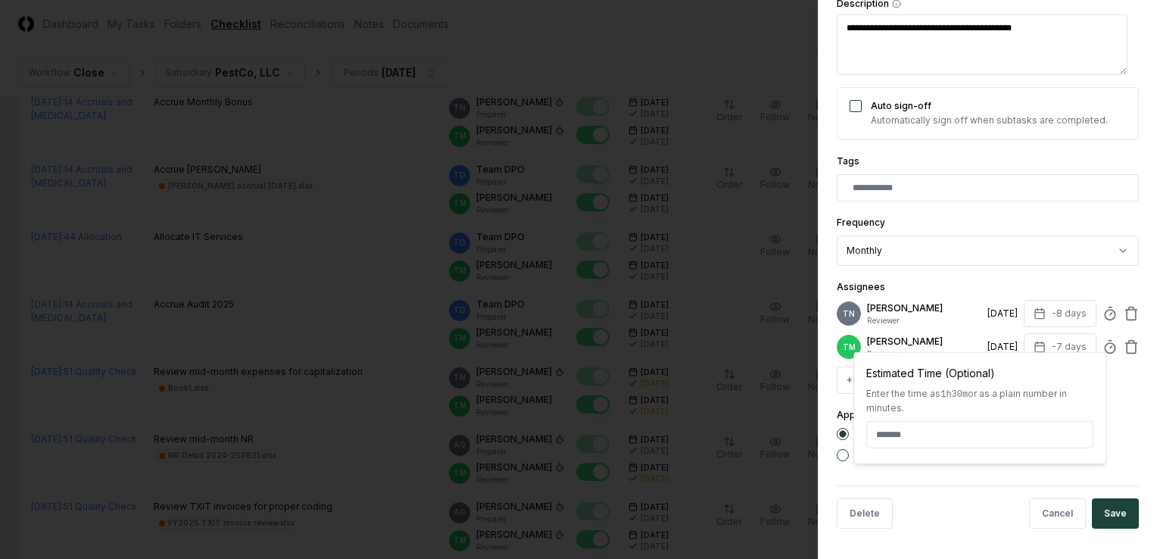
type textarea "*"
type input "******"
click at [1117, 425] on div "Apply to This period and going forward This period only" at bounding box center [987, 433] width 302 height 55
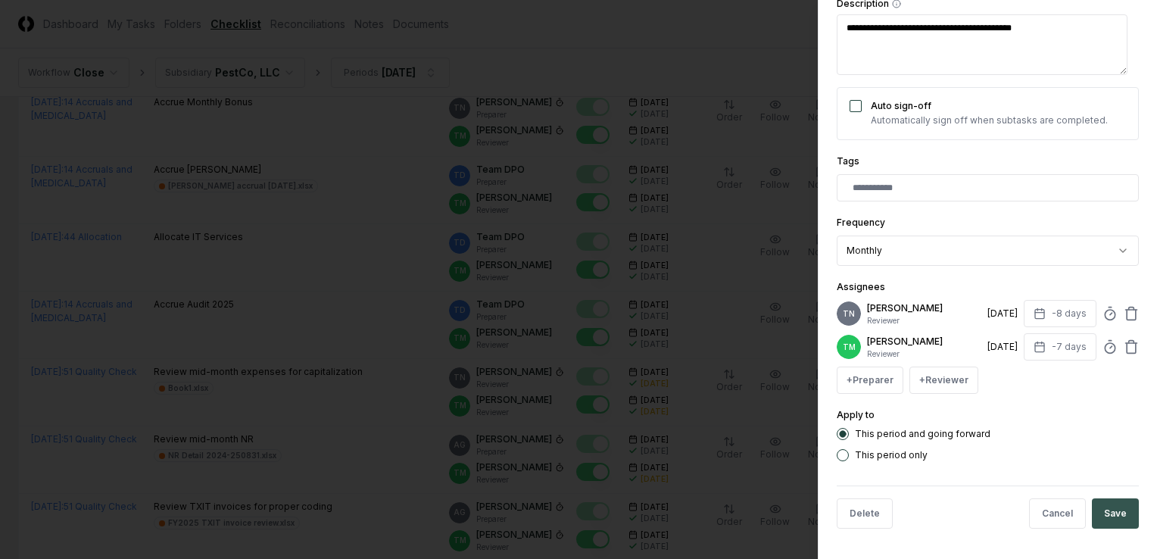
click at [1114, 519] on button "Save" at bounding box center [1114, 513] width 47 height 30
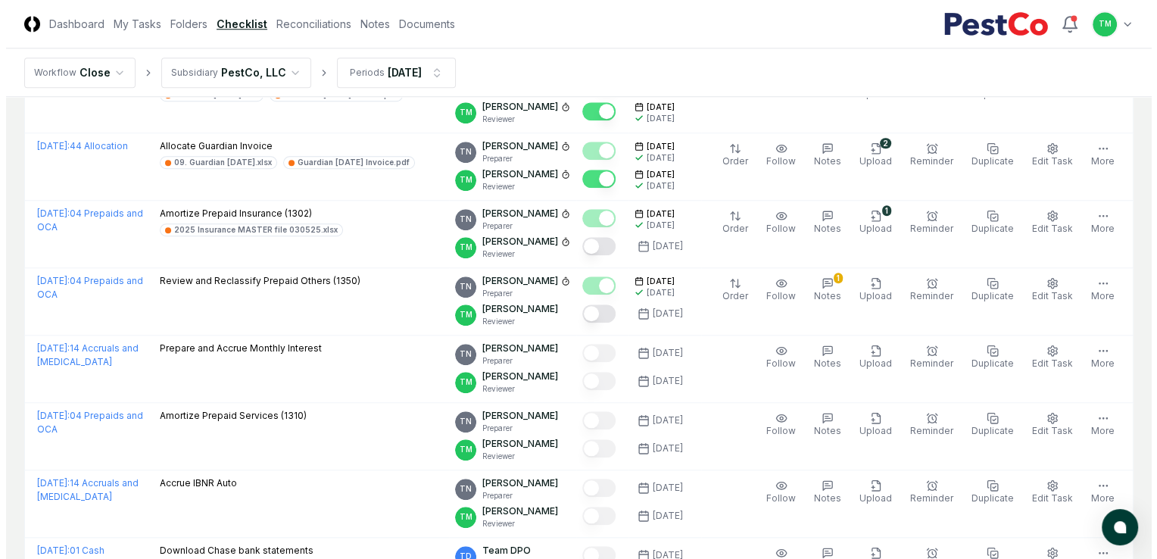
scroll to position [1362, 0]
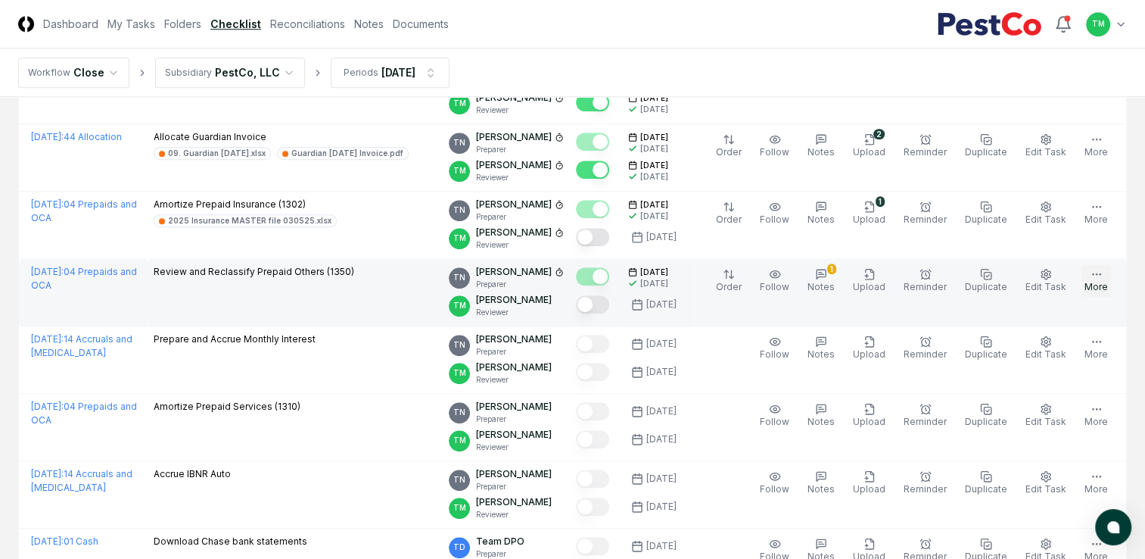
click at [1101, 280] on icon "button" at bounding box center [1097, 274] width 12 height 12
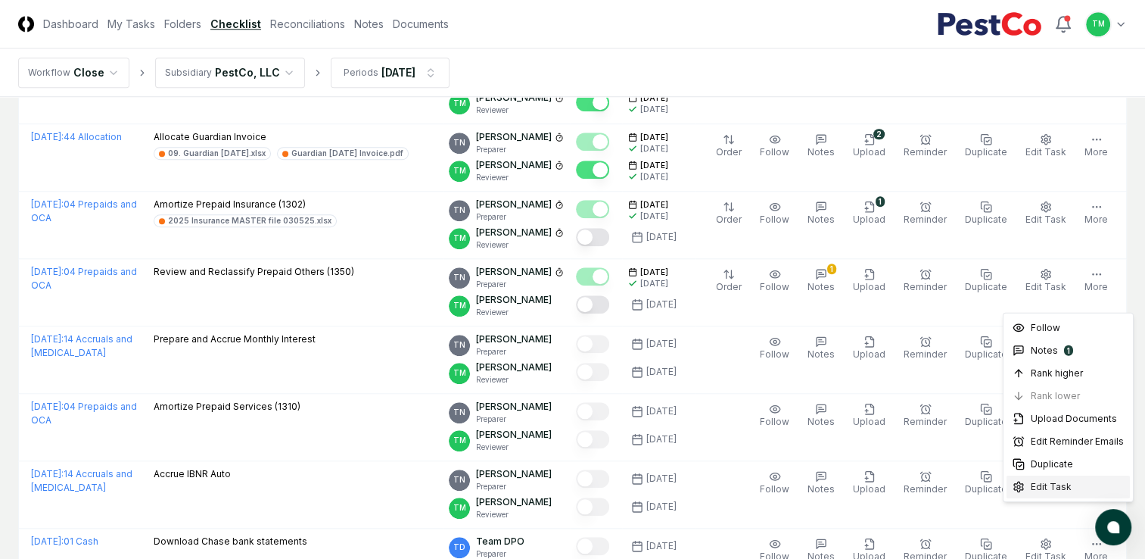
click at [1059, 487] on span "Edit Task" at bounding box center [1051, 487] width 41 height 14
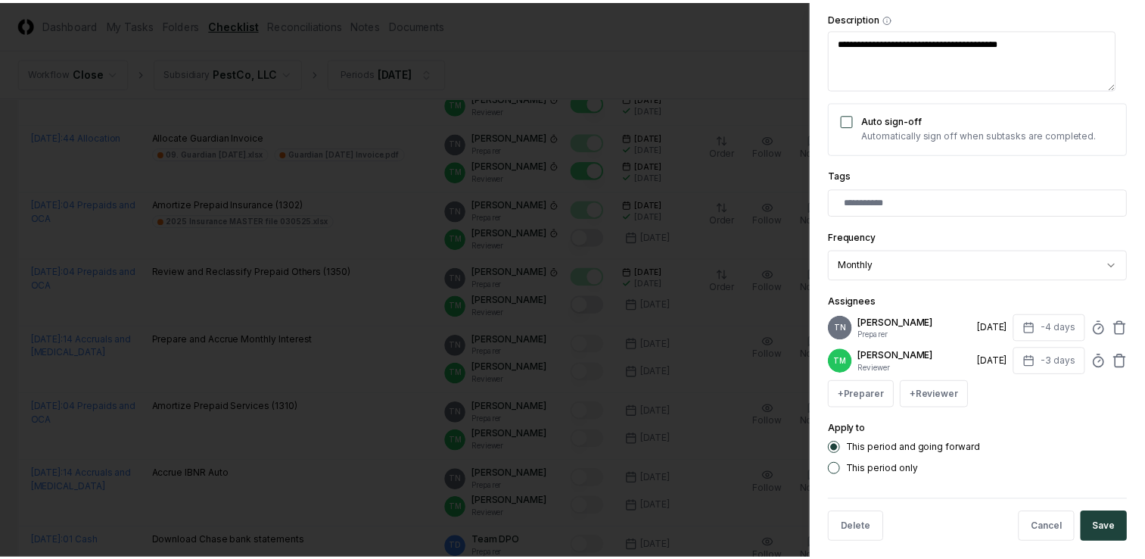
scroll to position [273, 0]
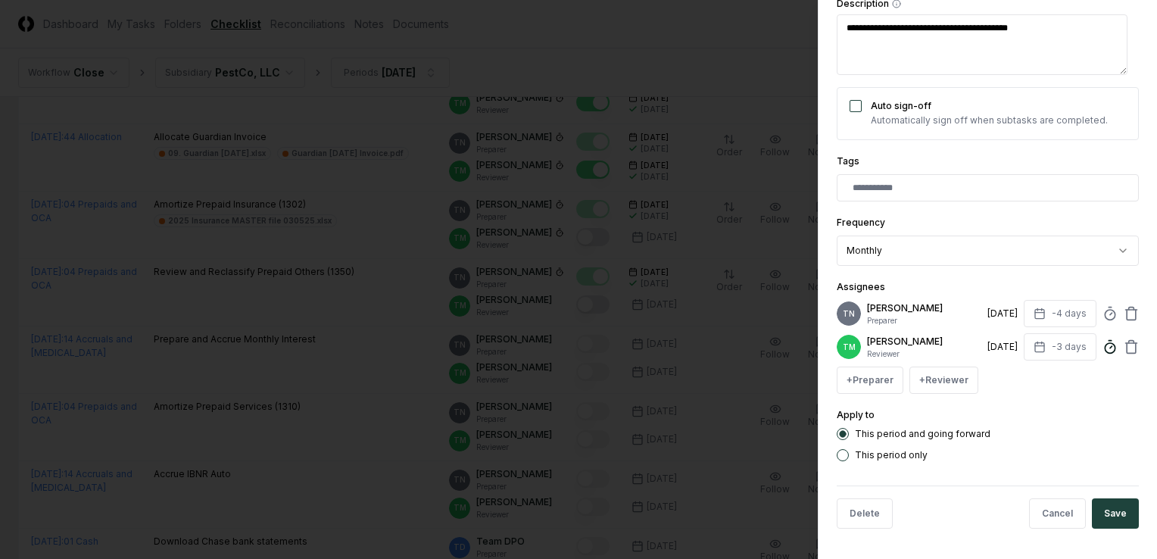
click at [1102, 340] on icon at bounding box center [1109, 346] width 15 height 15
type textarea "*"
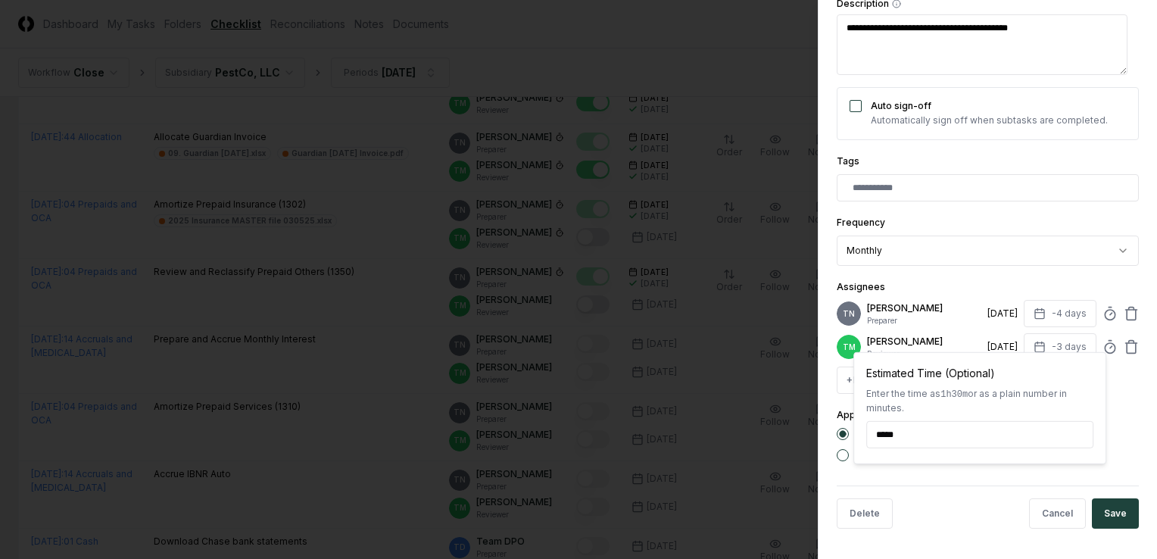
type input "*****"
click at [1125, 457] on div "This period only" at bounding box center [987, 455] width 302 height 12
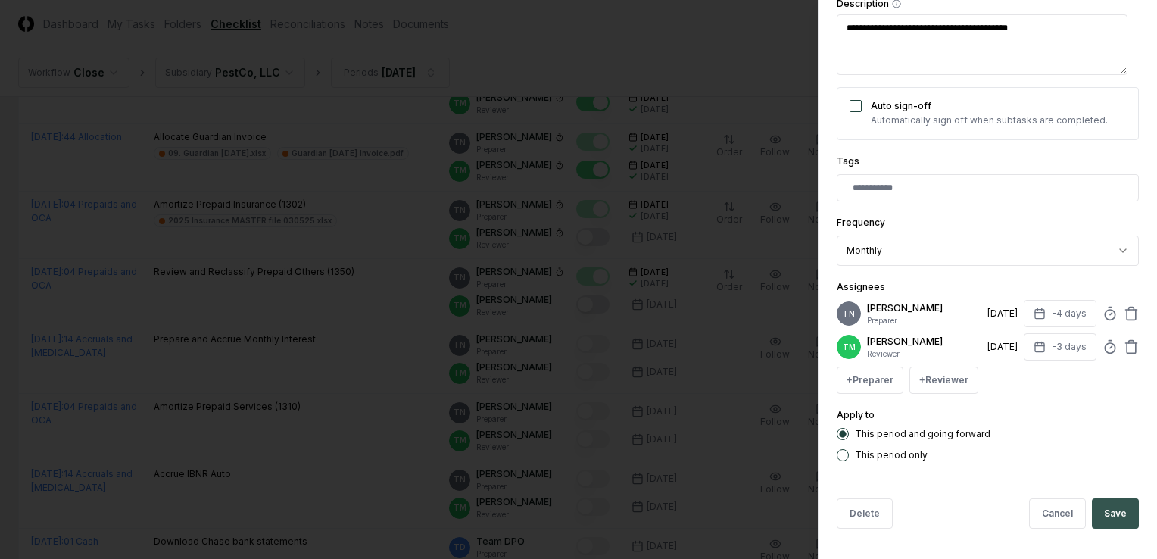
click at [1121, 524] on button "Save" at bounding box center [1114, 513] width 47 height 30
type textarea "*"
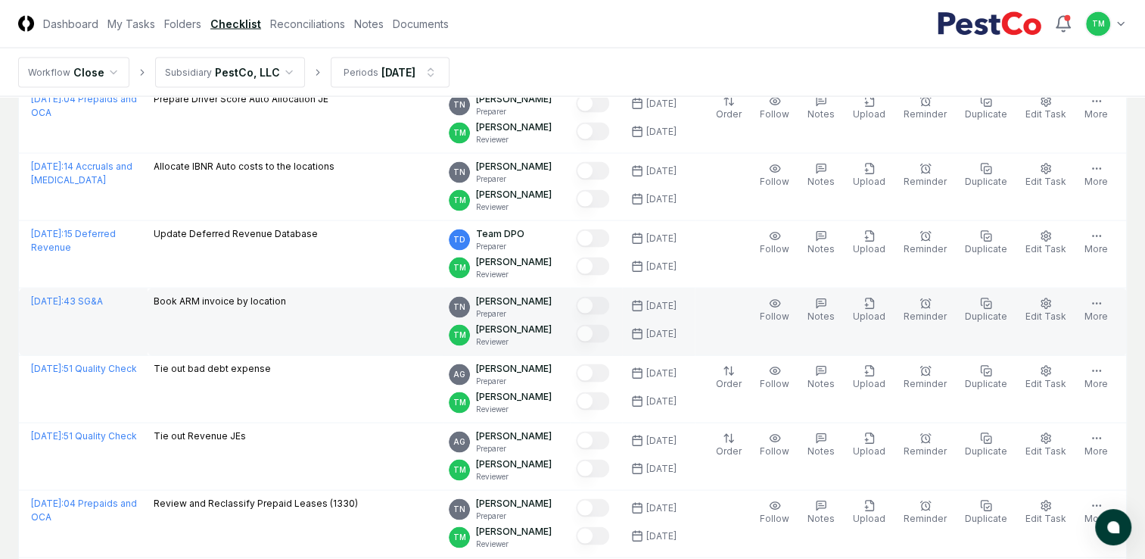
scroll to position [3230, 0]
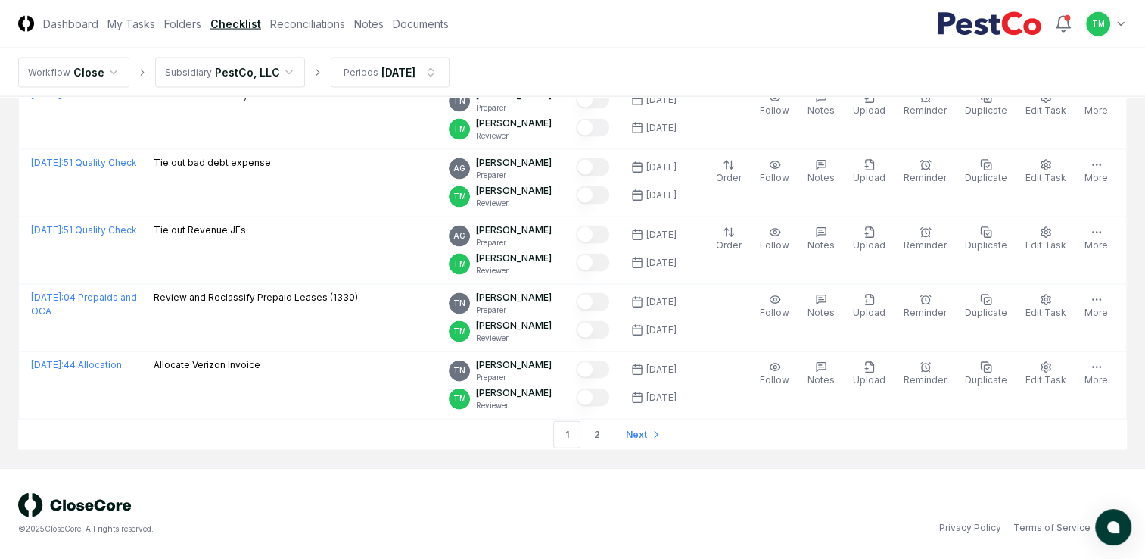
drag, startPoint x: 4, startPoint y: 472, endPoint x: 104, endPoint y: 73, distance: 411.9
click at [4, 472] on div "© 2025 CloseCore. All rights reserved. Privacy Policy Terms of Service" at bounding box center [572, 513] width 1145 height 91
